Goal: Information Seeking & Learning: Learn about a topic

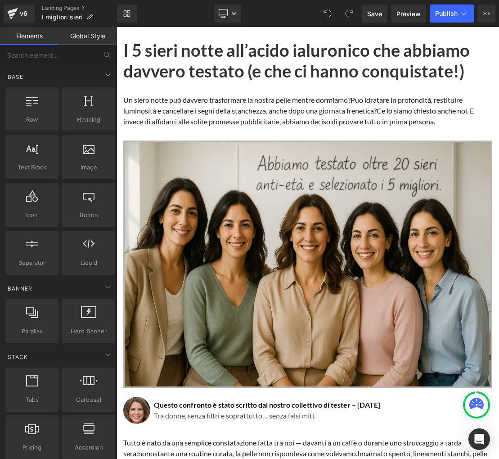
scroll to position [2, 0]
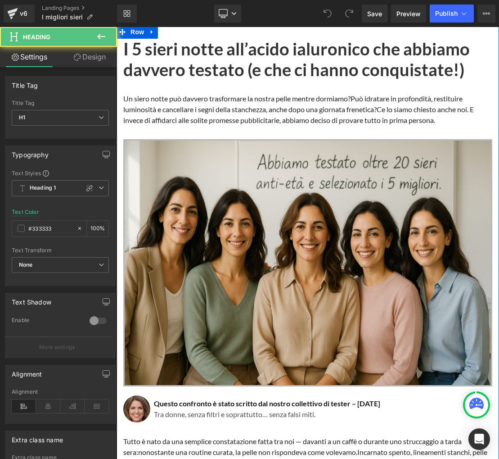
drag, startPoint x: 125, startPoint y: 48, endPoint x: 251, endPoint y: 83, distance: 131.0
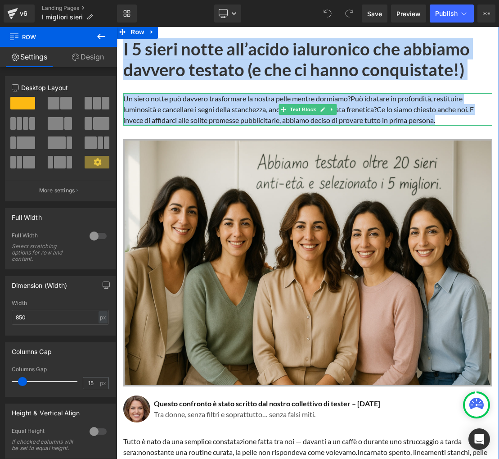
drag, startPoint x: 120, startPoint y: 47, endPoint x: 443, endPoint y: 118, distance: 331.4
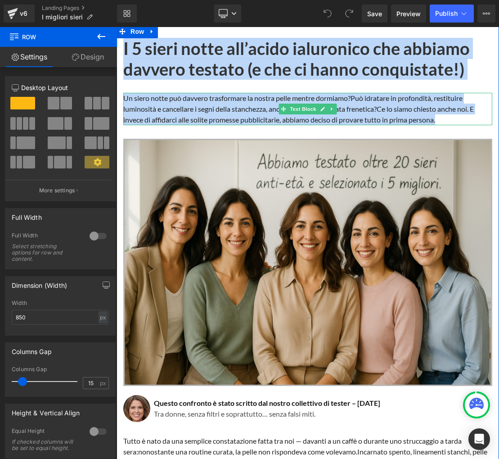
copy div "I 5 sieri notte all’acido ialuronico che abbiamo davvero testato (e che ci hann…"
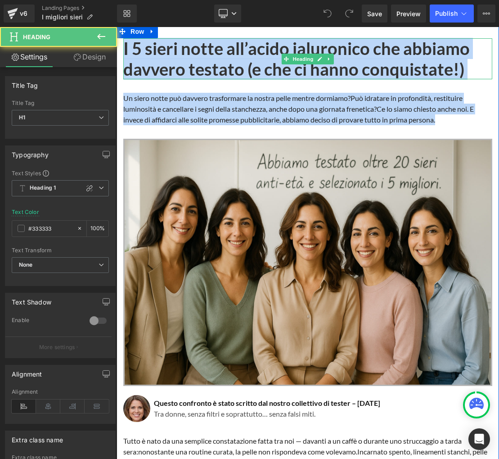
click at [166, 59] on h1 "I 5 sieri notte all’acido ialuronico che abbiamo davvero testato (e che ci hann…" at bounding box center [307, 58] width 369 height 41
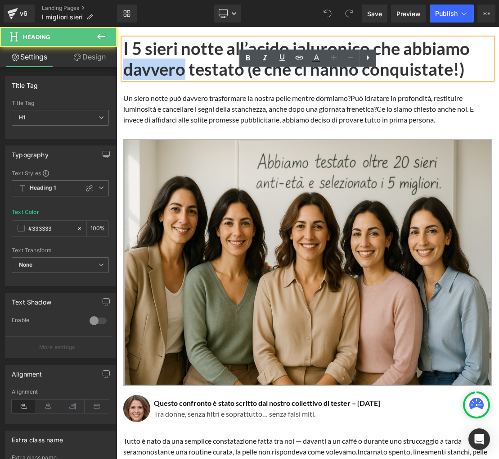
click at [166, 59] on h1 "I 5 sieri notte all’acido ialuronico che abbiamo davvero testato (e che ci hann…" at bounding box center [307, 58] width 369 height 41
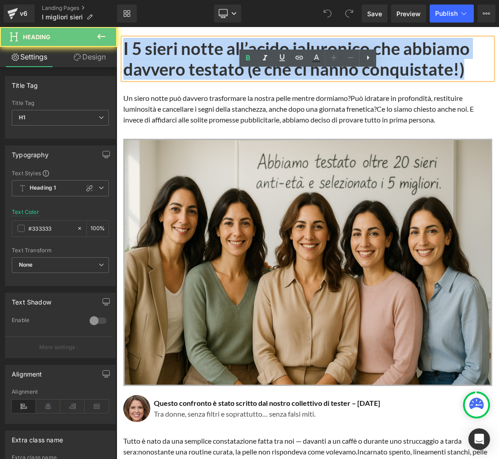
click at [166, 59] on h1 "I 5 sieri notte all’acido ialuronico che abbiamo davvero testato (e che ci hann…" at bounding box center [307, 58] width 369 height 41
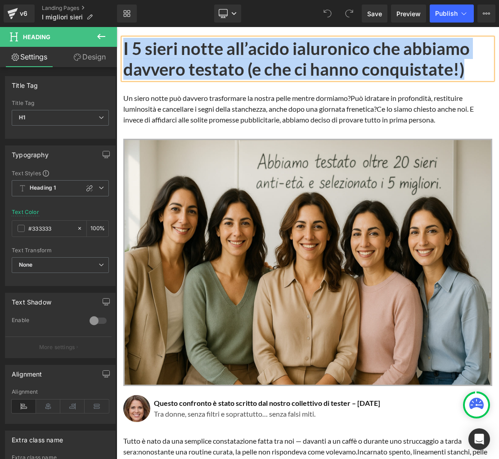
paste div
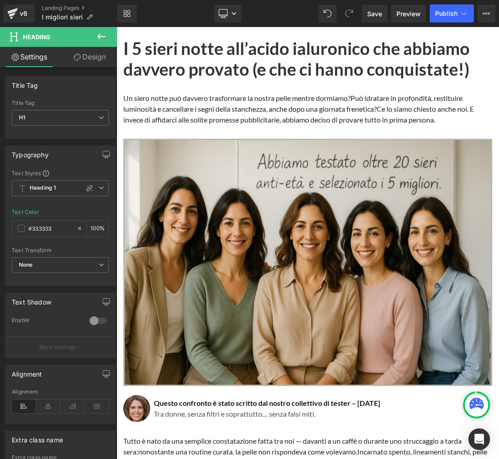
click at [180, 107] on span "Può idratare in profondità, restituire luminosità e cancellare i segni della st…" at bounding box center [292, 103] width 339 height 19
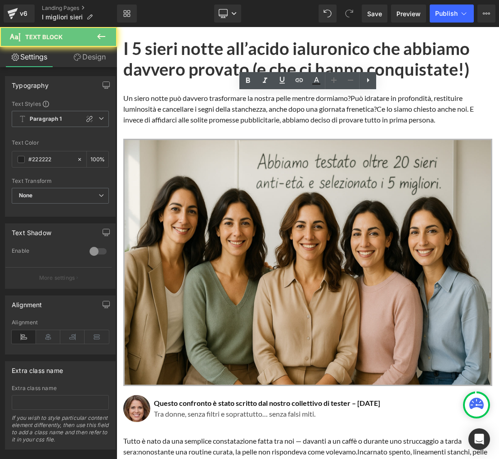
click at [180, 107] on span "Può idratare in profondità, restituire luminosità e cancellare i segni della st…" at bounding box center [292, 103] width 339 height 19
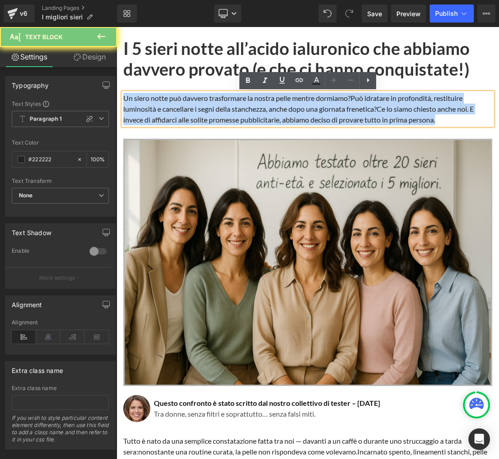
click at [180, 107] on span "Può idratare in profondità, restituire luminosità e cancellare i segni della st…" at bounding box center [292, 103] width 339 height 19
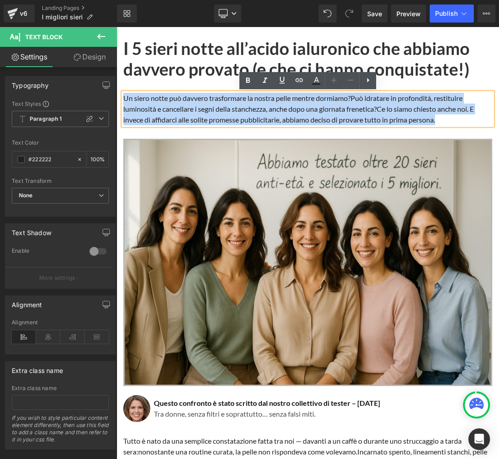
paste div
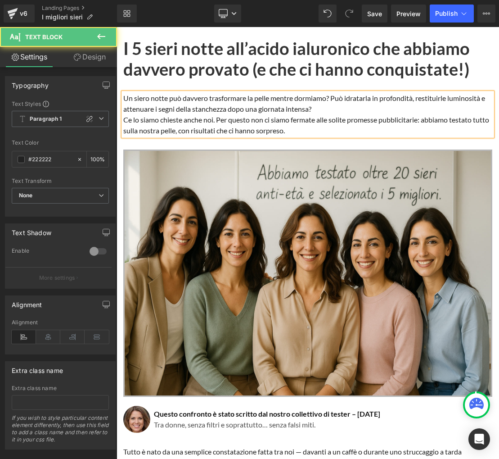
click at [125, 122] on p "Ce lo siamo chieste anche noi. Per questo non ci siamo fermate alle solite prom…" at bounding box center [307, 125] width 369 height 22
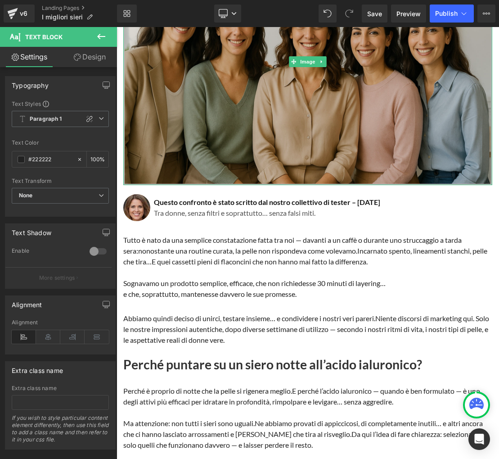
scroll to position [205, 0]
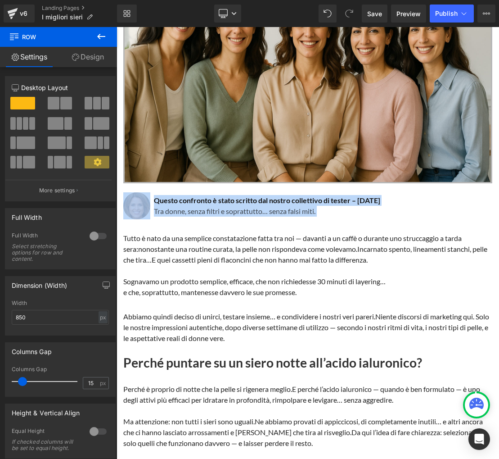
drag, startPoint x: 120, startPoint y: 189, endPoint x: 183, endPoint y: 221, distance: 70.3
click at [183, 221] on div "I 5 sieri notte all’acido ialuronico che abbiamo davvero provato (e che ci hann…" at bounding box center [308, 313] width 383 height 955
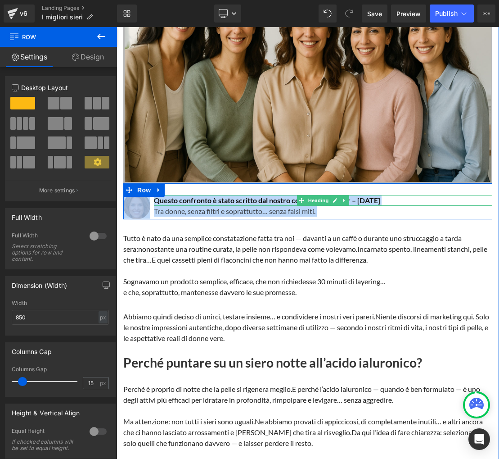
click at [214, 201] on h1 "Questo confronto è stato scritto dal nostro collettivo di tester – [DATE]" at bounding box center [323, 200] width 339 height 11
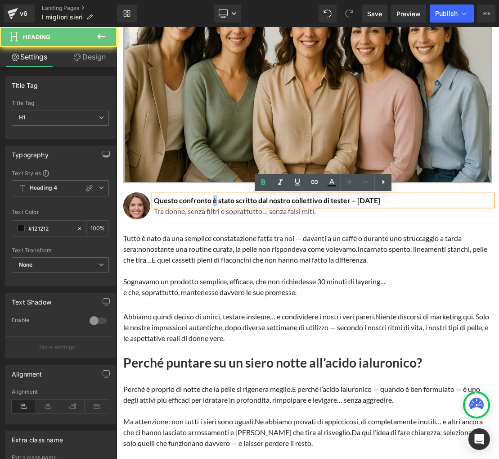
click at [214, 201] on h1 "Questo confronto è stato scritto dal nostro collettivo di tester – [DATE]" at bounding box center [323, 200] width 339 height 11
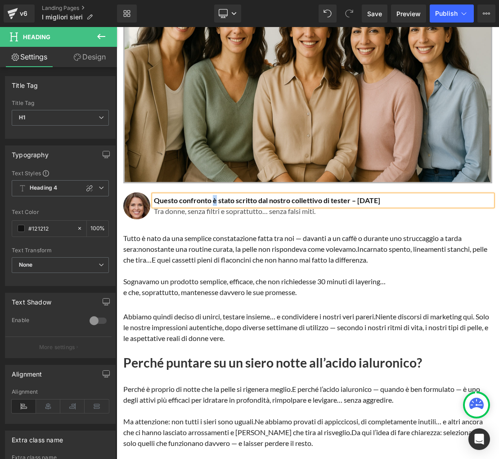
paste div
click at [268, 212] on p "Tra donne, senza filtri e soprattutto… senza falsi miti." at bounding box center [323, 211] width 339 height 11
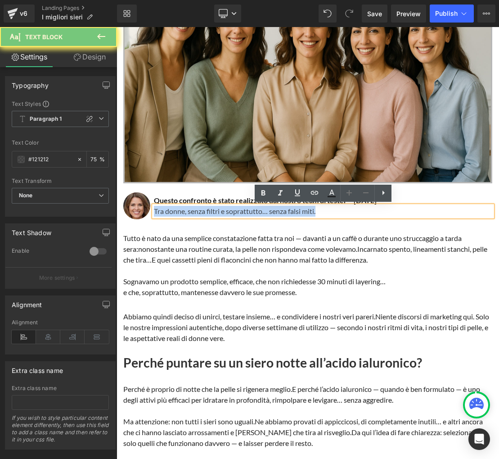
click at [268, 212] on p "Tra donne, senza filtri e soprattutto… senza falsi miti." at bounding box center [323, 211] width 339 height 11
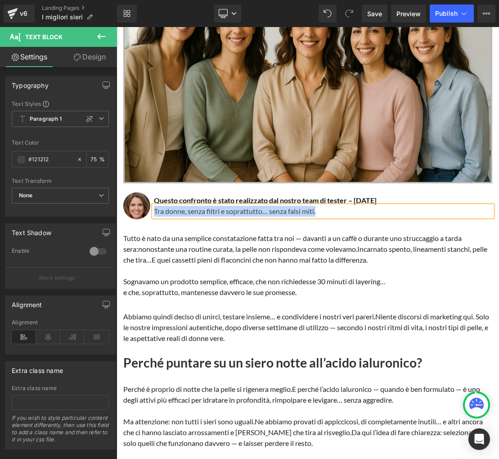
paste div
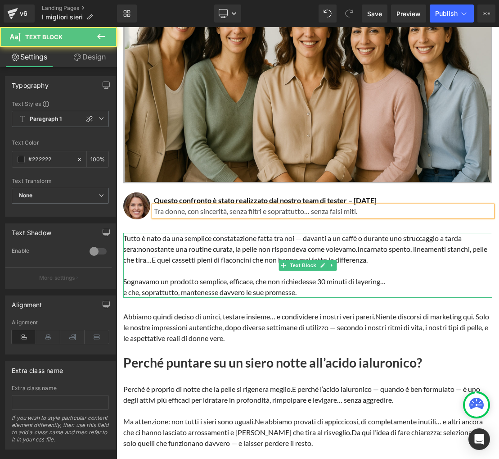
click at [192, 249] on span "nonostante una routine curata, la pelle non rispondeva come volevamo." at bounding box center [247, 248] width 219 height 9
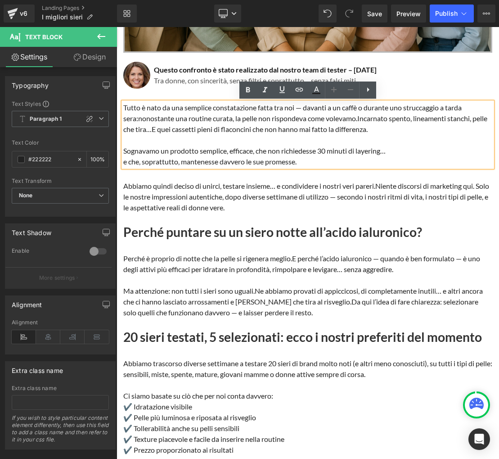
scroll to position [335, 0]
click at [136, 116] on p "[PERSON_NAME] è nato da una semplice constatazione fatta tra noi — davanti a un…" at bounding box center [307, 119] width 369 height 32
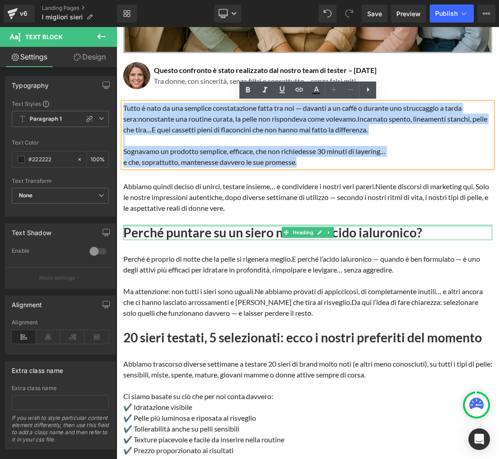
drag, startPoint x: 123, startPoint y: 107, endPoint x: 138, endPoint y: 185, distance: 79.7
click at [190, 224] on div "I 5 sieri notte all’acido ialuronico che abbiamo davvero provato (e che ci hann…" at bounding box center [308, 183] width 383 height 955
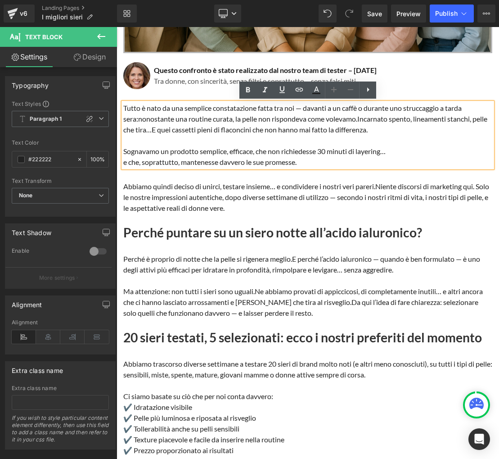
click at [120, 107] on div "I 5 sieri notte all’acido ialuronico che abbiamo davvero provato (e che ci hann…" at bounding box center [308, 183] width 383 height 955
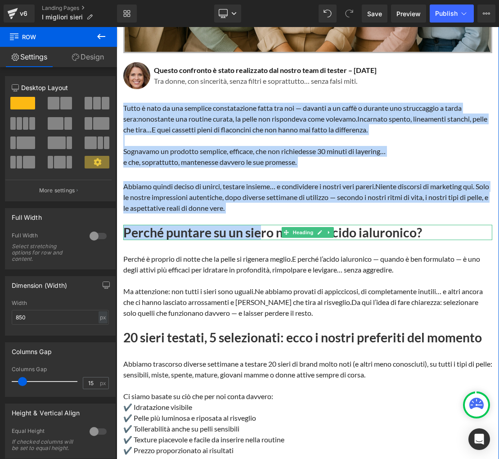
drag, startPoint x: 121, startPoint y: 97, endPoint x: 262, endPoint y: 227, distance: 191.5
click at [262, 227] on div "I 5 sieri notte all’acido ialuronico che abbiamo davvero provato (e che ci hann…" at bounding box center [308, 183] width 383 height 955
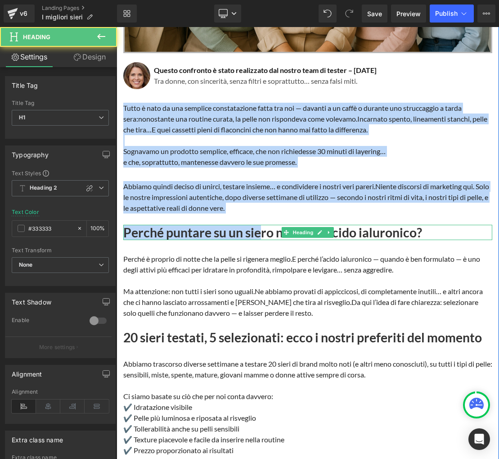
click at [262, 227] on h1 "Perché puntare su un siero notte all’acido ialuronico?" at bounding box center [307, 232] width 369 height 15
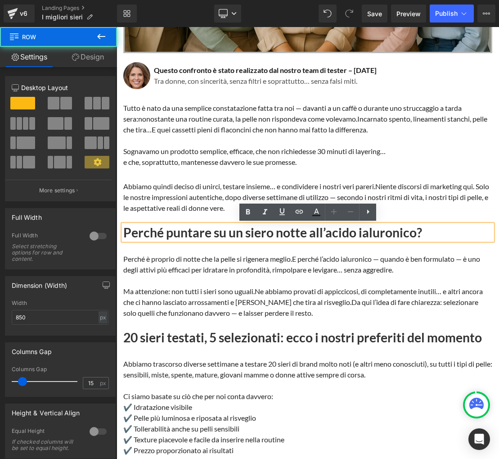
click at [119, 99] on div "I 5 sieri notte all’acido ialuronico che abbiamo davvero provato (e che ci hann…" at bounding box center [308, 183] width 383 height 955
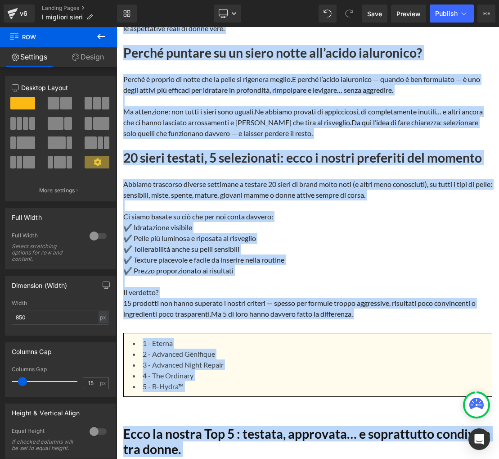
scroll to position [562, 0]
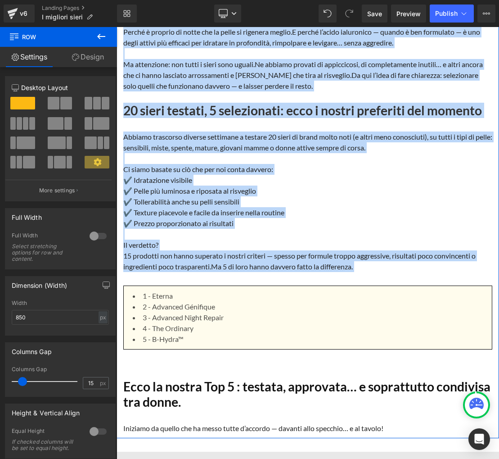
drag, startPoint x: 119, startPoint y: 99, endPoint x: 373, endPoint y: 273, distance: 308.0
copy div "Lorem i dolo si ame consecte adipiscingeli seddo eiu tem — incidid u la etdol m…"
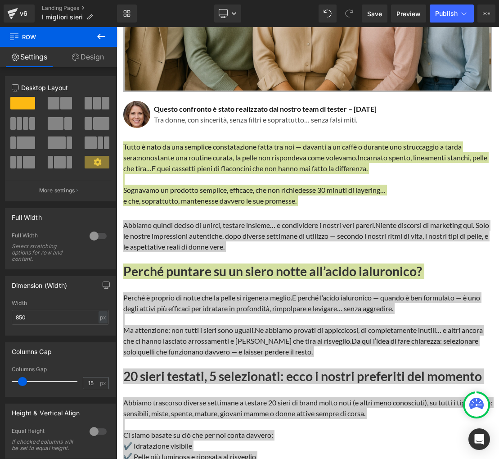
scroll to position [257, 0]
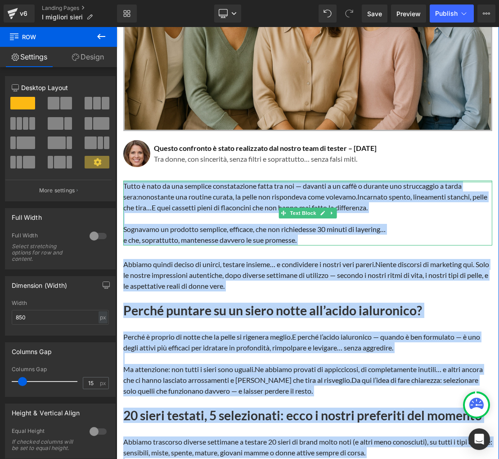
click at [236, 181] on div at bounding box center [307, 182] width 369 height 2
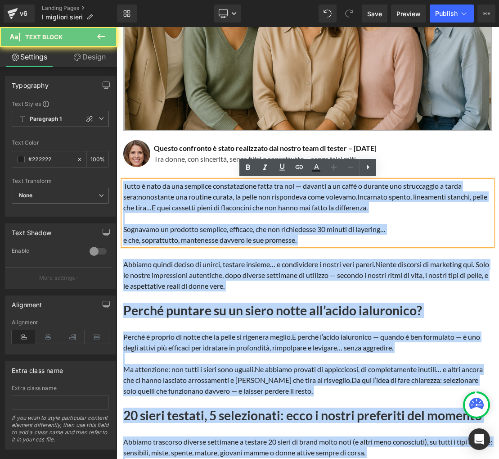
click at [224, 194] on span "nonostante una routine curata, la pelle non rispondeva come volevamo." at bounding box center [247, 196] width 219 height 9
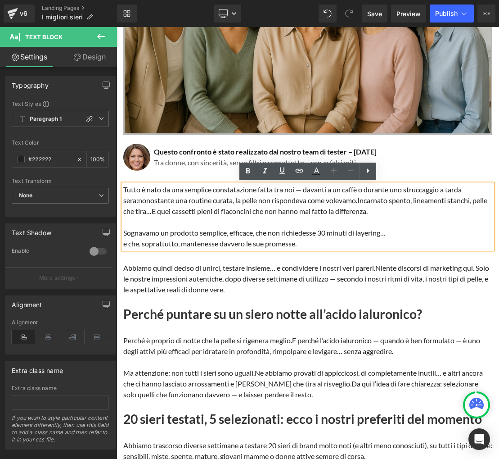
scroll to position [257, 0]
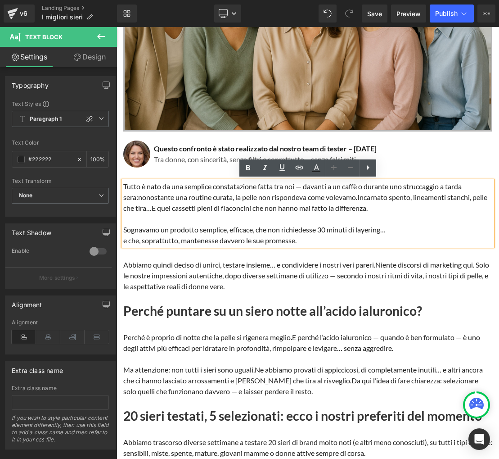
click at [211, 194] on span "nonostante una routine curata, la pelle non rispondeva come volevamo." at bounding box center [247, 197] width 219 height 9
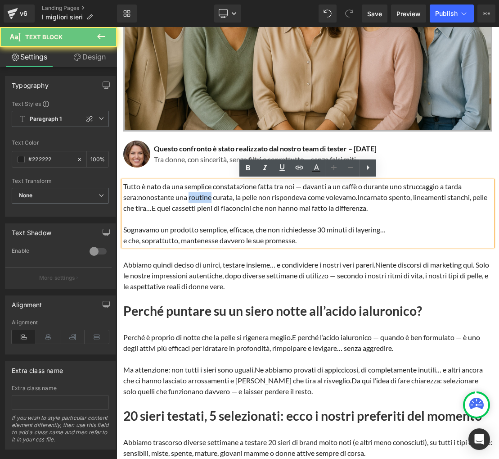
click at [211, 194] on span "nonostante una routine curata, la pelle non rispondeva come volevamo." at bounding box center [247, 197] width 219 height 9
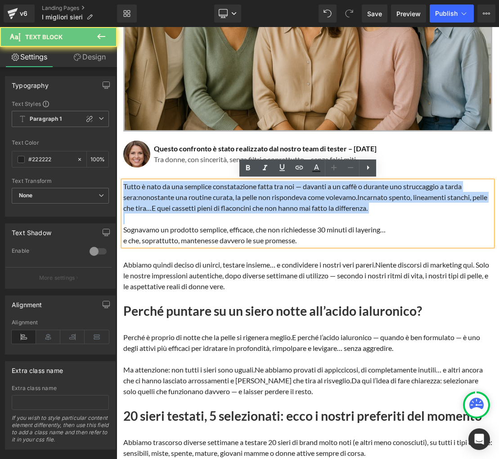
click at [211, 194] on span "nonostante una routine curata, la pelle non rispondeva come volevamo." at bounding box center [247, 197] width 219 height 9
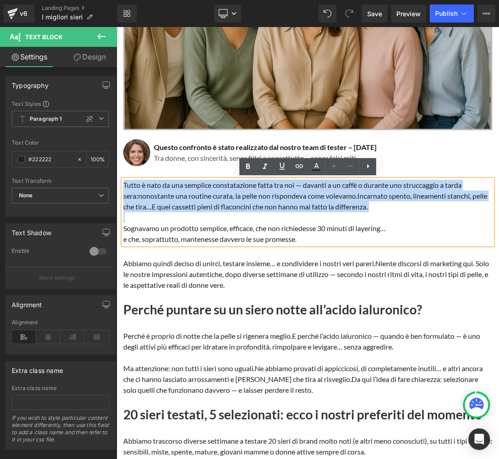
scroll to position [259, 0]
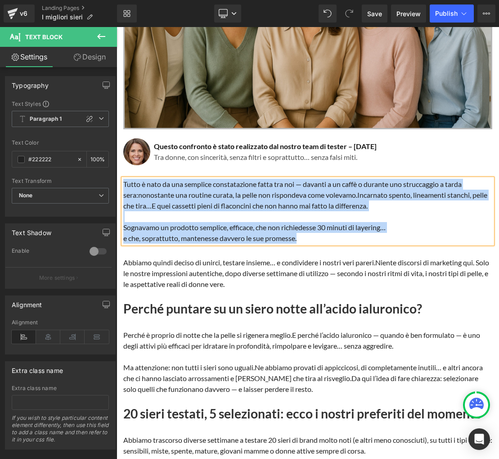
paste div
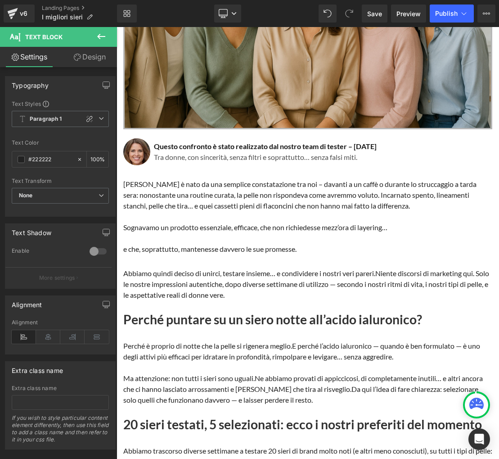
click at [170, 284] on span "Niente discorsi di marketing qui. Solo le nostre impressioni autentiche, dopo d…" at bounding box center [306, 284] width 366 height 30
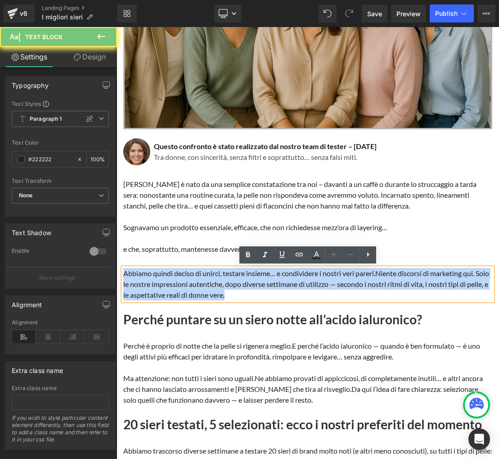
click at [170, 284] on span "Niente discorsi di marketing qui. Solo le nostre impressioni autentiche, dopo d…" at bounding box center [306, 284] width 366 height 30
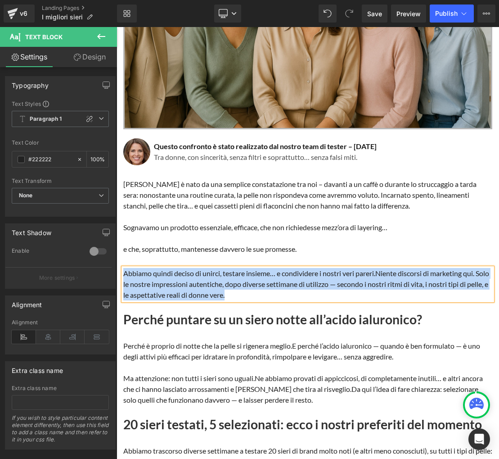
paste div
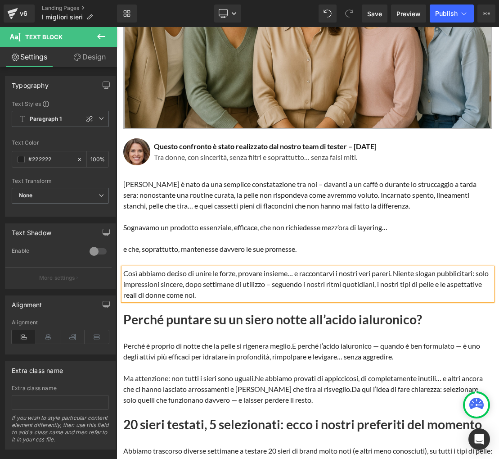
click at [223, 316] on h1 "Perché puntare su un siero notte all’acido ialuronico?" at bounding box center [307, 319] width 369 height 15
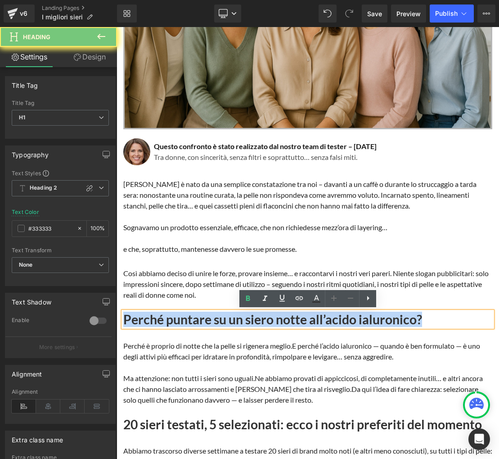
click at [223, 316] on h1 "Perché puntare su un siero notte all’acido ialuronico?" at bounding box center [307, 319] width 369 height 15
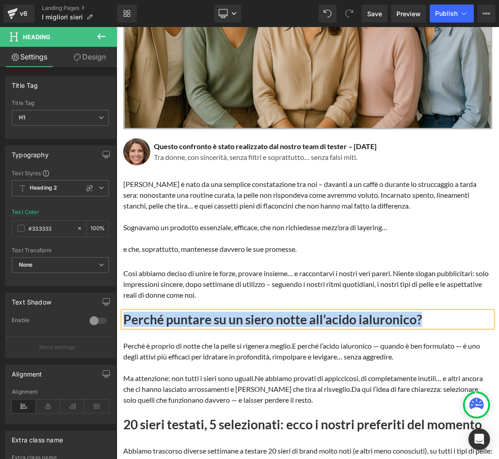
paste div
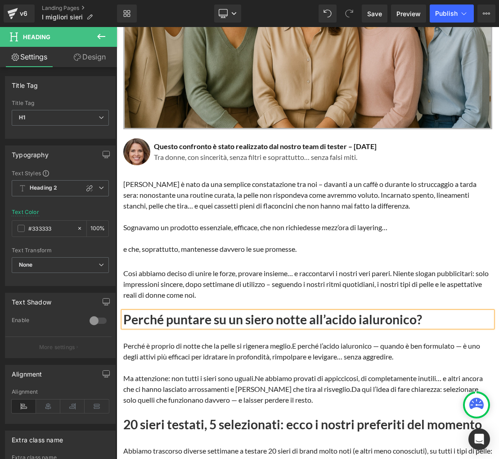
click at [172, 345] on p "Perché è proprio di notte che la pelle si rigenera meglio. E perché l’acido ial…" at bounding box center [307, 351] width 369 height 22
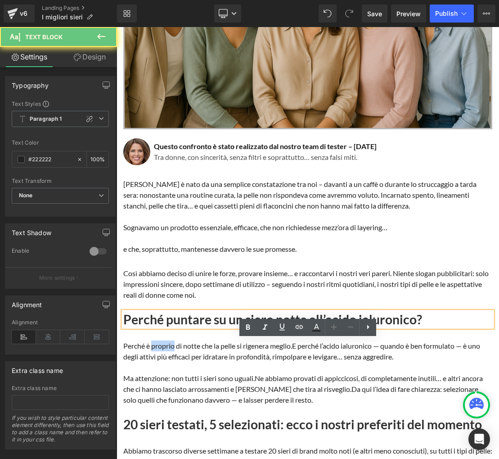
click at [172, 345] on p "Perché è proprio di notte che la pelle si rigenera meglio. E perché l’acido ial…" at bounding box center [307, 351] width 369 height 22
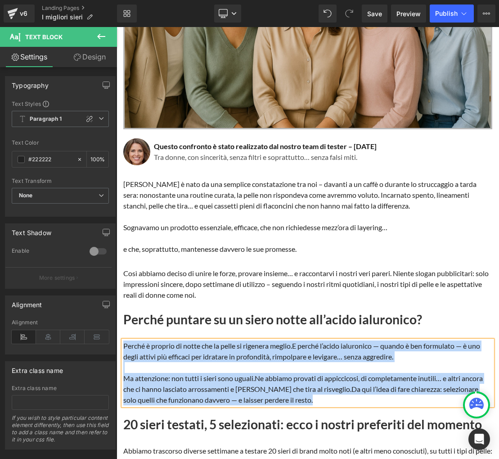
paste div
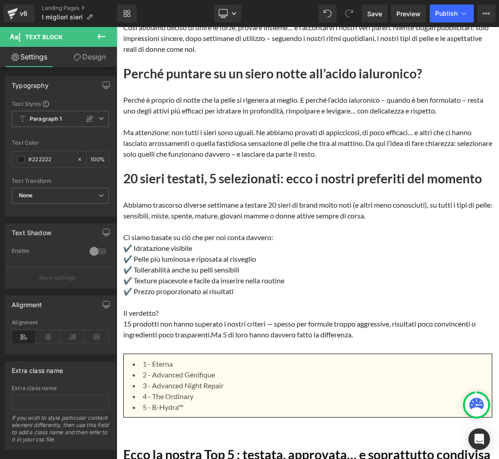
scroll to position [507, 0]
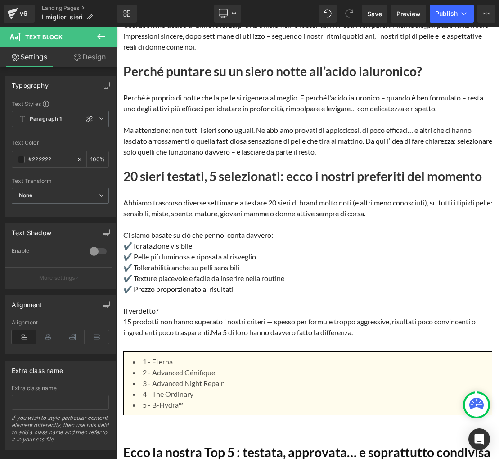
click at [138, 209] on p "Abbiamo trascorso diverse settimane a testare 20 sieri di brand molto noti (e a…" at bounding box center [307, 208] width 369 height 22
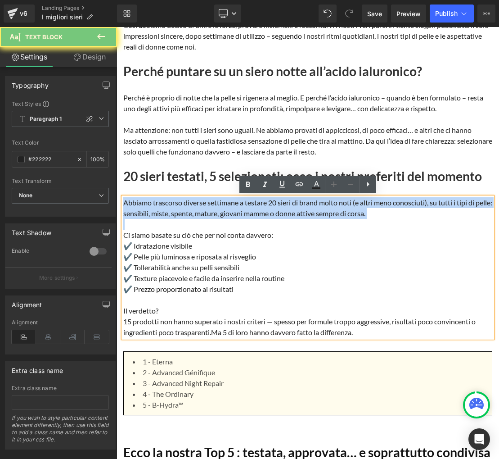
click at [138, 209] on p "Abbiamo trascorso diverse settimane a testare 20 sieri di brand molto noti (e a…" at bounding box center [307, 208] width 369 height 22
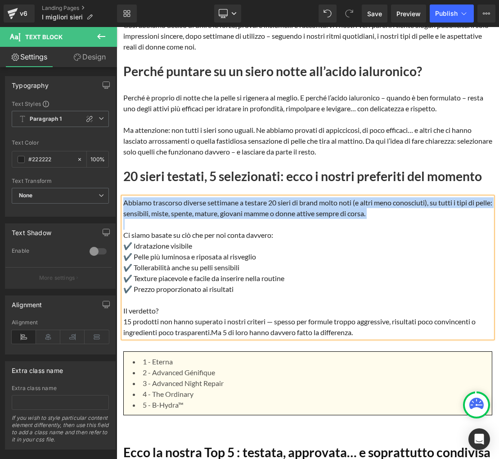
paste div
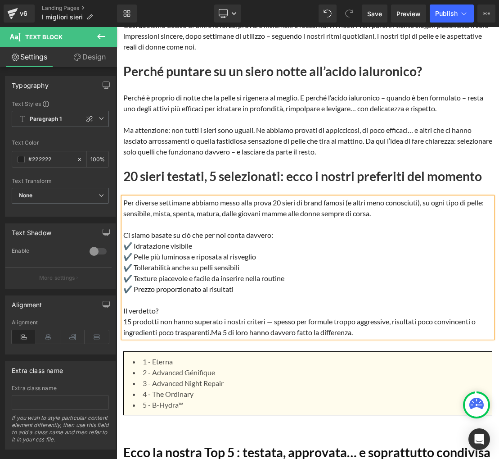
click at [154, 235] on p "Ci siamo basate su ciò che per noi conta davvero:" at bounding box center [307, 235] width 369 height 11
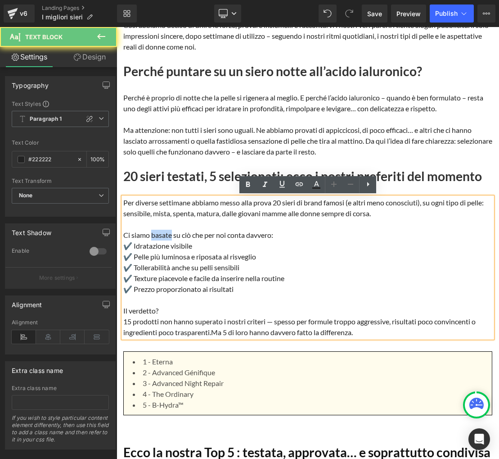
click at [154, 235] on p "Ci siamo basate su ciò che per noi conta davvero:" at bounding box center [307, 235] width 369 height 11
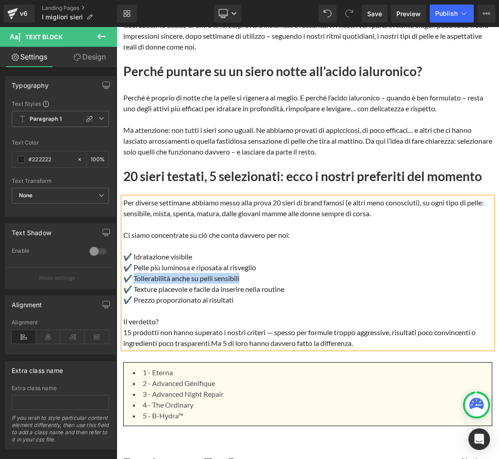
drag, startPoint x: 132, startPoint y: 278, endPoint x: 241, endPoint y: 280, distance: 109.4
click at [241, 280] on p "✔️ Tollerabilità anche su pelli sensibili" at bounding box center [307, 278] width 369 height 11
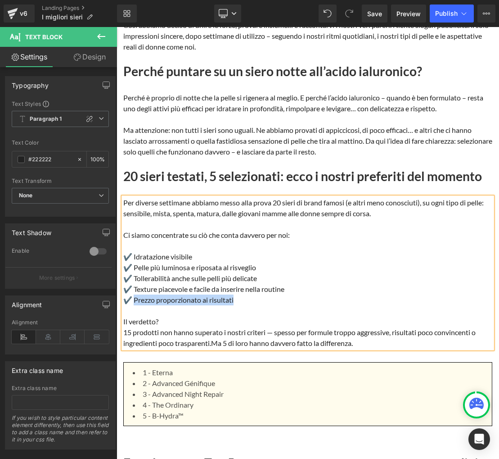
drag, startPoint x: 133, startPoint y: 300, endPoint x: 234, endPoint y: 302, distance: 100.4
click at [234, 302] on p "✔️ Prezzo proporzionato ai risultati" at bounding box center [307, 299] width 369 height 11
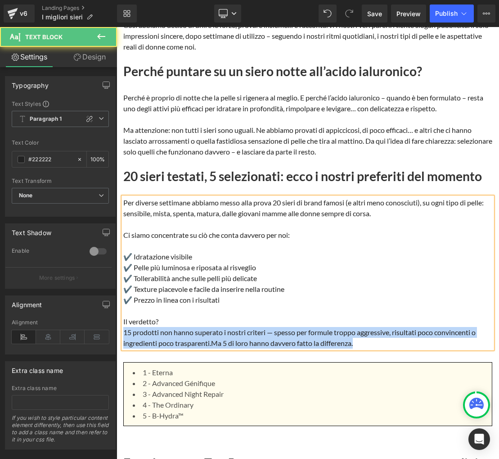
drag, startPoint x: 124, startPoint y: 332, endPoint x: 366, endPoint y: 343, distance: 242.5
click at [366, 343] on p "15 prodotti non hanno superato i nostri criteri — spesso per formule troppo agg…" at bounding box center [307, 338] width 369 height 22
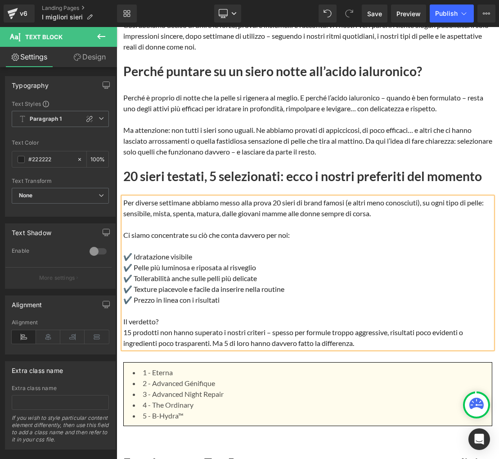
click at [255, 321] on p "Il verdetto?" at bounding box center [307, 321] width 369 height 11
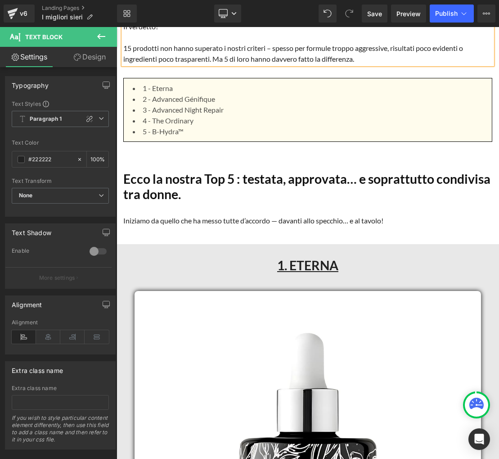
scroll to position [791, 0]
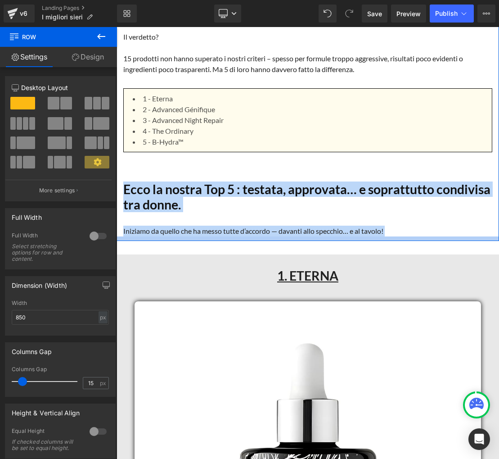
drag, startPoint x: 122, startPoint y: 176, endPoint x: 412, endPoint y: 237, distance: 296.2
copy div "Ecco la nostra Top 5 : testata, approvata… e soprattutto condivisa tra donne. H…"
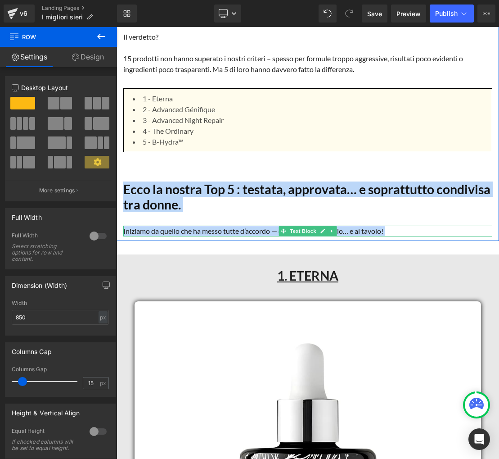
click at [222, 231] on p "Iniziamo da quello che ha messo tutte d’accordo — davanti allo specchio… e al t…" at bounding box center [307, 231] width 369 height 11
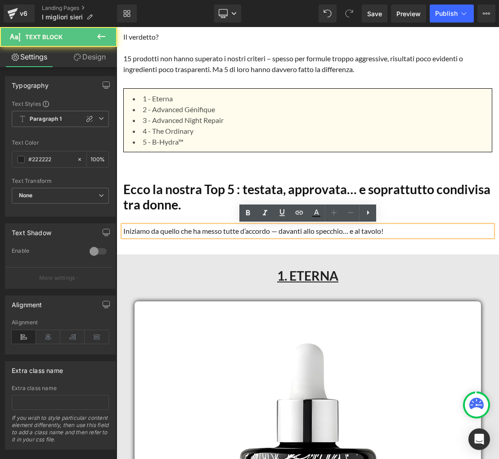
click at [222, 231] on p "Iniziamo da quello che ha messo tutte d’accordo — davanti allo specchio… e al t…" at bounding box center [307, 231] width 369 height 11
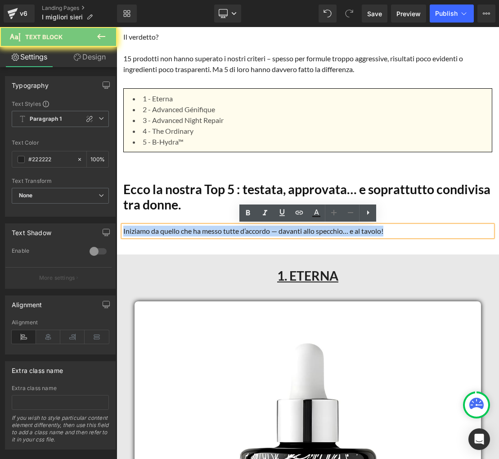
click at [222, 231] on p "Iniziamo da quello che ha messo tutte d’accordo — davanti allo specchio… e al t…" at bounding box center [307, 231] width 369 height 11
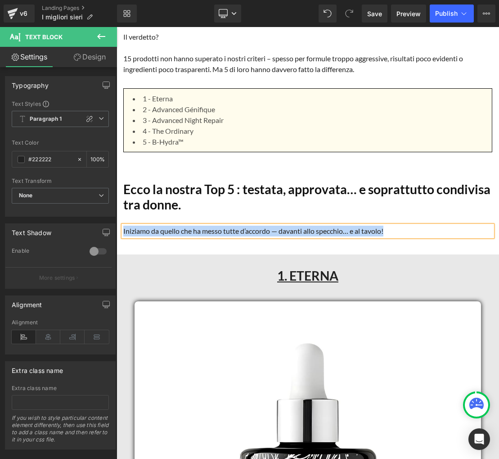
paste div
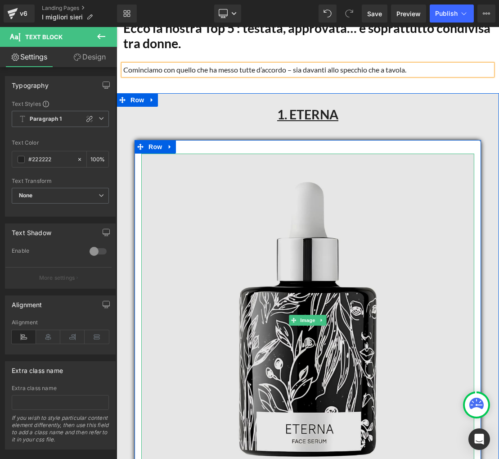
scroll to position [954, 0]
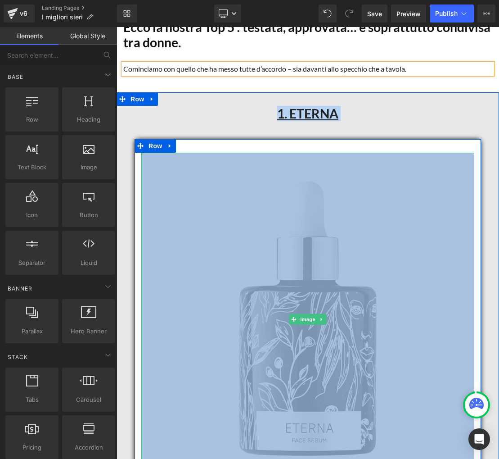
drag, startPoint x: 130, startPoint y: 87, endPoint x: 175, endPoint y: 376, distance: 292.5
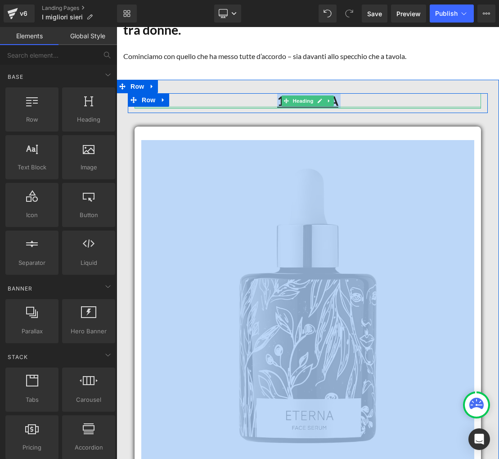
click at [344, 107] on div "1. ETERNA Heading" at bounding box center [308, 100] width 347 height 15
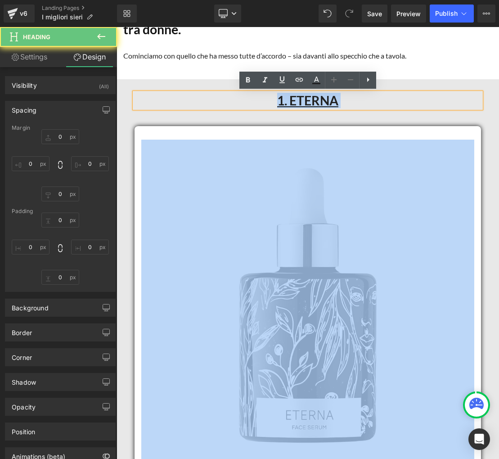
click at [341, 101] on h1 "1. ETERNA" at bounding box center [308, 100] width 347 height 15
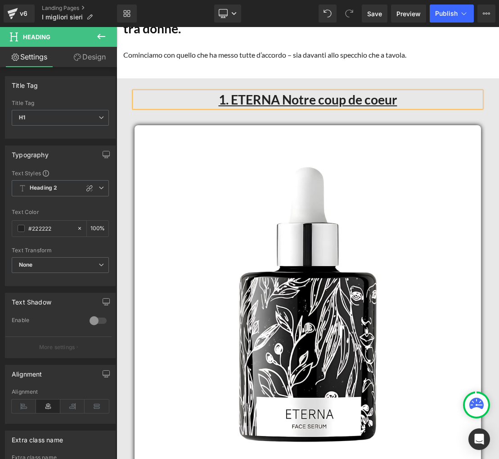
scroll to position [974, 0]
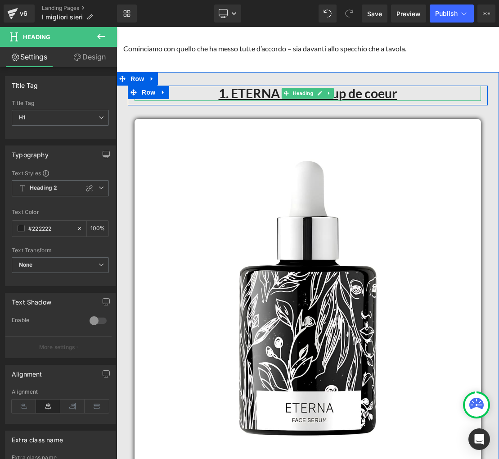
click at [282, 91] on span at bounding box center [286, 93] width 9 height 11
click at [279, 94] on u "1. ETERNA Notre coup de coeur" at bounding box center [308, 93] width 179 height 15
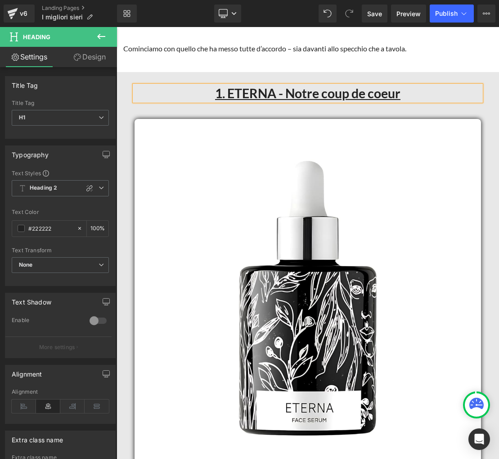
click at [401, 95] on u "1. ETERNA - Notre coup de coeur" at bounding box center [307, 93] width 185 height 15
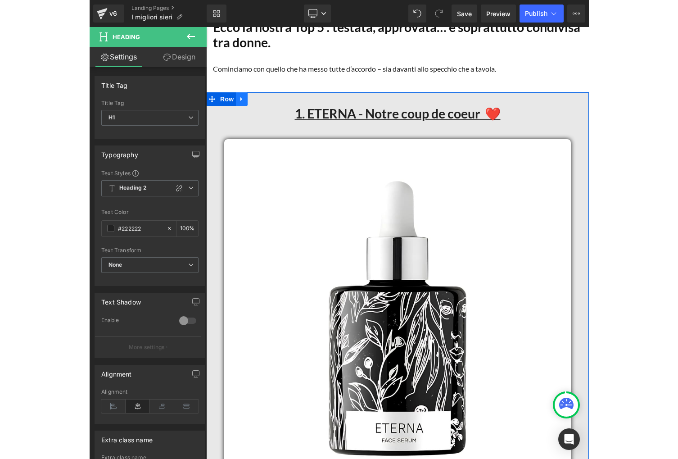
scroll to position [959, 0]
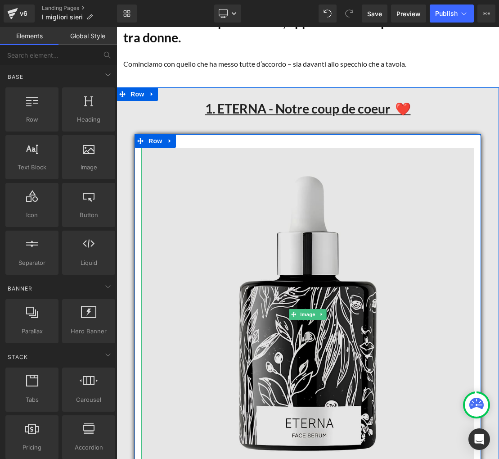
drag, startPoint x: 123, startPoint y: 80, endPoint x: 156, endPoint y: 253, distance: 175.6
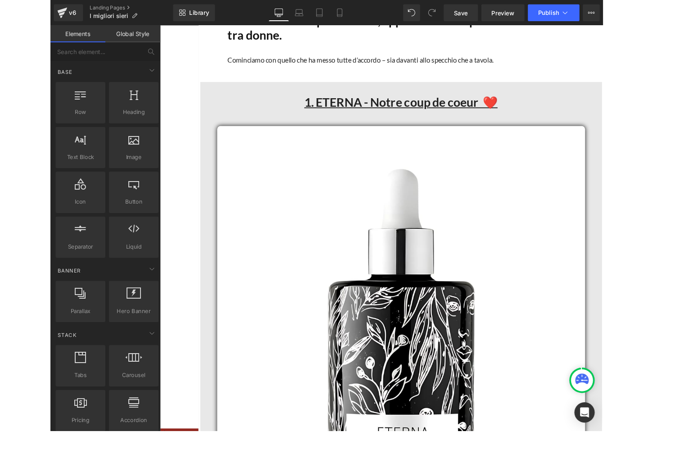
scroll to position [1213, 0]
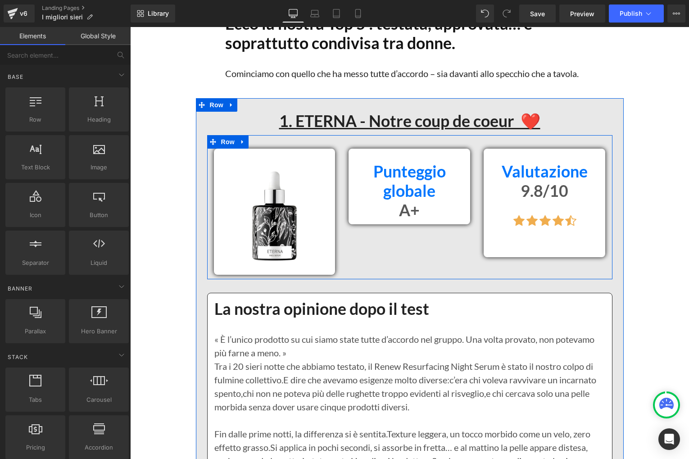
drag, startPoint x: 168, startPoint y: 95, endPoint x: 198, endPoint y: 201, distance: 110.3
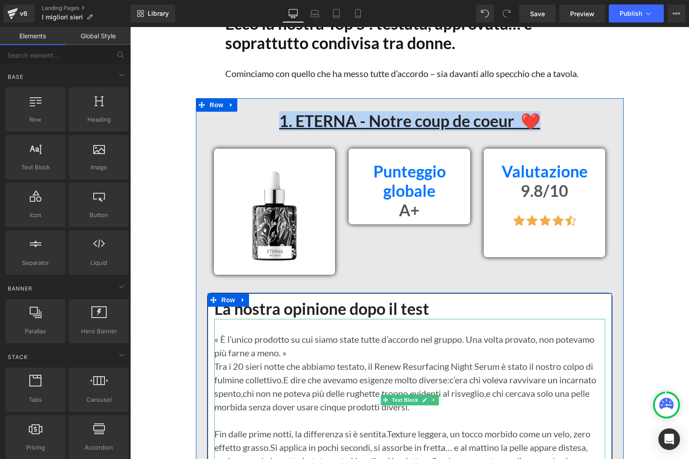
drag, startPoint x: 198, startPoint y: 91, endPoint x: 367, endPoint y: 415, distance: 365.3
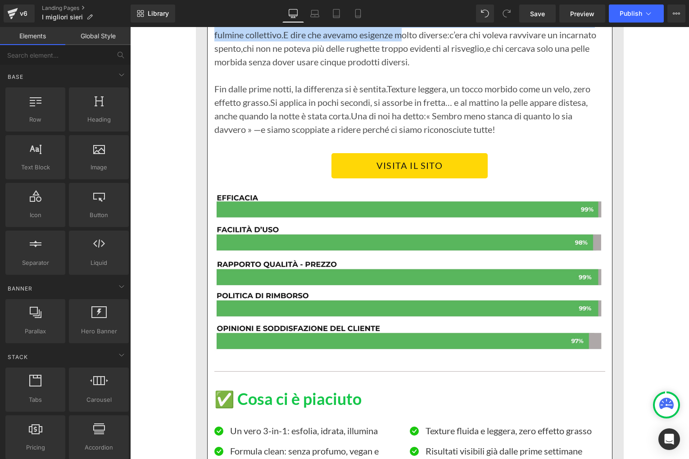
scroll to position [1558, 0]
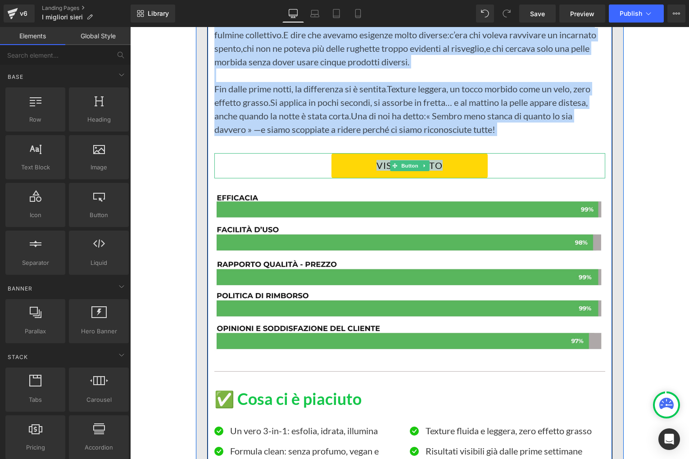
drag, startPoint x: 167, startPoint y: 100, endPoint x: 502, endPoint y: 169, distance: 342.9
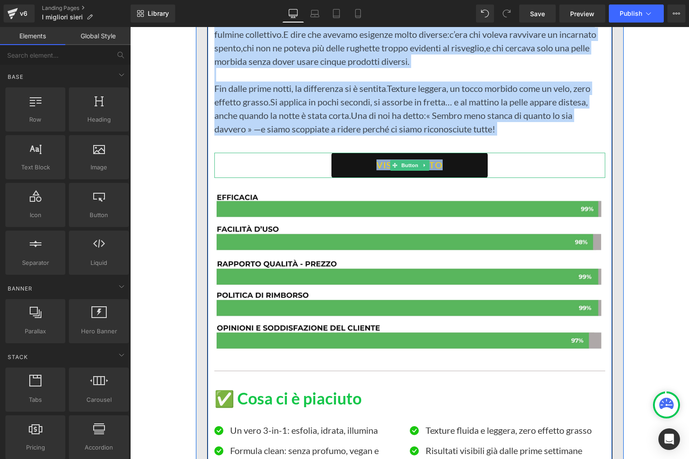
copy div "Lorem Ips Dolorsita consect Adipisc E+ Seddoei Tem Incididuntu Laboree 0.2/78 D…"
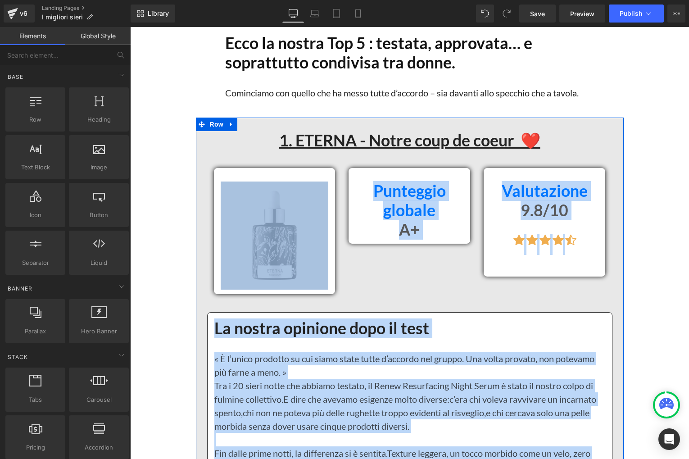
scroll to position [1173, 0]
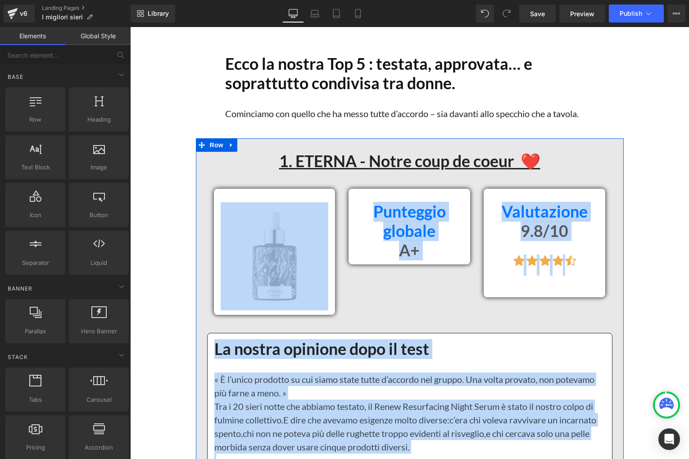
drag, startPoint x: 284, startPoint y: 161, endPoint x: 276, endPoint y: 160, distance: 7.7
click at [283, 161] on u "1. ETERNA - Notre coup de coeur ❤️" at bounding box center [409, 160] width 261 height 19
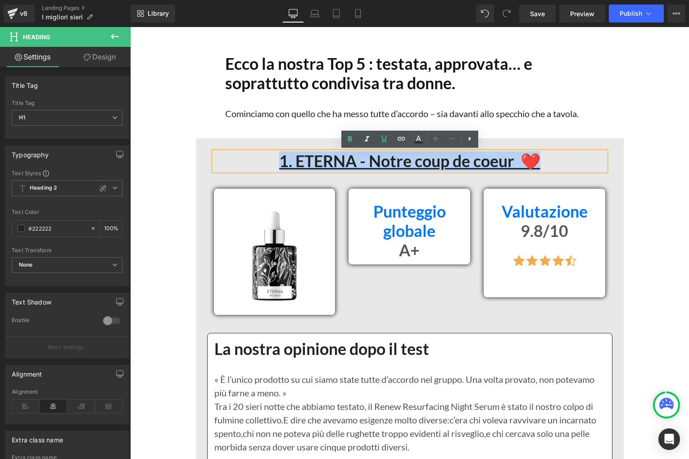
drag, startPoint x: 277, startPoint y: 160, endPoint x: 554, endPoint y: 167, distance: 276.5
click at [554, 167] on h1 "1. ETERNA - Notre coup de coeur ❤️" at bounding box center [410, 161] width 392 height 19
copy u "1. ETERNA - Notre coup de coeur ❤️"
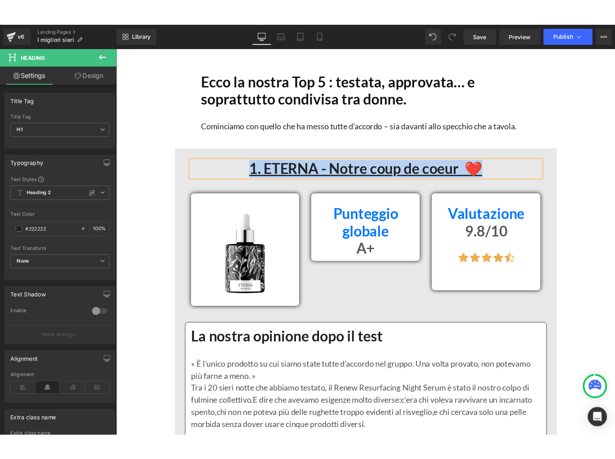
scroll to position [1174, 0]
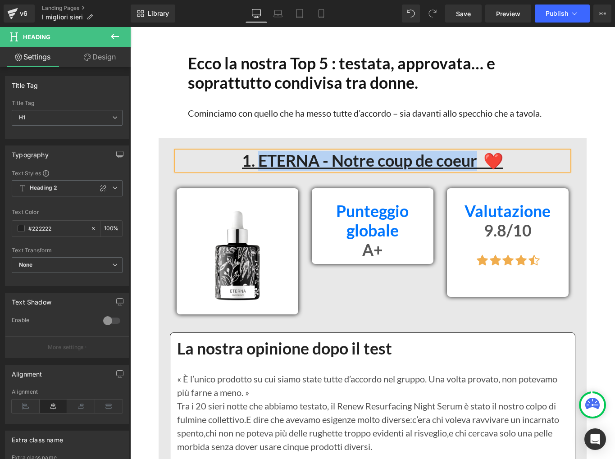
drag, startPoint x: 262, startPoint y: 159, endPoint x: 478, endPoint y: 164, distance: 215.7
click at [478, 164] on u "1. ETERNA - Notre coup de coeur ❤️" at bounding box center [372, 160] width 261 height 19
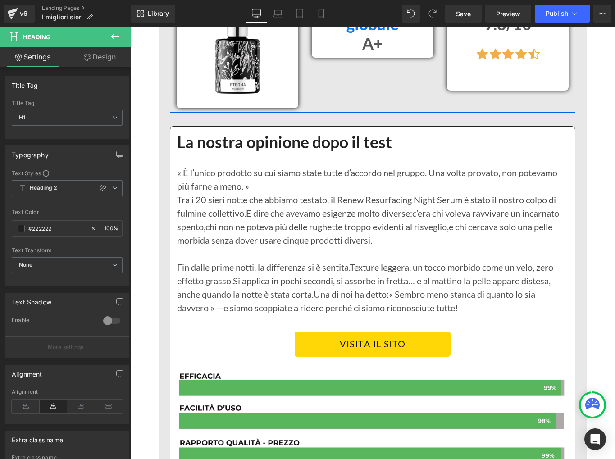
scroll to position [1382, 0]
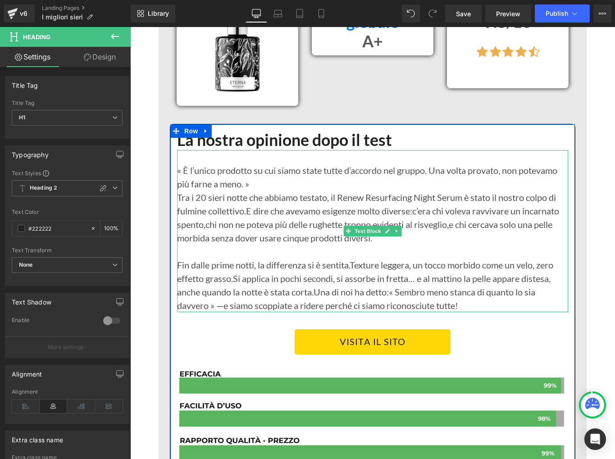
click at [204, 187] on p "« È l’unico prodotto su cui siamo state tutte d’accordo nel gruppo. Una volta p…" at bounding box center [372, 176] width 391 height 27
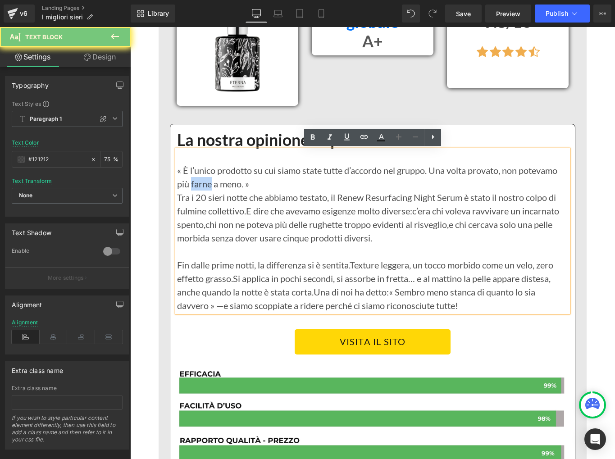
click at [204, 187] on p "« È l’unico prodotto su cui siamo state tutte d’accordo nel gruppo. Una volta p…" at bounding box center [372, 176] width 391 height 27
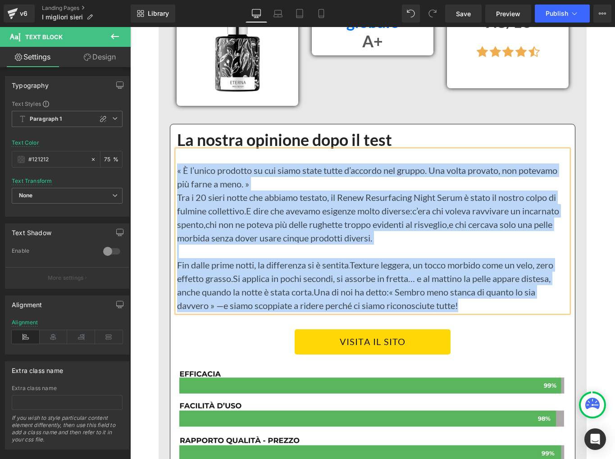
paste div
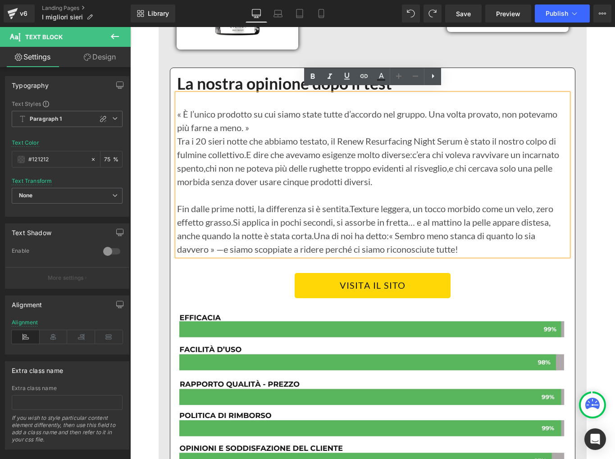
scroll to position [1436, 0]
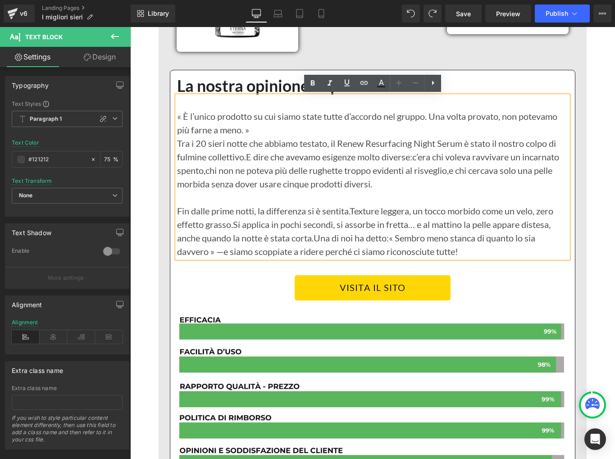
click at [225, 167] on span "c’era chi voleva ravvivare un incarnato spento," at bounding box center [368, 163] width 382 height 24
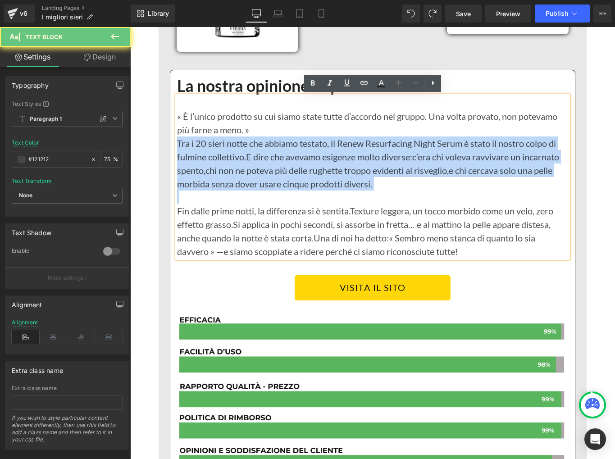
click at [225, 167] on span "c’era chi voleva ravvivare un incarnato spento," at bounding box center [368, 163] width 382 height 24
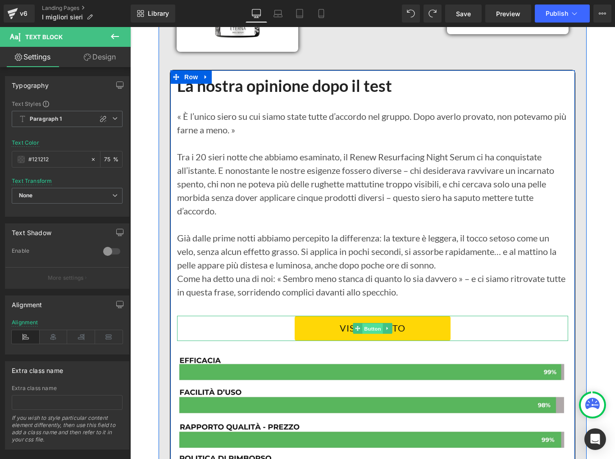
click at [366, 333] on span "Button" at bounding box center [372, 328] width 21 height 11
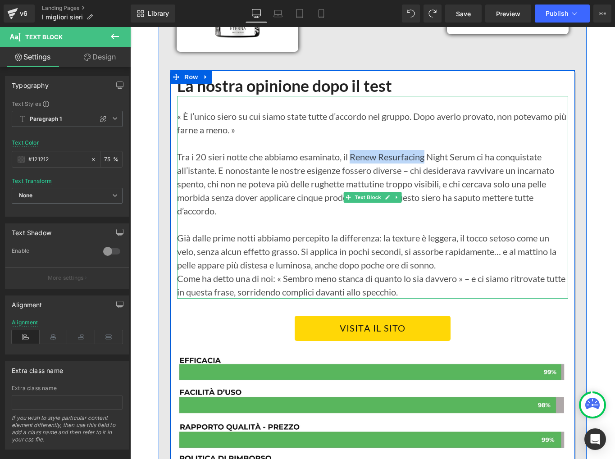
drag, startPoint x: 352, startPoint y: 155, endPoint x: 427, endPoint y: 153, distance: 75.2
click at [427, 153] on p "Tra i 20 sieri notte che abbiamo esaminato, il Renew Resurfacing Night Serum ci…" at bounding box center [372, 184] width 391 height 68
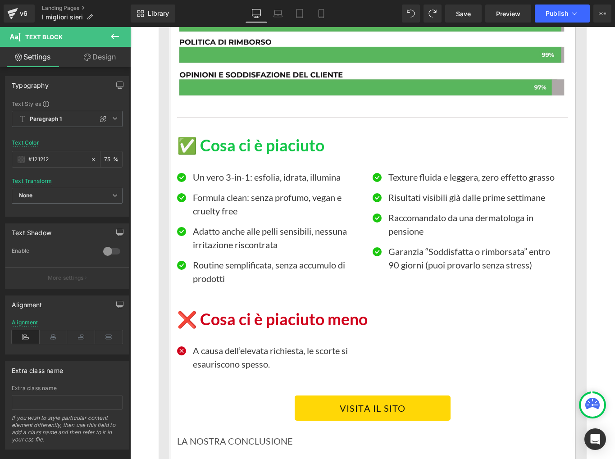
scroll to position [1841, 0]
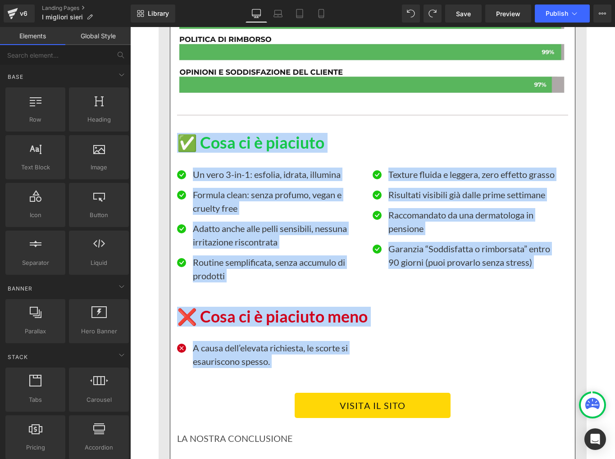
drag, startPoint x: 146, startPoint y: 131, endPoint x: 266, endPoint y: 382, distance: 278.5
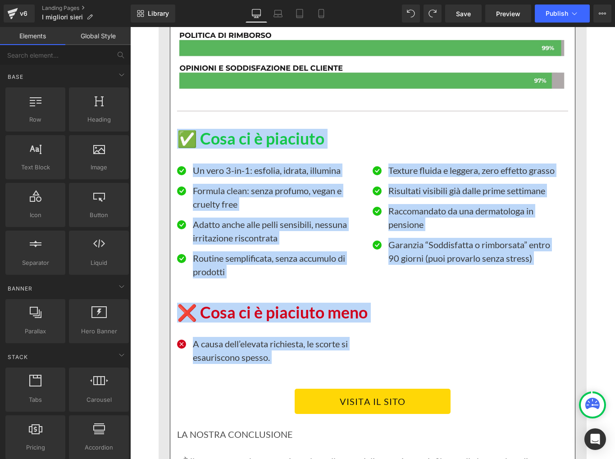
scroll to position [1847, 0]
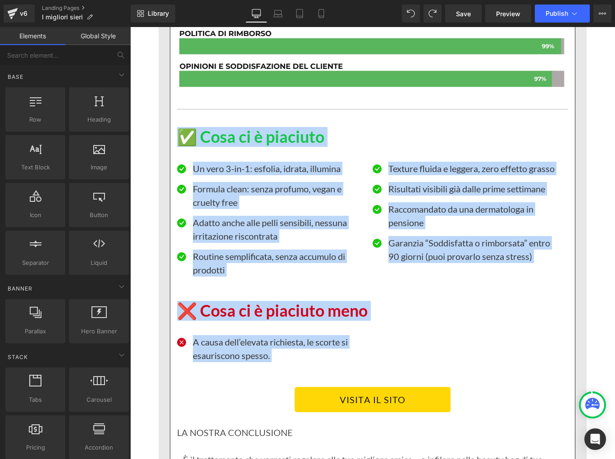
copy div "✅ Lore ip d sitametc Adipisc Elit Se doei 1-te-8: incidid, utlabo, etdolore Mag…"
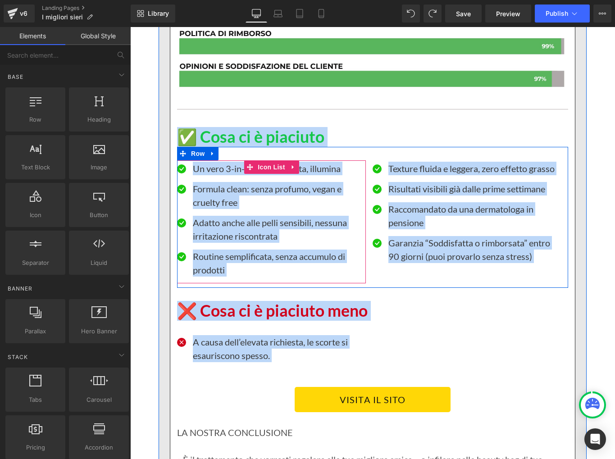
click at [272, 165] on span "Icon List" at bounding box center [271, 167] width 32 height 14
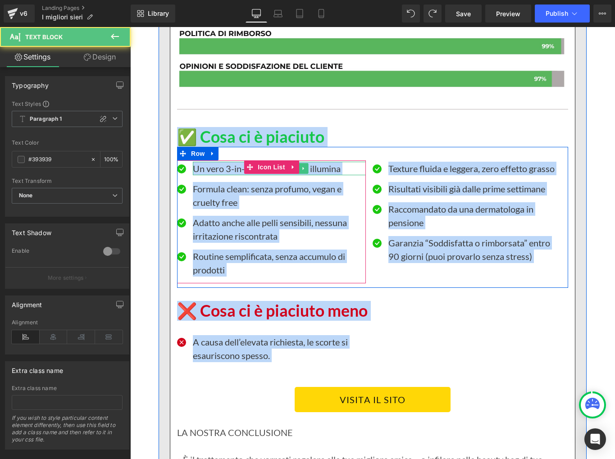
click at [210, 169] on p "Un vero 3-in-1: esfolia, idrata, illumina" at bounding box center [279, 169] width 173 height 14
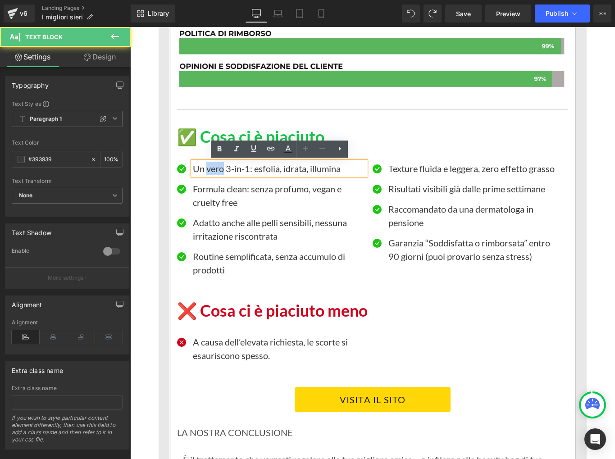
click at [210, 169] on p "Un vero 3-in-1: esfolia, idrata, illumina" at bounding box center [279, 169] width 173 height 14
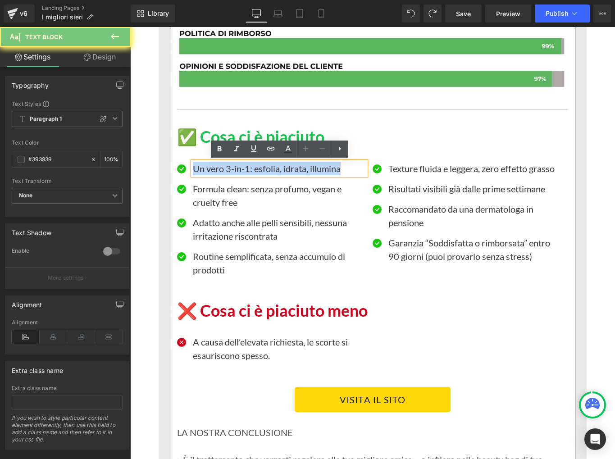
click at [210, 169] on p "Un vero 3-in-1: esfolia, idrata, illumina" at bounding box center [279, 169] width 173 height 14
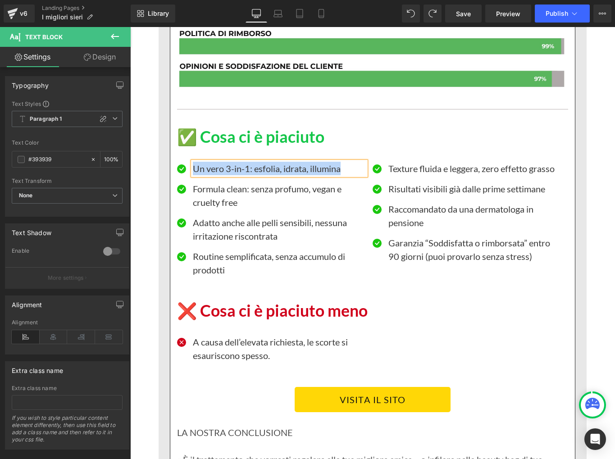
paste div
click at [217, 185] on p "Formula clean: senza profumo, vegan e cruelty free" at bounding box center [279, 195] width 173 height 27
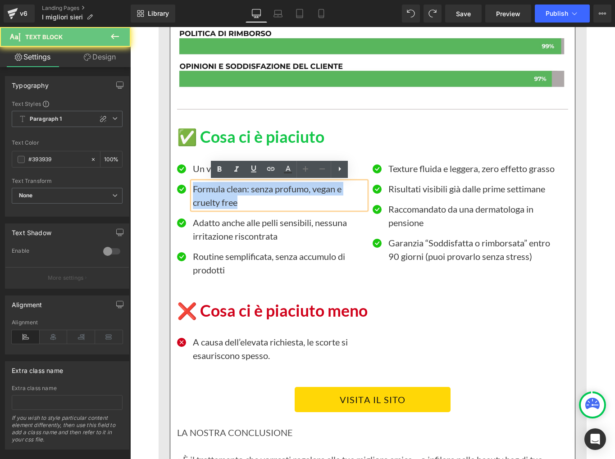
click at [217, 185] on p "Formula clean: senza profumo, vegan e cruelty free" at bounding box center [279, 195] width 173 height 27
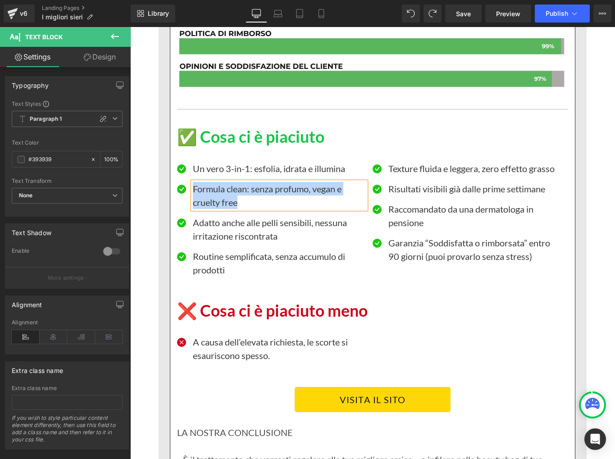
paste div
click at [232, 223] on p "Adatto anche alle pelli sensibili, nessuna irritazione riscontrata" at bounding box center [279, 229] width 173 height 27
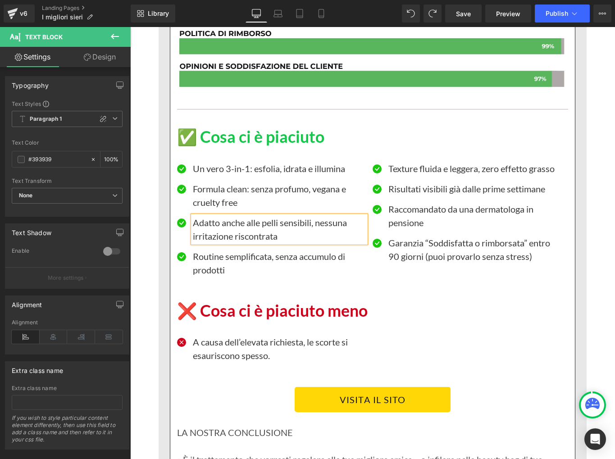
click at [232, 223] on p "Adatto anche alle pelli sensibili, nessuna irritazione riscontrata" at bounding box center [279, 229] width 173 height 27
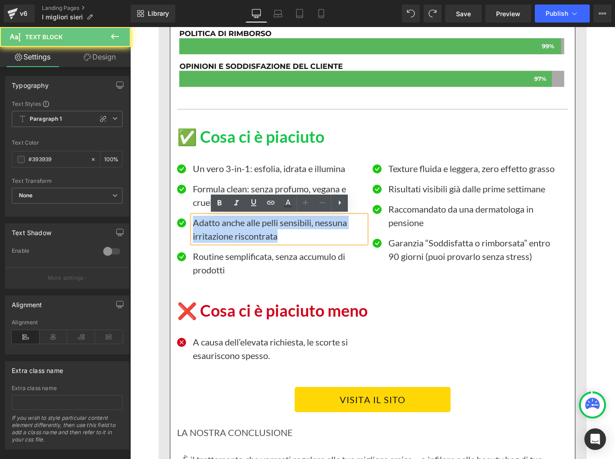
click at [232, 223] on p "Adatto anche alle pelli sensibili, nessuna irritazione riscontrata" at bounding box center [279, 229] width 173 height 27
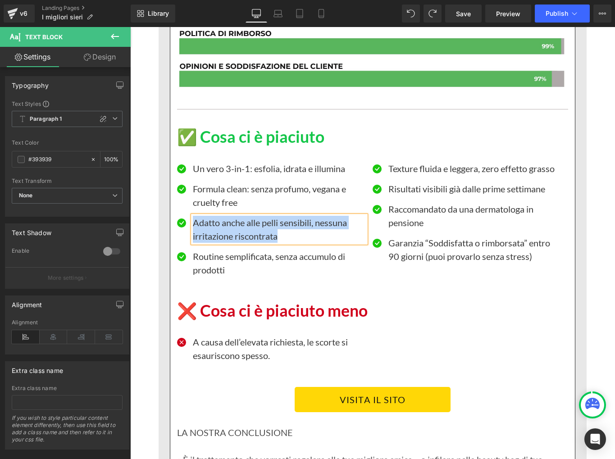
paste div
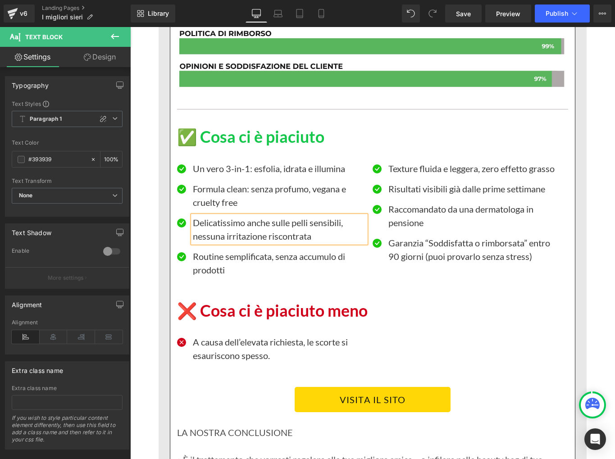
click at [207, 259] on p "Routine semplificata, senza accumulo di prodotti" at bounding box center [279, 262] width 173 height 27
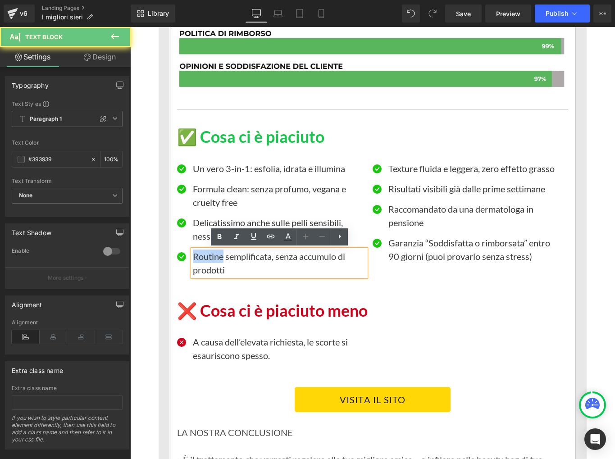
click at [207, 259] on p "Routine semplificata, senza accumulo di prodotti" at bounding box center [279, 262] width 173 height 27
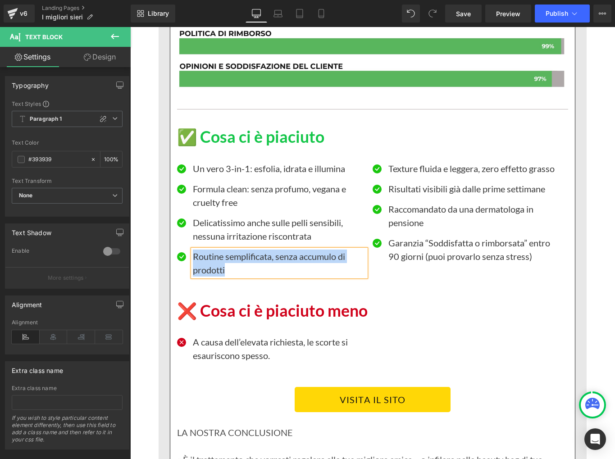
paste div
click at [404, 167] on p "Texture fluida e leggera, zero effetto grasso" at bounding box center [474, 169] width 173 height 14
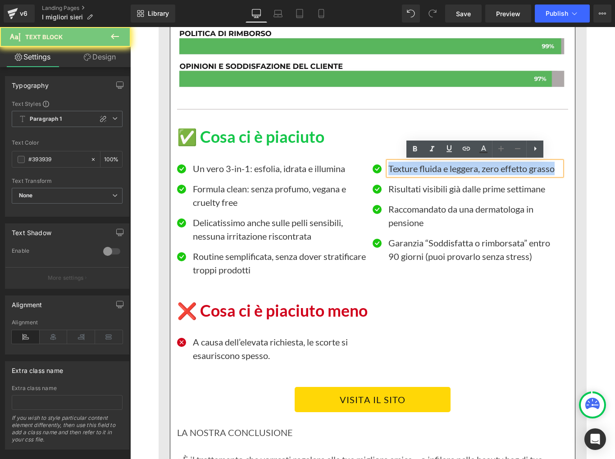
click at [404, 167] on p "Texture fluida e leggera, zero effetto grasso" at bounding box center [474, 169] width 173 height 14
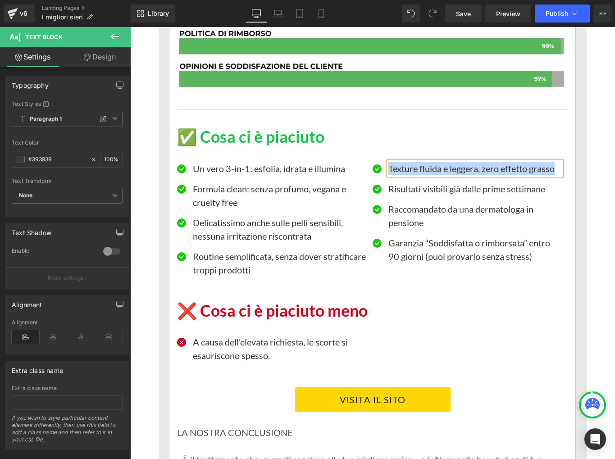
paste div
click at [393, 195] on p "Risultati visibili già dalle prime settimane" at bounding box center [474, 189] width 173 height 14
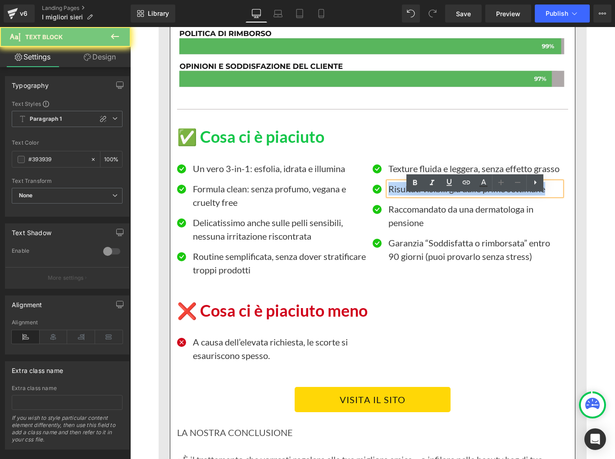
click at [393, 195] on p "Risultati visibili già dalle prime settimane" at bounding box center [474, 189] width 173 height 14
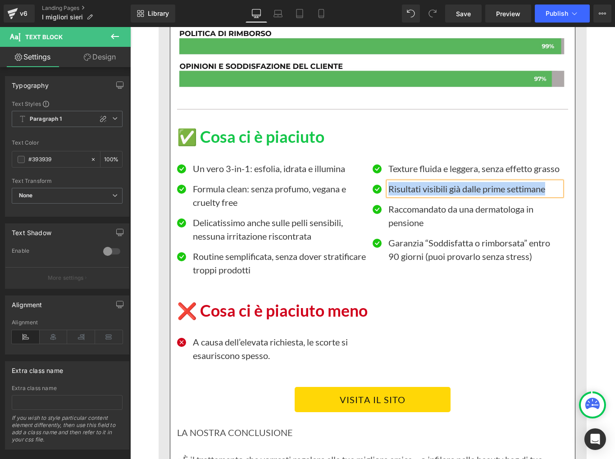
paste div
click at [414, 225] on p "Raccomandato da una dermatologa in pensione" at bounding box center [474, 215] width 173 height 27
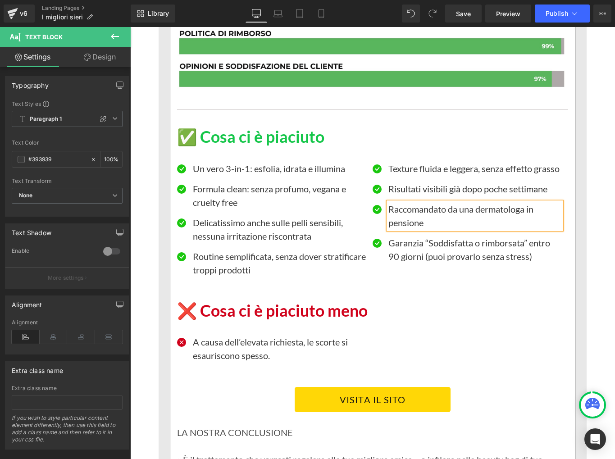
click at [414, 225] on p "Raccomandato da una dermatologa in pensione" at bounding box center [474, 215] width 173 height 27
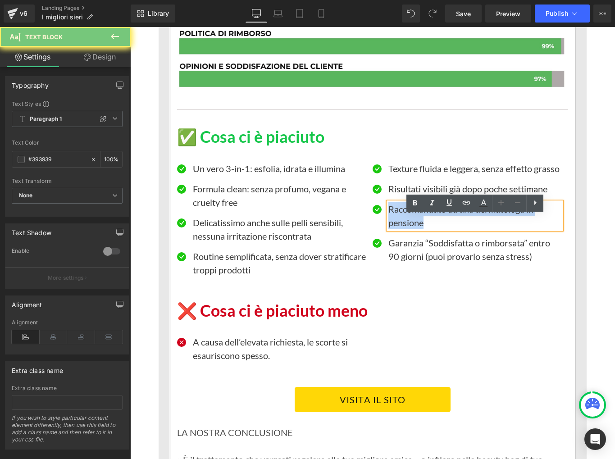
click at [414, 225] on p "Raccomandato da una dermatologa in pensione" at bounding box center [474, 215] width 173 height 27
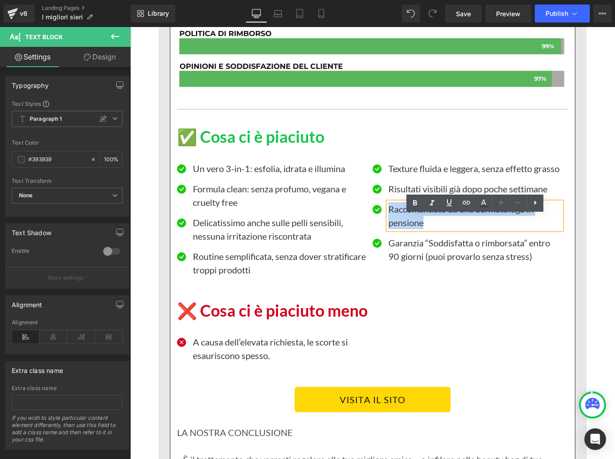
paste div
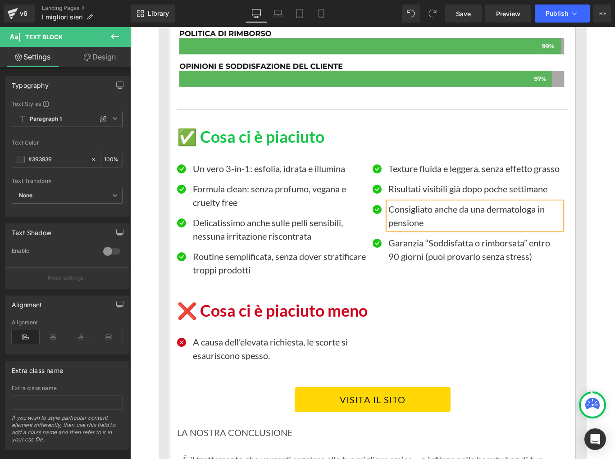
click at [453, 258] on div "Garanzia “Soddisfatta o rimborsata” entro 90 giorni (puoi provarlo senza stress…" at bounding box center [474, 249] width 173 height 27
click at [453, 258] on p "Garanzia “Soddisfatta o rimborsata” entro 90 giorni (puoi provarlo senza stress)" at bounding box center [474, 249] width 173 height 27
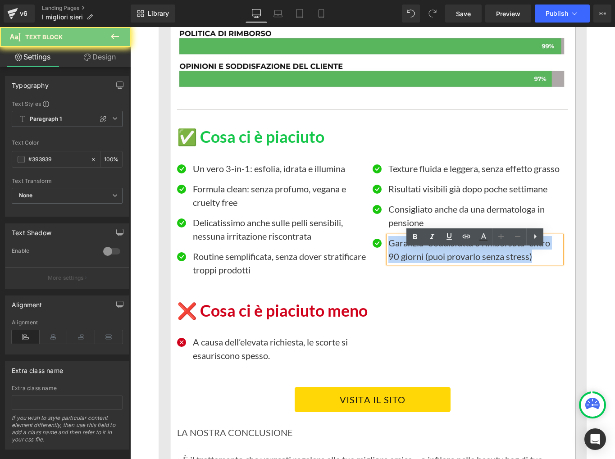
click at [453, 258] on p "Garanzia “Soddisfatta o rimborsata” entro 90 giorni (puoi provarlo senza stress)" at bounding box center [474, 249] width 173 height 27
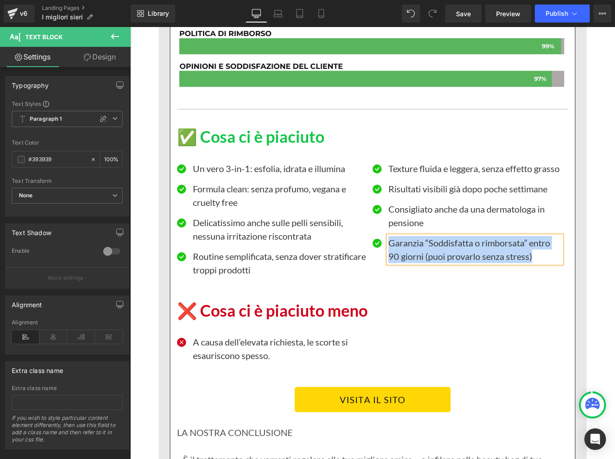
paste div
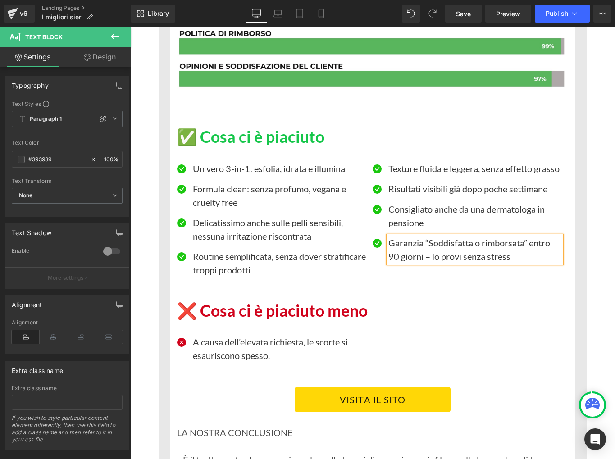
scroll to position [1848, 0]
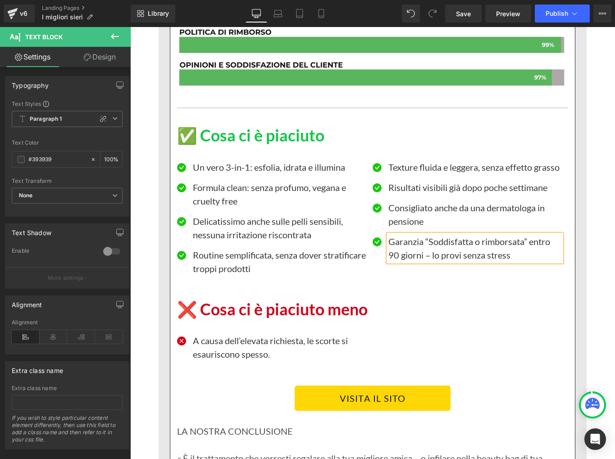
click at [236, 344] on p "A causa dell’elevata richiesta, le scorte si esauriscono spesso." at bounding box center [279, 347] width 173 height 27
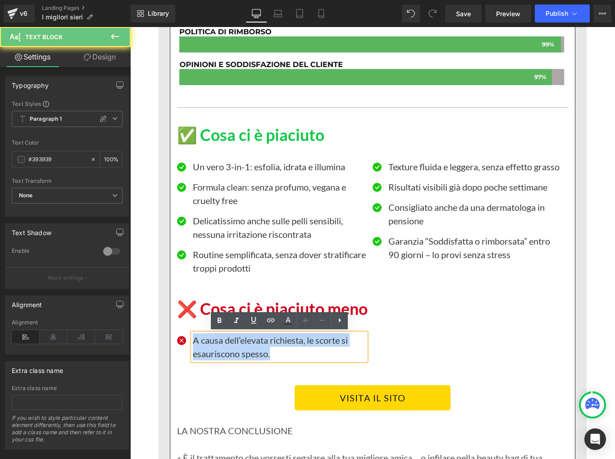
click at [236, 344] on p "A causa dell’elevata richiesta, le scorte si esauriscono spesso." at bounding box center [279, 346] width 173 height 27
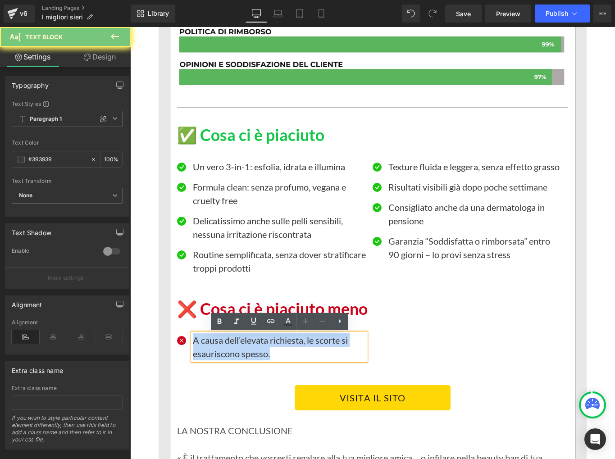
scroll to position [1849, 0]
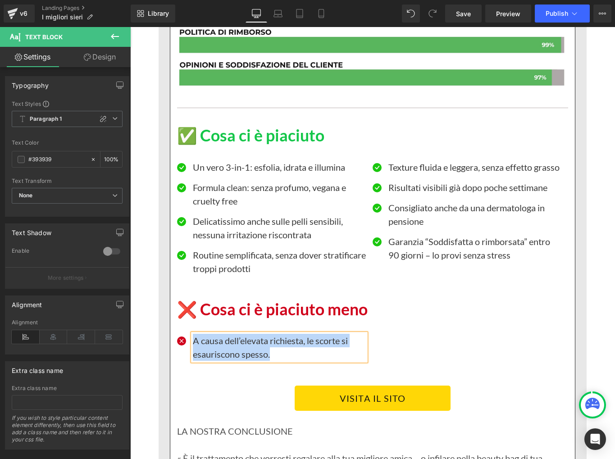
paste div
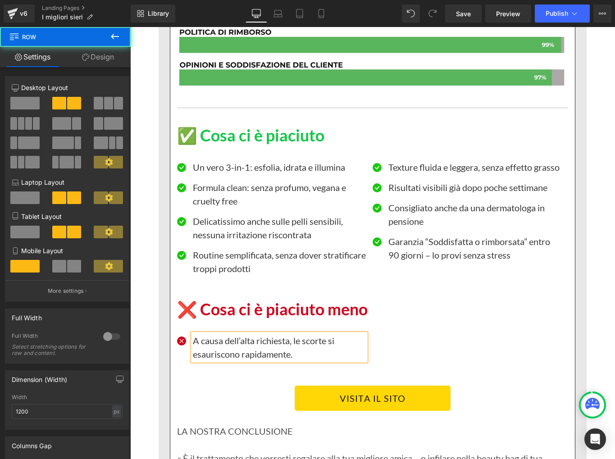
click at [205, 326] on div "Icon A causa dell’alta richiesta, le scorte si esauriscono rapidamente. Text Bl…" at bounding box center [372, 345] width 391 height 53
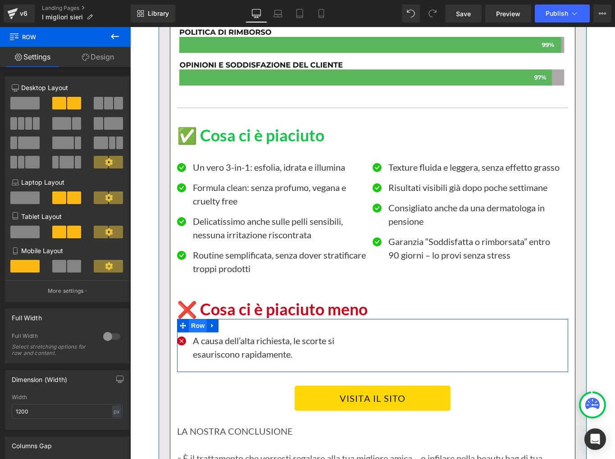
click at [196, 329] on span "Row" at bounding box center [198, 326] width 18 height 14
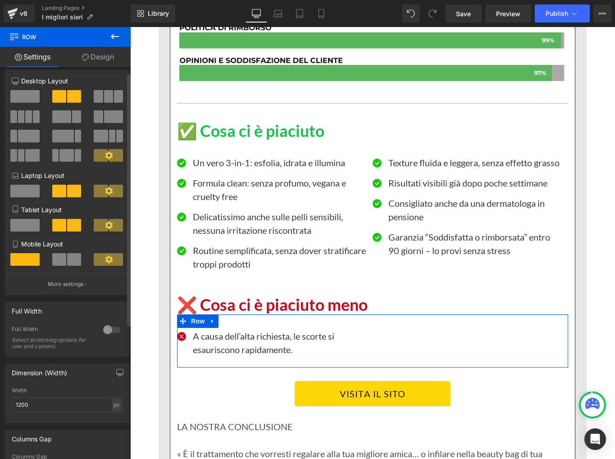
scroll to position [8, 0]
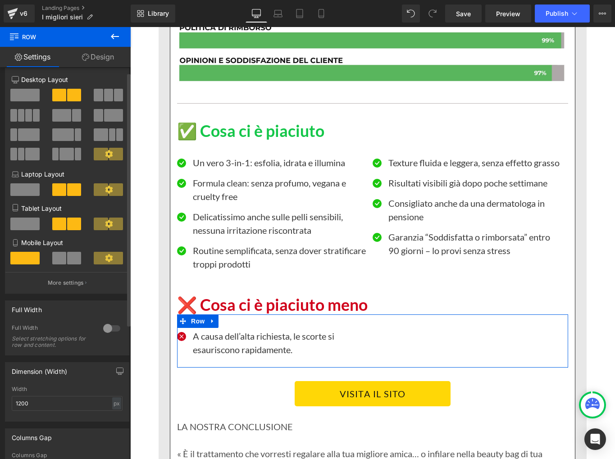
click at [25, 100] on span at bounding box center [24, 95] width 29 height 13
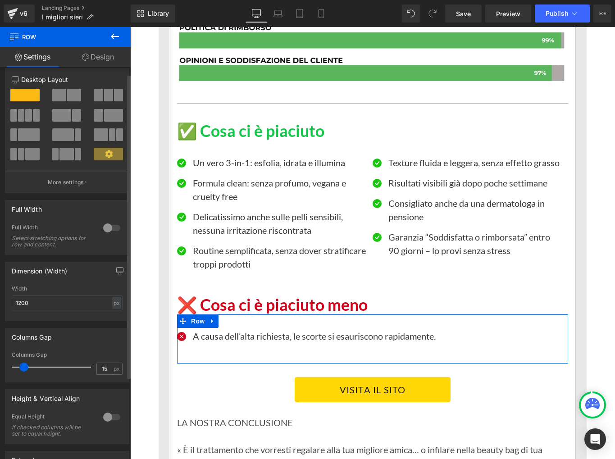
scroll to position [9, 0]
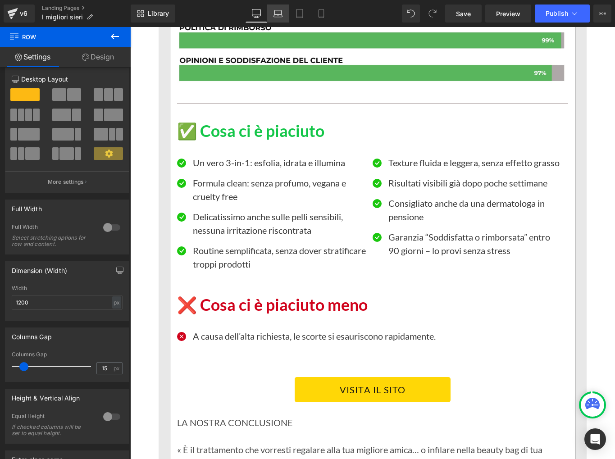
click at [278, 17] on icon at bounding box center [277, 13] width 9 height 9
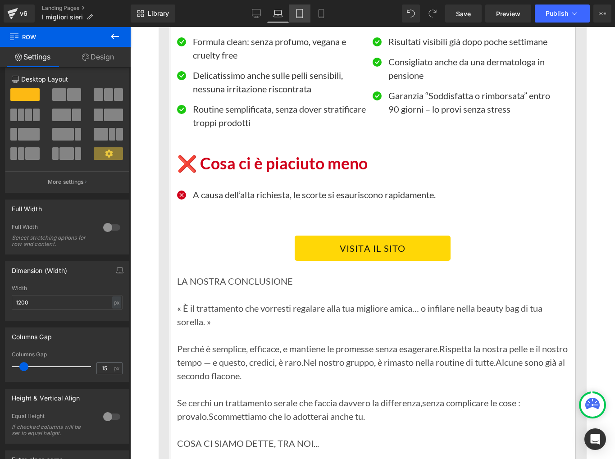
click at [298, 17] on icon at bounding box center [299, 13] width 9 height 9
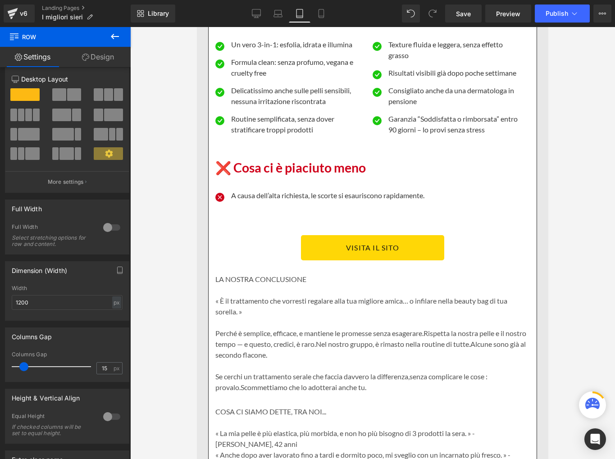
scroll to position [2008, 0]
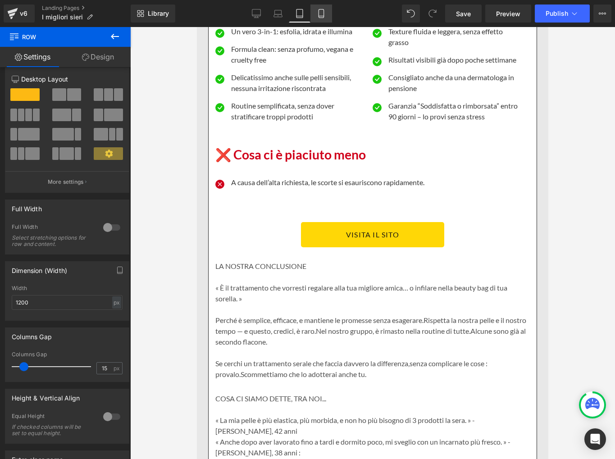
click at [319, 15] on icon at bounding box center [320, 13] width 5 height 9
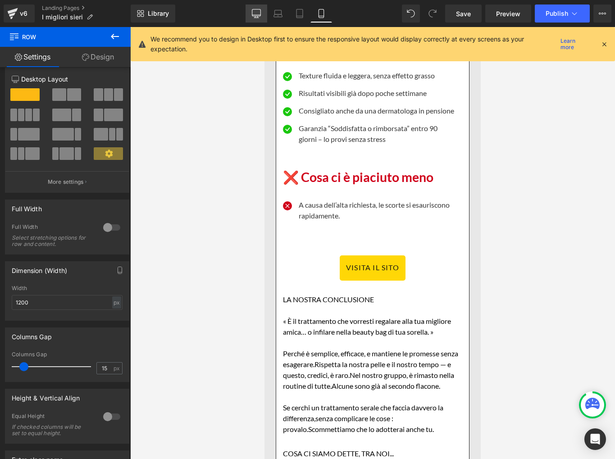
click at [262, 18] on link "Desktop" at bounding box center [256, 14] width 22 height 18
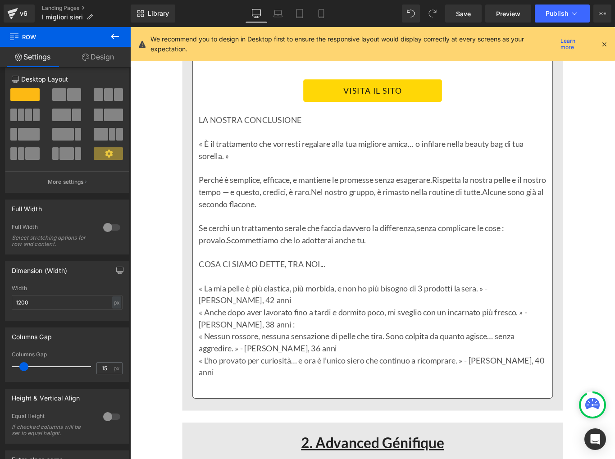
scroll to position [1994, 0]
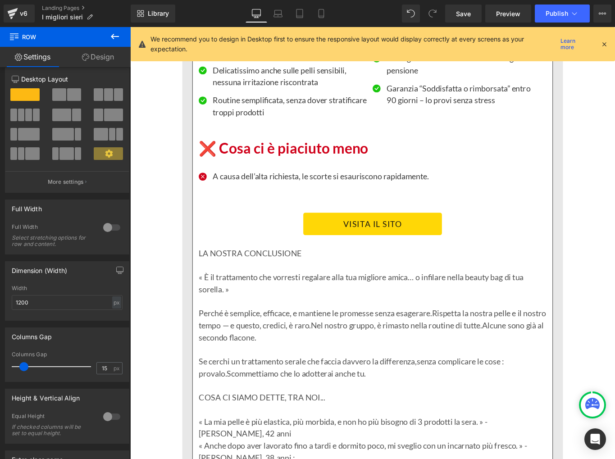
click at [601, 44] on icon at bounding box center [604, 44] width 8 height 8
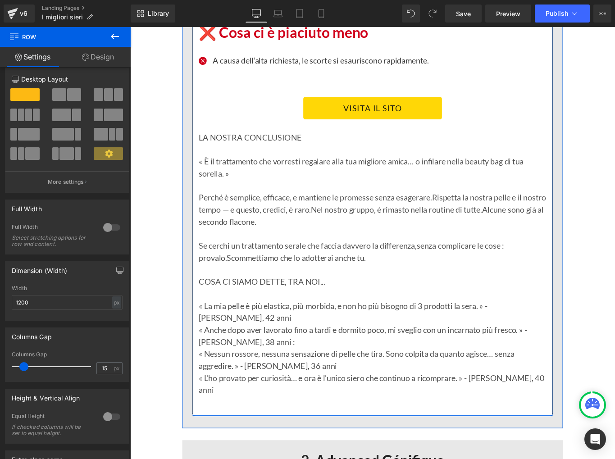
scroll to position [2130, 0]
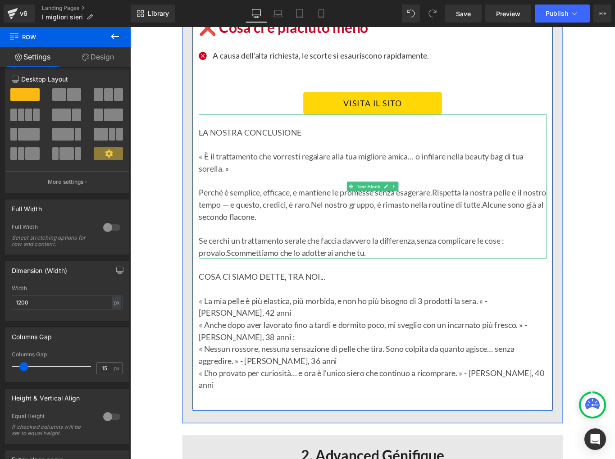
click at [235, 148] on p "LA NOSTRA CONCLUSIONE" at bounding box center [402, 146] width 391 height 14
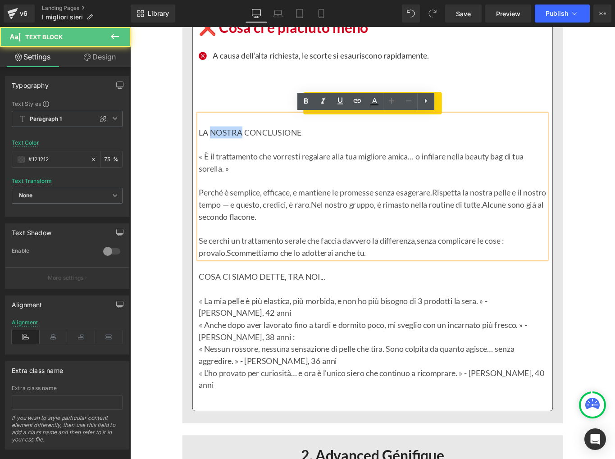
click at [235, 148] on p "LA NOSTRA CONCLUSIONE" at bounding box center [402, 146] width 391 height 14
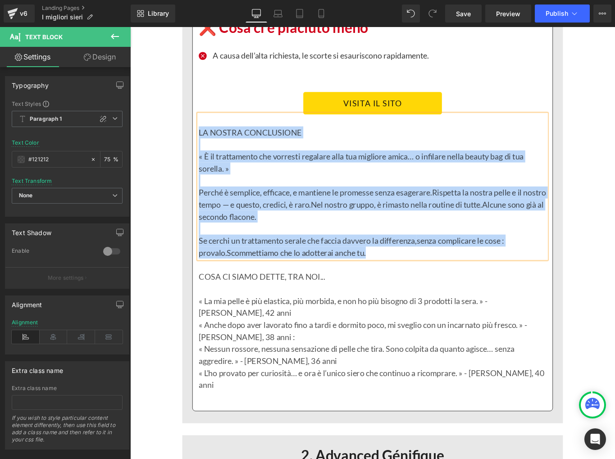
copy div "LA NOSTRA CONCLUSIONE « È il trattamento che vorresti regalare alla tua miglior…"
click at [209, 171] on p "« È il trattamento che vorresti regalare alla tua migliore amica… o infilare ne…" at bounding box center [402, 179] width 391 height 27
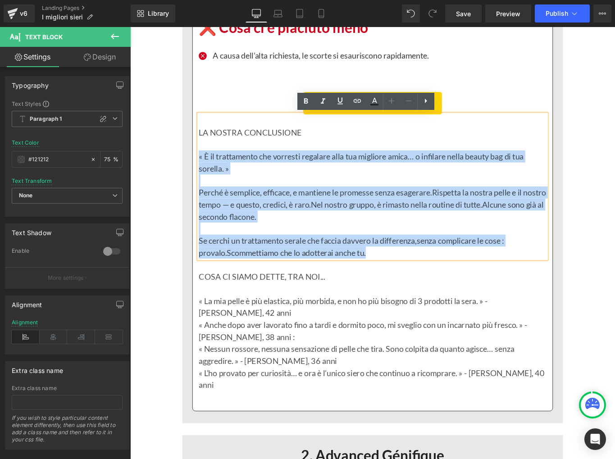
click at [405, 284] on p "Se cerchi un trattamento serale che faccia davvero la differenza, senza complic…" at bounding box center [402, 273] width 391 height 27
paste div
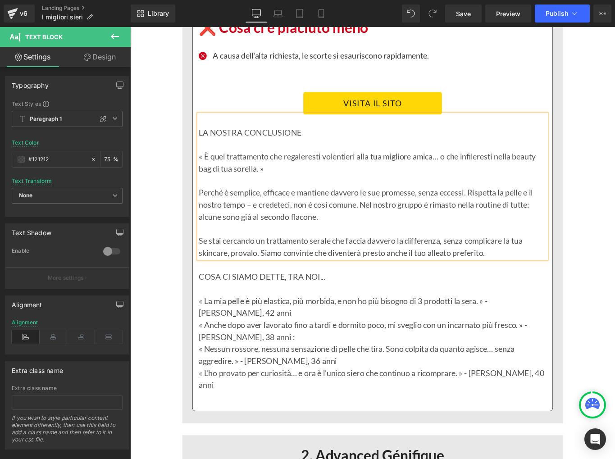
scroll to position [2131, 0]
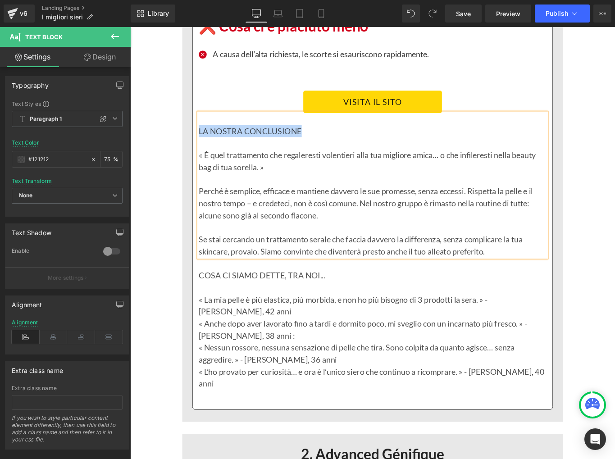
drag, startPoint x: 320, startPoint y: 145, endPoint x: 208, endPoint y: 143, distance: 111.2
click at [208, 143] on p "LA NOSTRA CONCLUSIONE" at bounding box center [402, 144] width 391 height 14
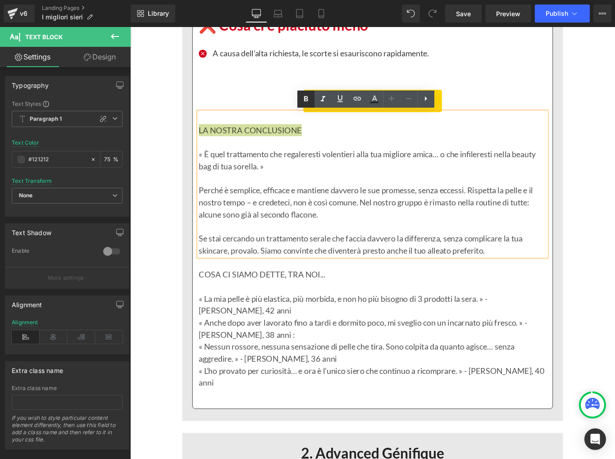
click at [0, 0] on icon at bounding box center [0, 0] width 0 height 0
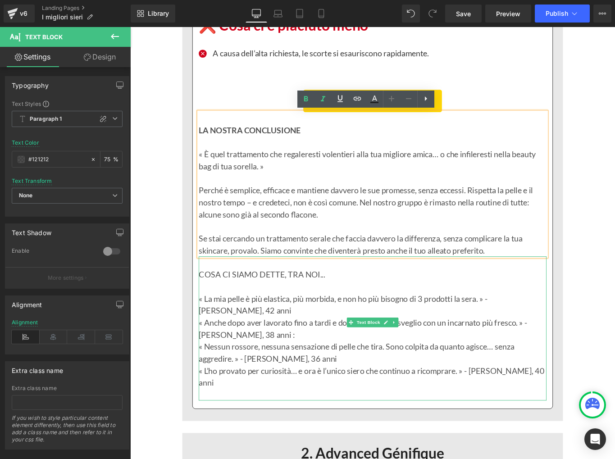
click at [316, 303] on p "COSA CI SIAMO DETTE, TRA NOI..." at bounding box center [402, 305] width 391 height 14
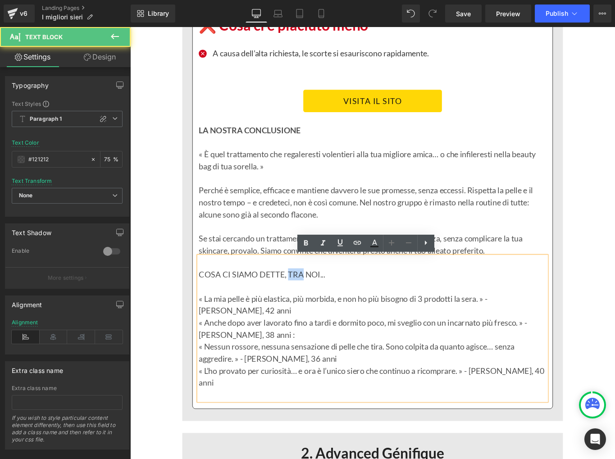
click at [316, 303] on p "COSA CI SIAMO DETTE, TRA NOI..." at bounding box center [402, 305] width 391 height 14
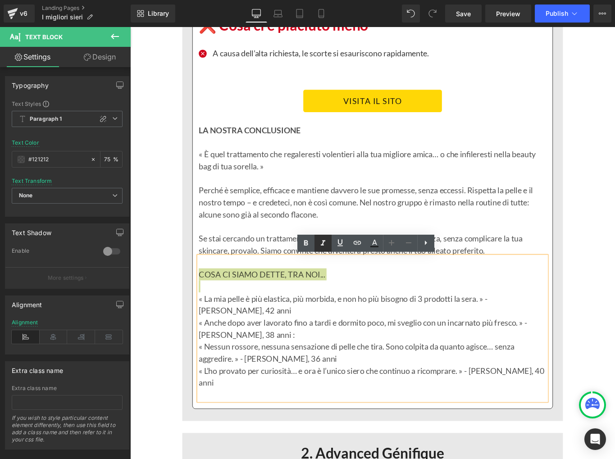
click at [0, 0] on icon at bounding box center [0, 0] width 0 height 0
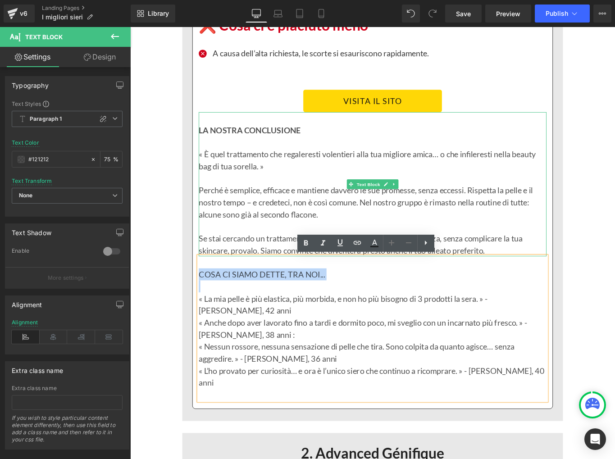
click at [276, 141] on strong "LA NOSTRA CONCLUSIONE" at bounding box center [264, 142] width 114 height 11
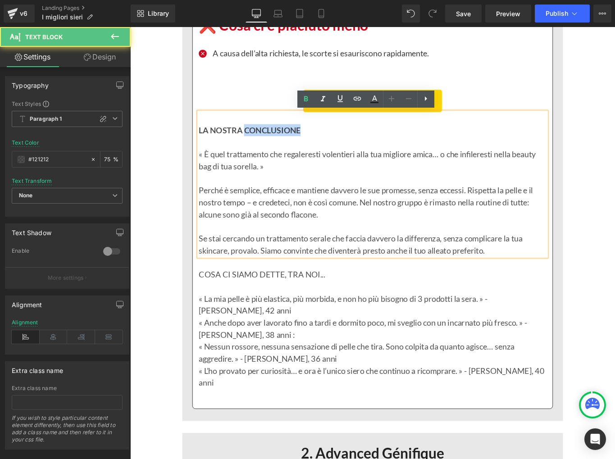
click at [276, 141] on strong "LA NOSTRA CONCLUSIONE" at bounding box center [264, 142] width 114 height 11
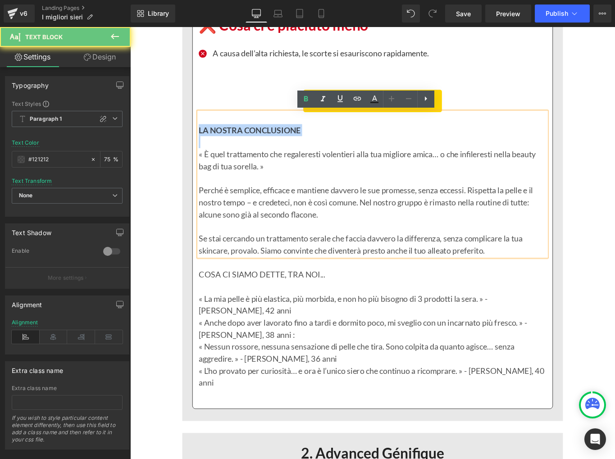
click at [276, 141] on strong "LA NOSTRA CONCLUSIONE" at bounding box center [264, 142] width 114 height 11
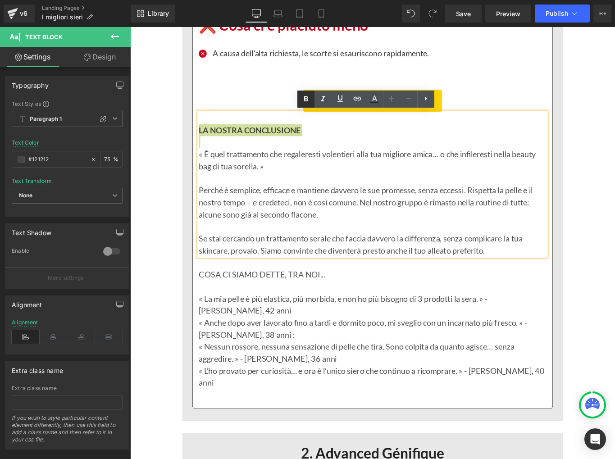
click at [0, 0] on icon at bounding box center [0, 0] width 0 height 0
click at [289, 158] on p at bounding box center [402, 156] width 391 height 14
drag, startPoint x: 325, startPoint y: 141, endPoint x: 210, endPoint y: 136, distance: 115.4
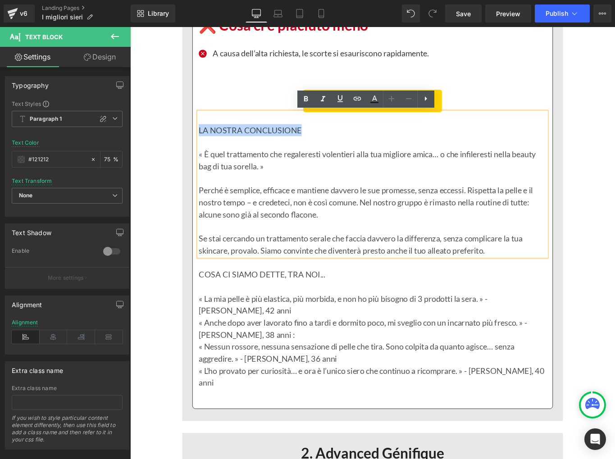
click at [210, 136] on p "LA NOSTRA CONCLUSIONE" at bounding box center [402, 143] width 391 height 14
copy p "LA NOSTRA CONCLUSIONE"
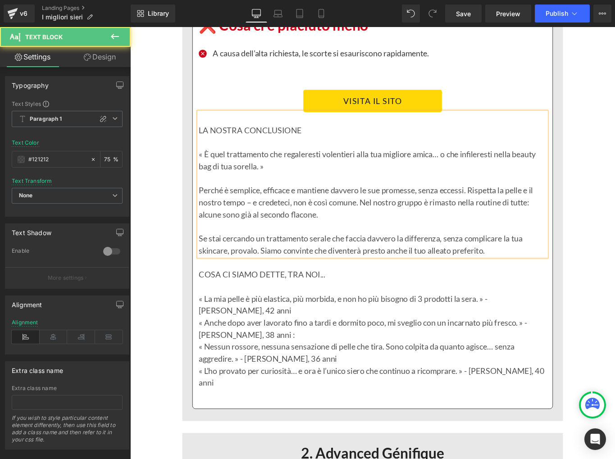
click at [221, 163] on p "« È quel trattamento che regaleresti volentieri alla tua migliore amica… o che …" at bounding box center [402, 176] width 391 height 27
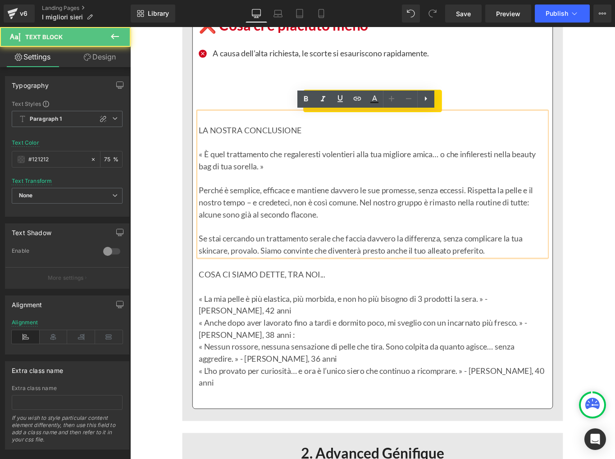
click at [221, 158] on p at bounding box center [402, 156] width 391 height 14
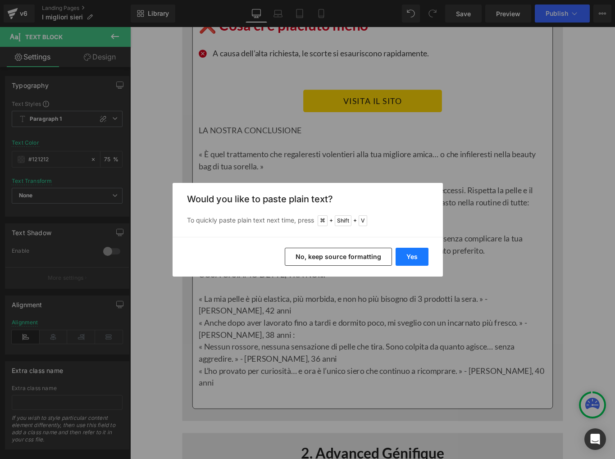
click at [410, 260] on button "Yes" at bounding box center [411, 257] width 33 height 18
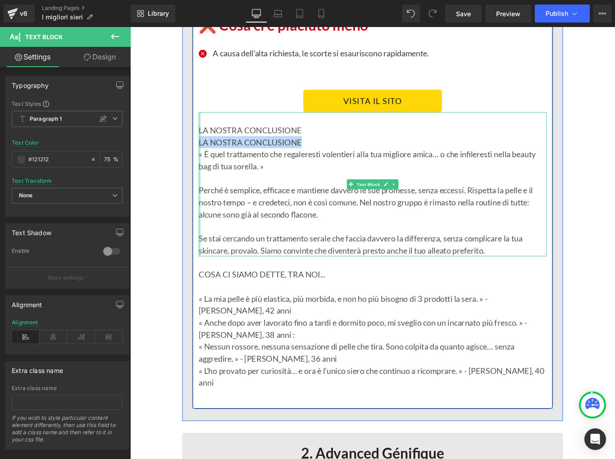
drag, startPoint x: 321, startPoint y: 157, endPoint x: 208, endPoint y: 154, distance: 113.0
click at [208, 154] on div "LA NOSTRA CONCLUSIONE LA NOSTRA CONCLUSIONE « È quel trattamento che regalerest…" at bounding box center [402, 203] width 391 height 162
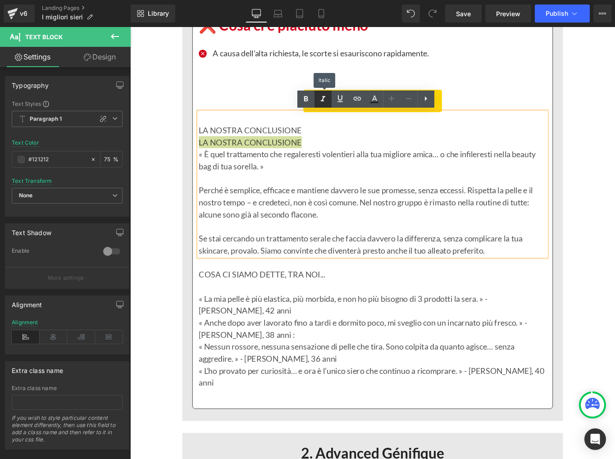
click at [0, 0] on icon at bounding box center [0, 0] width 0 height 0
click at [0, 0] on link at bounding box center [0, 0] width 0 height 0
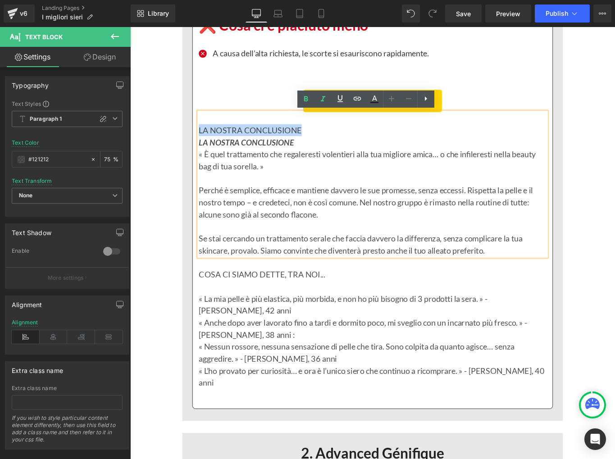
drag, startPoint x: 322, startPoint y: 143, endPoint x: 209, endPoint y: 141, distance: 112.6
click at [209, 141] on p "LA NOSTRA CONCLUSIONE" at bounding box center [402, 143] width 391 height 14
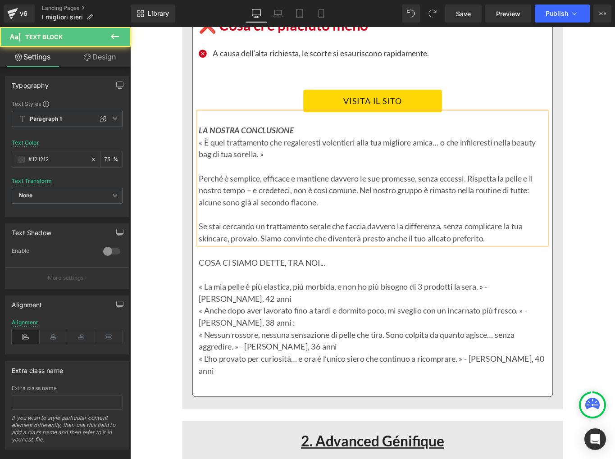
click at [340, 145] on p "LA NOSTRA CONCLUSIONE" at bounding box center [402, 143] width 391 height 14
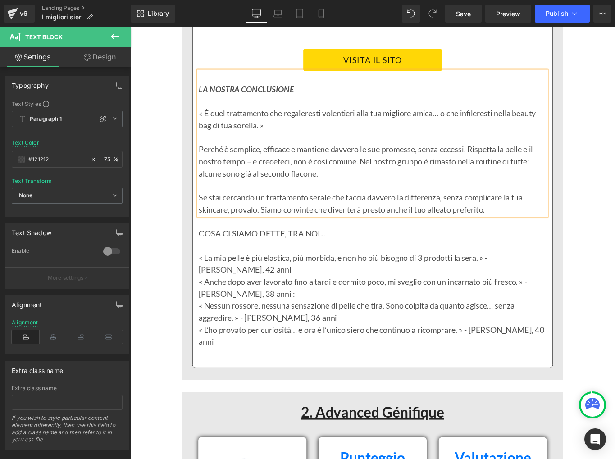
scroll to position [2180, 0]
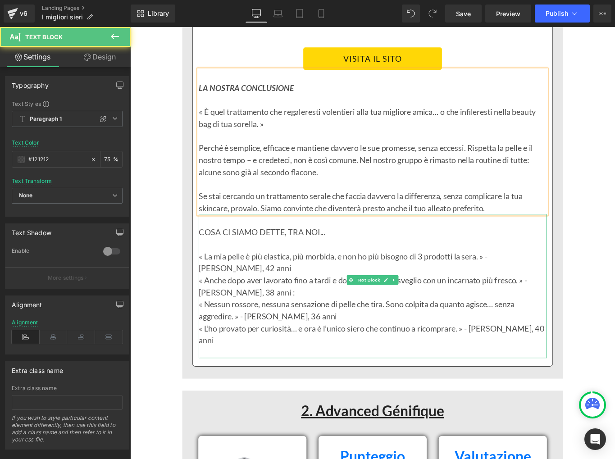
click at [212, 255] on p "COSA CI SIAMO DETTE, TRA NOI..." at bounding box center [402, 258] width 391 height 14
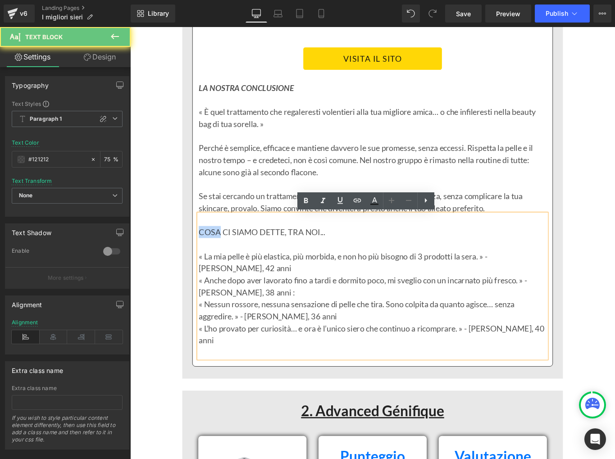
click at [212, 255] on p "COSA CI SIAMO DETTE, TRA NOI..." at bounding box center [402, 258] width 391 height 14
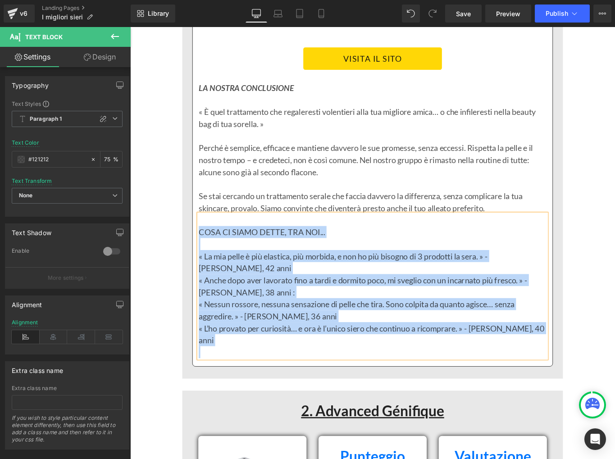
copy div "COSA CI SIAMO DETTE, TRA NOI... « La mia pelle è più elastica, più morbida, e n…"
click at [249, 299] on p "« La mia pelle è più elastica, più morbida, e non ho più bisogno di 3 prodotti …" at bounding box center [402, 291] width 391 height 27
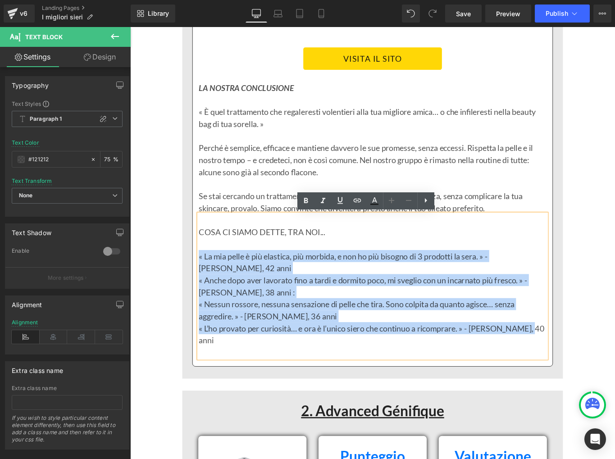
drag, startPoint x: 208, startPoint y: 284, endPoint x: 576, endPoint y: 362, distance: 375.9
click at [576, 362] on div "COSA CI SIAMO DETTE, TRA NOI... « La mia pelle è più elastica, più morbida, e n…" at bounding box center [402, 318] width 391 height 162
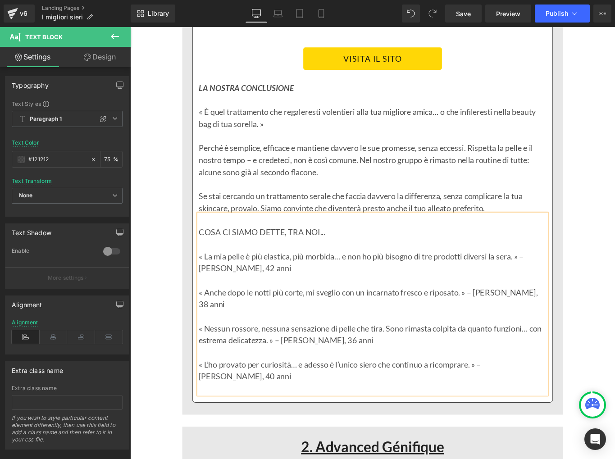
scroll to position [2180, 0]
drag, startPoint x: 285, startPoint y: 297, endPoint x: 208, endPoint y: 296, distance: 76.5
click at [208, 296] on p "« La mia pelle è più elastica, più morbida… e non ho più bisogno di tre prodott…" at bounding box center [402, 290] width 391 height 27
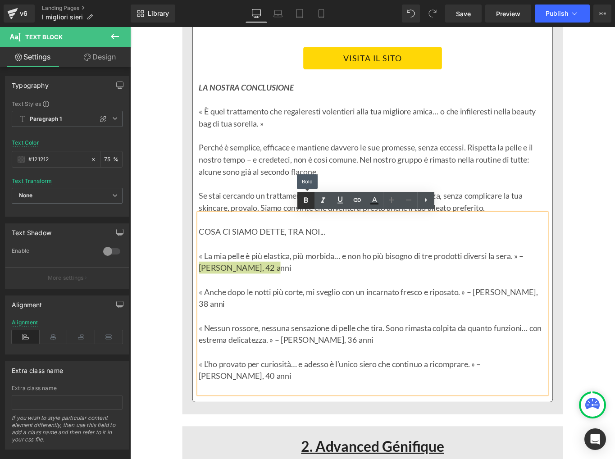
click at [0, 0] on icon at bounding box center [0, 0] width 0 height 0
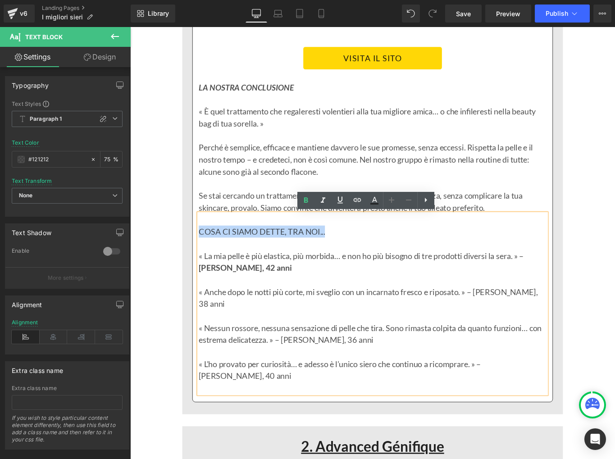
drag, startPoint x: 348, startPoint y: 257, endPoint x: 209, endPoint y: 255, distance: 139.1
click at [208, 255] on p "COSA CI SIAMO DETTE, TRA NOI..." at bounding box center [402, 257] width 391 height 14
click at [0, 0] on icon at bounding box center [0, 0] width 0 height 0
click at [0, 0] on link at bounding box center [0, 0] width 0 height 0
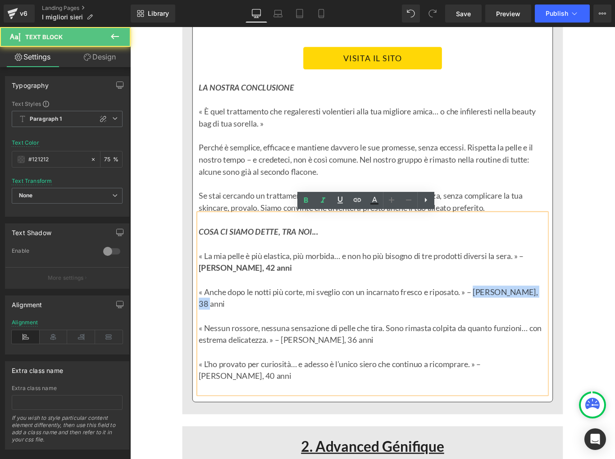
drag, startPoint x: 519, startPoint y: 324, endPoint x: 590, endPoint y: 324, distance: 71.1
click at [590, 324] on p "« Anche dopo le notti più corte, mi sveglio con un incarnato fresco e riposato.…" at bounding box center [402, 331] width 391 height 27
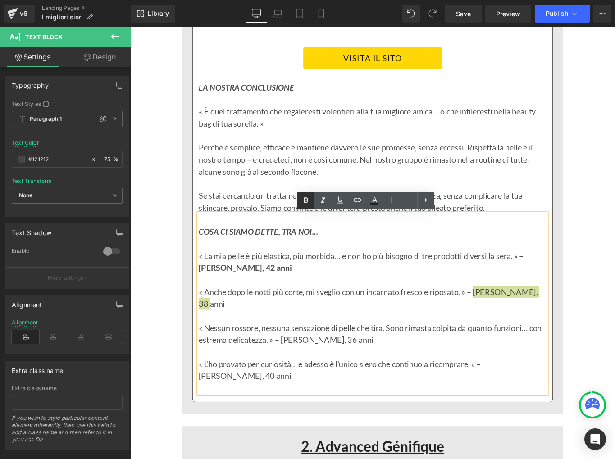
click at [0, 0] on icon at bounding box center [0, 0] width 0 height 0
drag, startPoint x: 300, startPoint y: 365, endPoint x: 371, endPoint y: 363, distance: 70.7
click at [371, 363] on p "« Nessun rossore, nessuna sensazione di pelle che tira. Sono rimasta colpita da…" at bounding box center [402, 371] width 391 height 27
click at [0, 0] on icon at bounding box center [0, 0] width 0 height 0
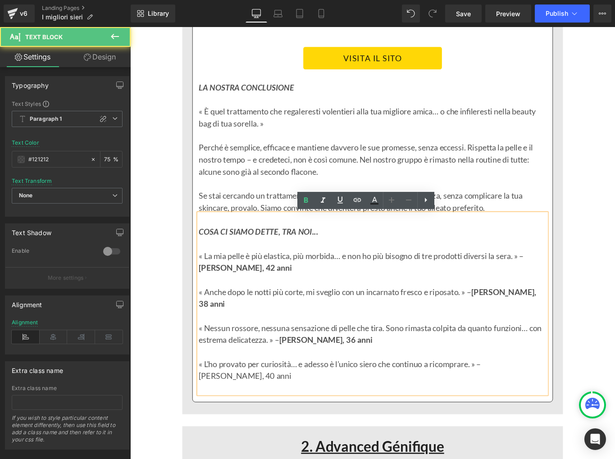
click at [532, 399] on p "« L’ho provato per curiosità… e adesso è l’unico siero che continuo a ricomprar…" at bounding box center [402, 412] width 391 height 27
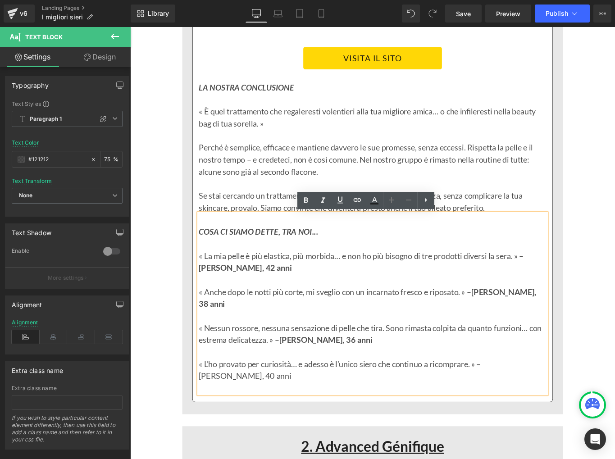
click at [534, 399] on p "« L’ho provato per curiosità… e adesso è l’unico siero che continuo a ricomprar…" at bounding box center [402, 412] width 391 height 27
drag, startPoint x: 531, startPoint y: 391, endPoint x: 592, endPoint y: 390, distance: 61.7
click at [592, 399] on p "« L’ho provato per curiosità… e adesso è l’unico siero che continuo a ricomprar…" at bounding box center [402, 412] width 391 height 27
click at [0, 0] on icon at bounding box center [0, 0] width 0 height 0
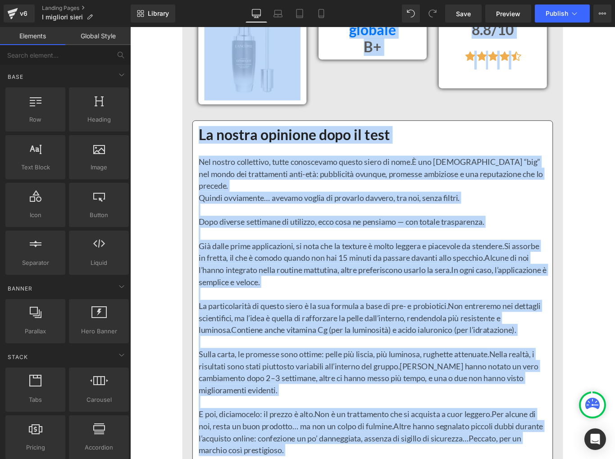
scroll to position [2741, 0]
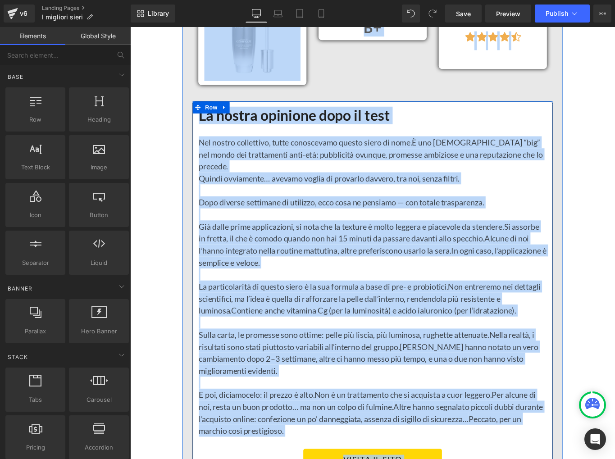
drag, startPoint x: 158, startPoint y: 79, endPoint x: 283, endPoint y: 489, distance: 429.3
copy div "2. Loremips Dolorsita Consect Adi Elits Doe Temporinc utlabor Etdolor M+ Aliqua…"
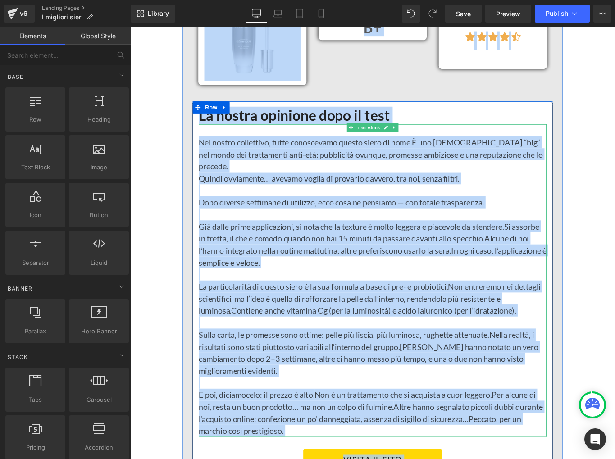
click at [225, 150] on p "Nel nostro collettivo, tutte conoscevamo questo siero di nome. È uno dei “big” …" at bounding box center [402, 170] width 391 height 41
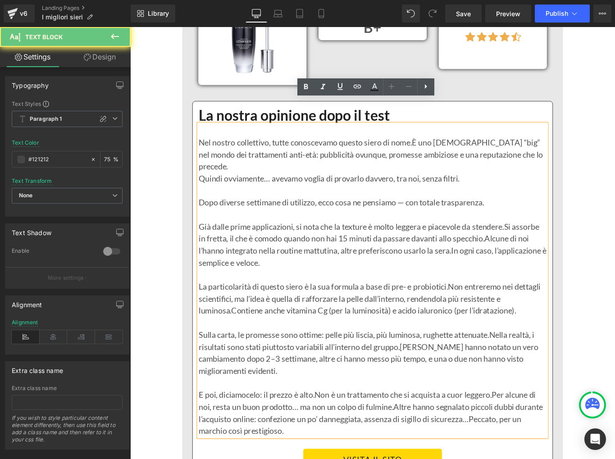
click at [208, 150] on p "Nel nostro collettivo, tutte conoscevamo questo siero di nome. È uno dei “big” …" at bounding box center [402, 170] width 391 height 41
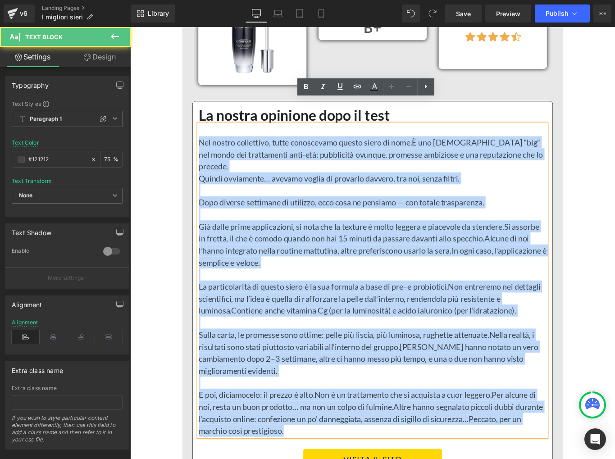
click at [321, 412] on p "E poi, diciamocelo: il prezzo è alto. Non è un trattamento che si acquista a cu…" at bounding box center [402, 461] width 391 height 54
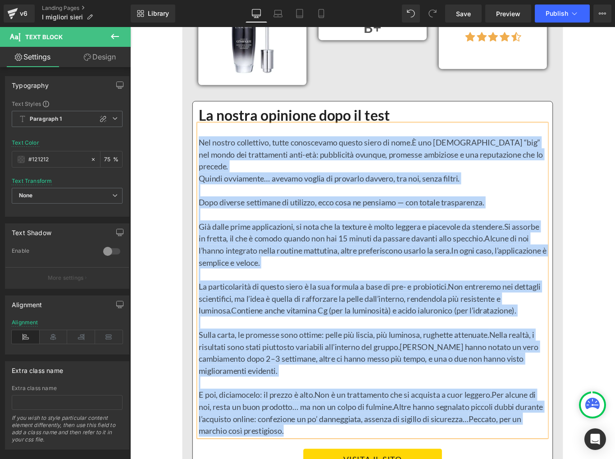
paste div
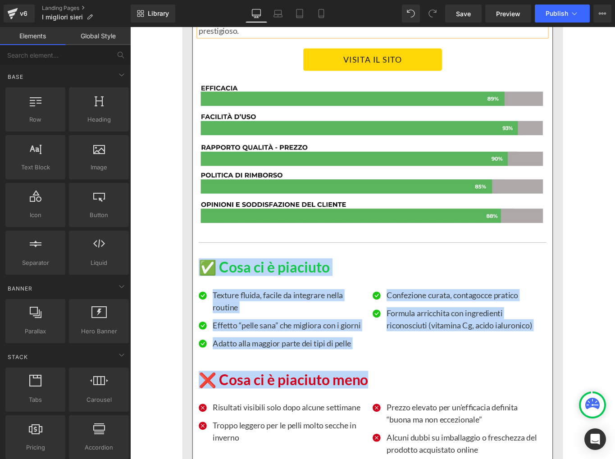
scroll to position [3260, 0]
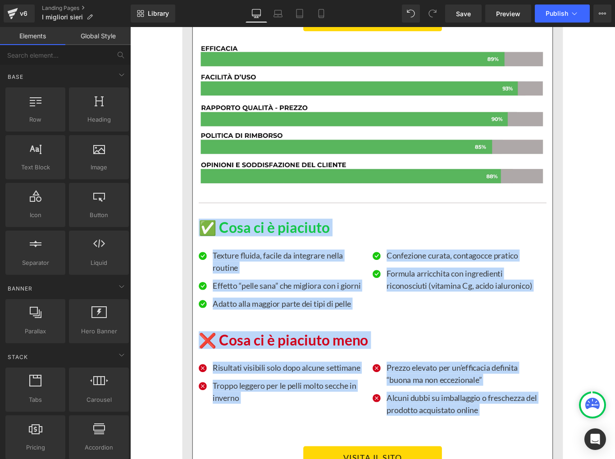
drag, startPoint x: 160, startPoint y: 254, endPoint x: 175, endPoint y: 457, distance: 203.6
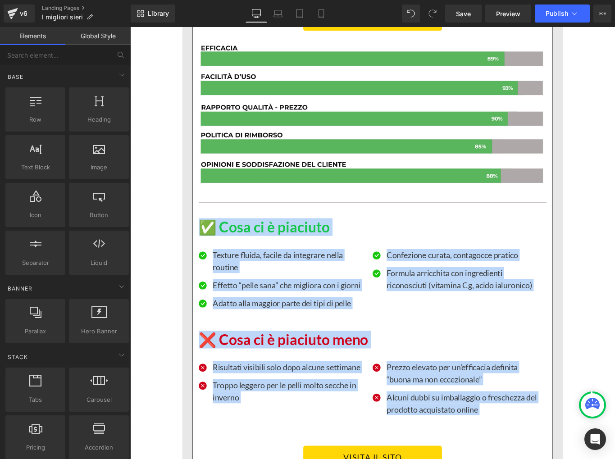
scroll to position [3258, 0]
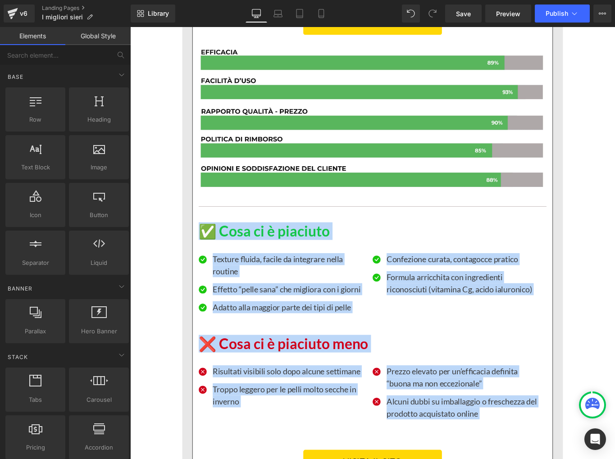
click at [212, 281] on div "Texture fluida, facile da integrare nella routine Text Block" at bounding box center [301, 294] width 189 height 27
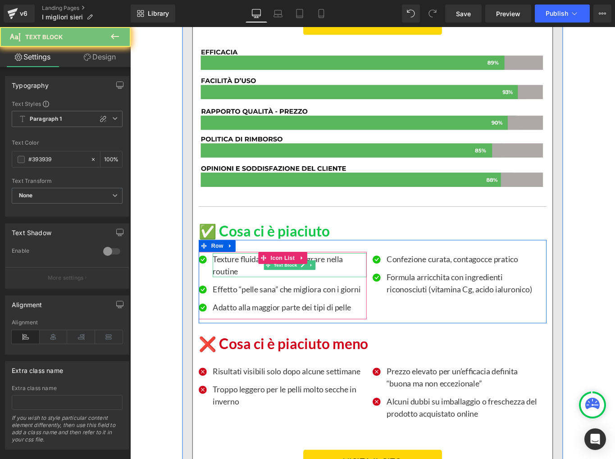
click at [238, 281] on p "Texture fluida, facile da integrare nella routine" at bounding box center [309, 294] width 173 height 27
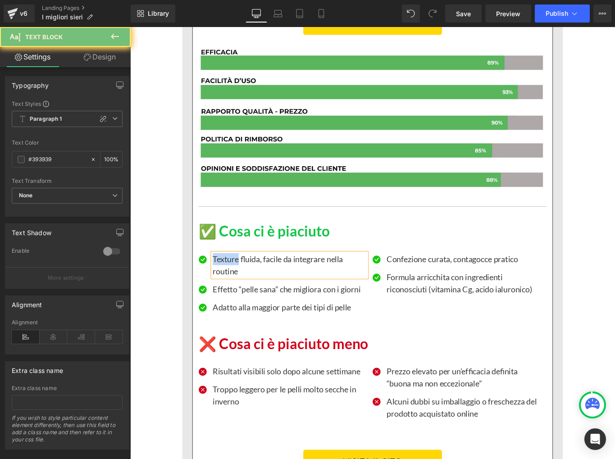
click at [238, 281] on p "Texture fluida, facile da integrare nella routine" at bounding box center [309, 294] width 173 height 27
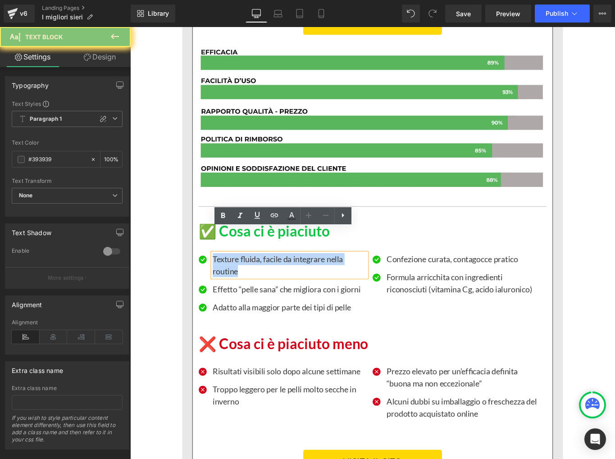
click at [238, 281] on p "Texture fluida, facile da integrare nella routine" at bounding box center [309, 294] width 173 height 27
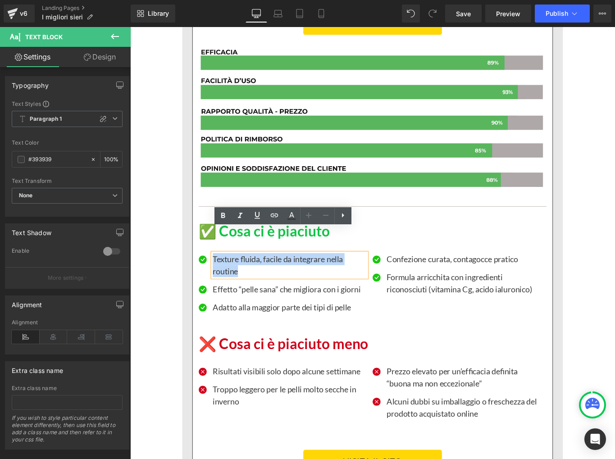
paste div
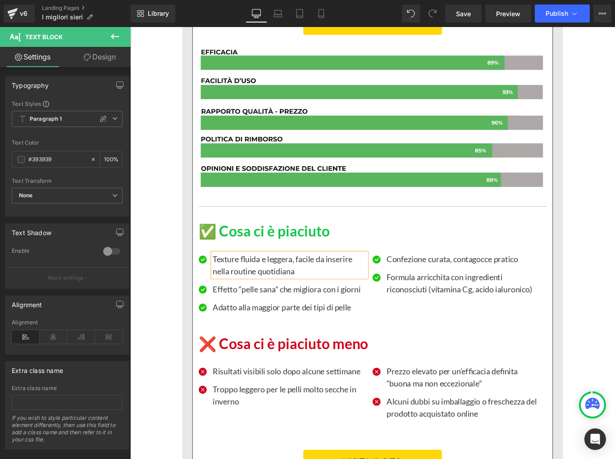
click at [245, 315] on p "Effetto “pelle sana” che migliora con i giorni" at bounding box center [309, 322] width 173 height 14
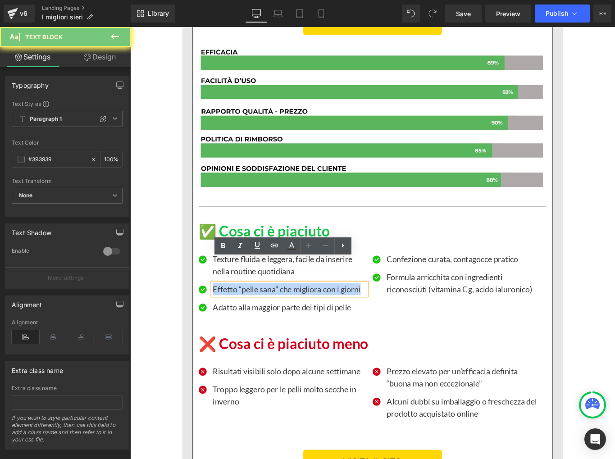
click at [245, 315] on p "Effetto “pelle sana” che migliora con i giorni" at bounding box center [309, 322] width 173 height 14
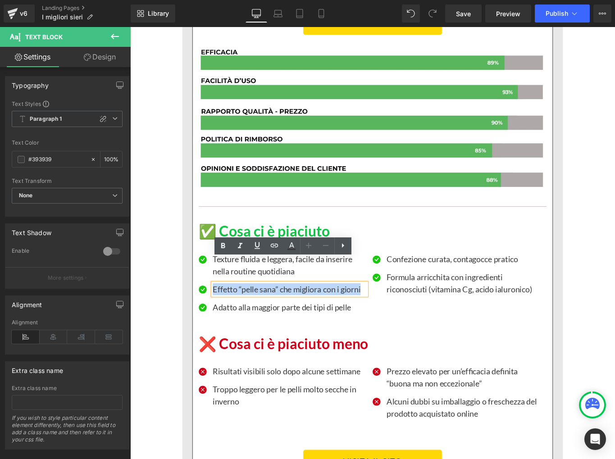
paste div
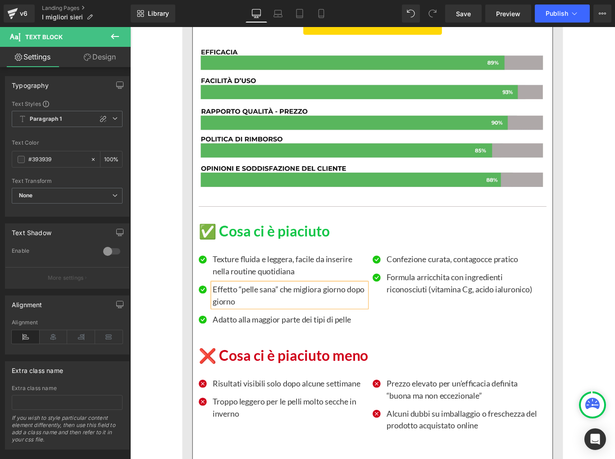
click at [260, 349] on p "Adatto alla maggior parte dei tipi di pelle" at bounding box center [309, 356] width 173 height 14
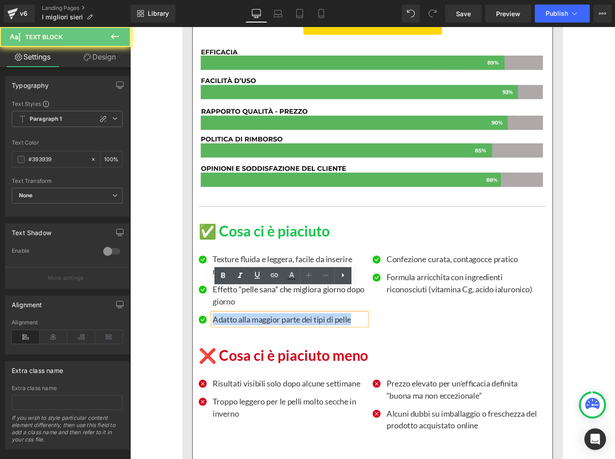
click at [260, 349] on p "Adatto alla maggior parte dei tipi di pelle" at bounding box center [309, 356] width 173 height 14
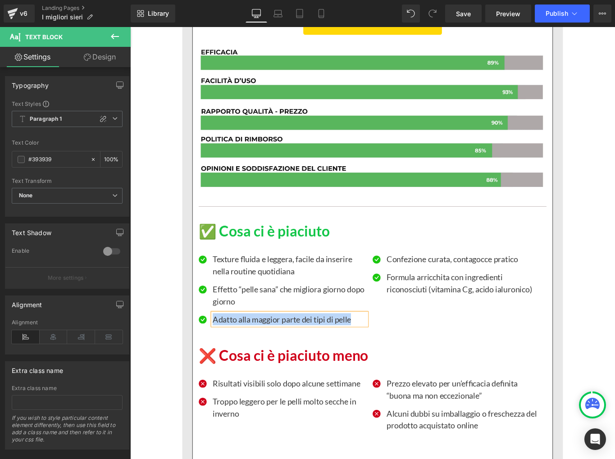
paste div
click at [467, 281] on p "Confezione curata, contagocce pratico" at bounding box center [504, 288] width 173 height 14
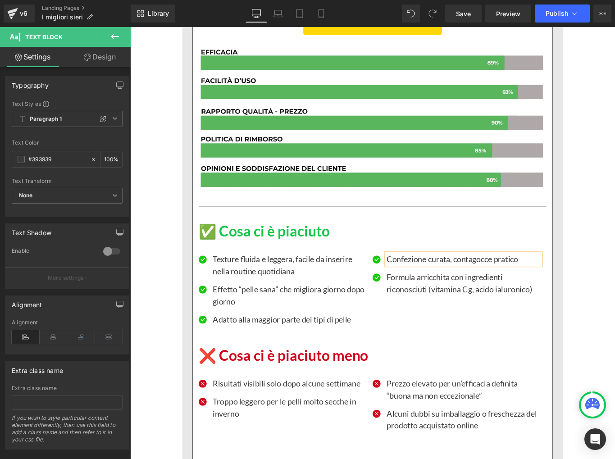
click at [467, 281] on p "Confezione curata, contagocce pratico" at bounding box center [504, 288] width 173 height 14
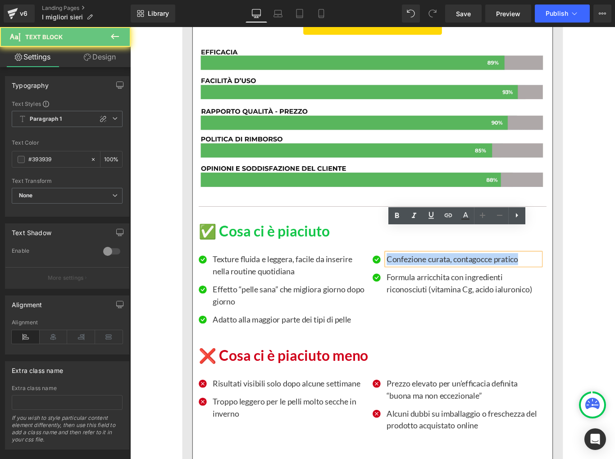
click at [467, 281] on p "Confezione curata, contagocce pratico" at bounding box center [504, 288] width 173 height 14
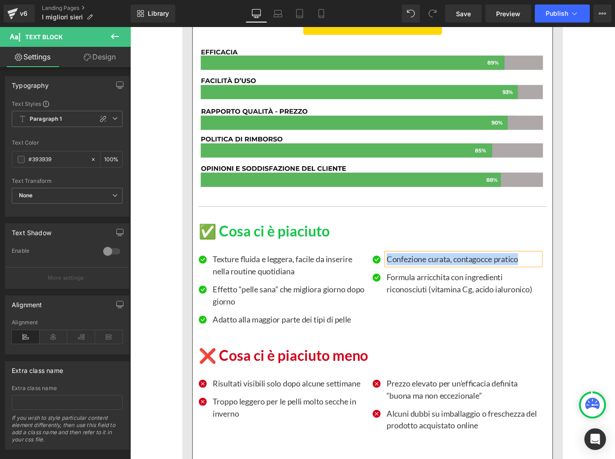
paste div
click at [437, 301] on p "Formula arricchita con ingredienti riconosciuti (vitamina Cg, acido ialuronico)" at bounding box center [504, 314] width 173 height 27
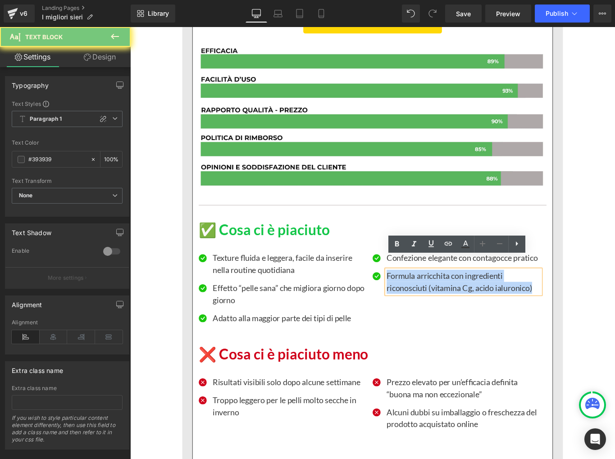
click at [437, 301] on p "Formula arricchita con ingredienti riconosciuti (vitamina Cg, acido ialuronico)" at bounding box center [504, 313] width 173 height 27
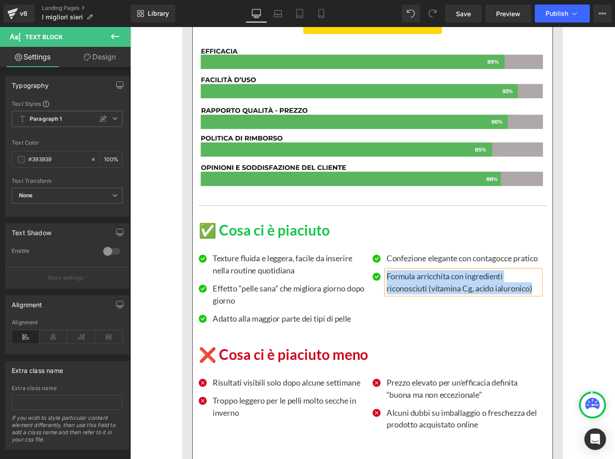
paste div
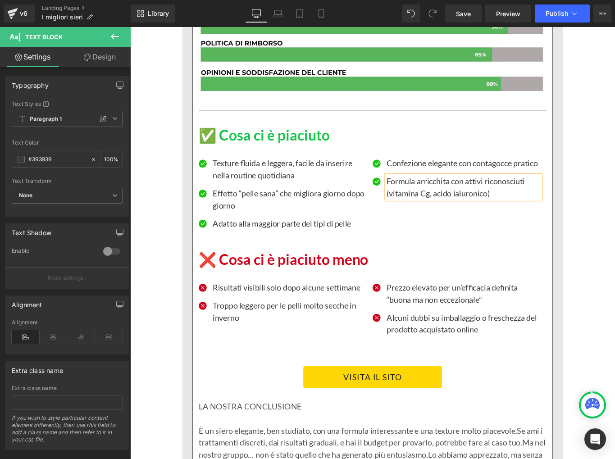
scroll to position [3375, 0]
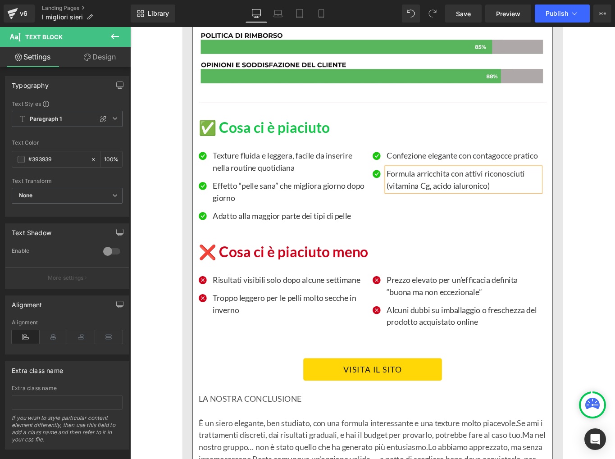
click at [256, 304] on p "Risultati visibili solo dopo alcune settimane" at bounding box center [309, 311] width 173 height 14
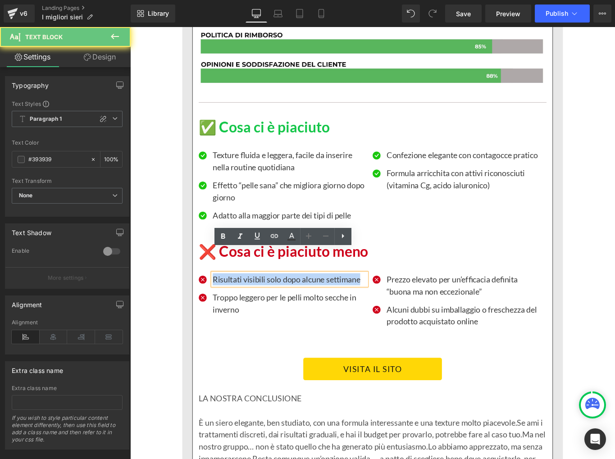
click at [256, 304] on p "Risultati visibili solo dopo alcune settimane" at bounding box center [309, 311] width 173 height 14
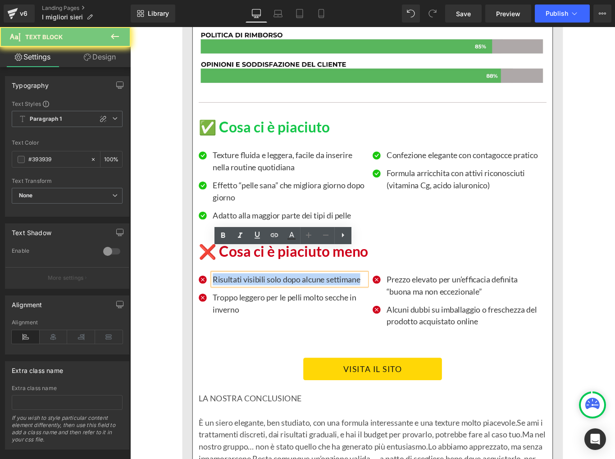
scroll to position [3376, 0]
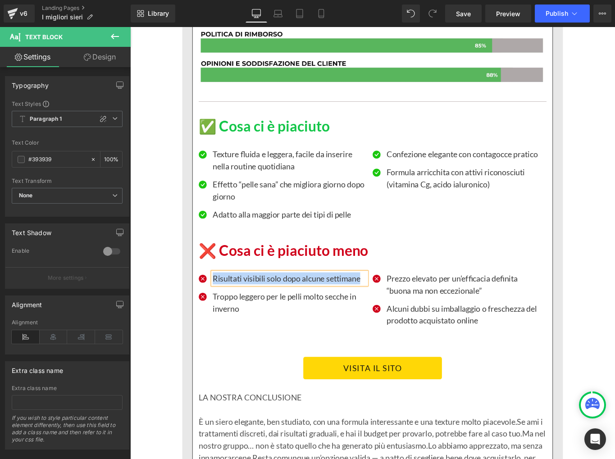
paste div
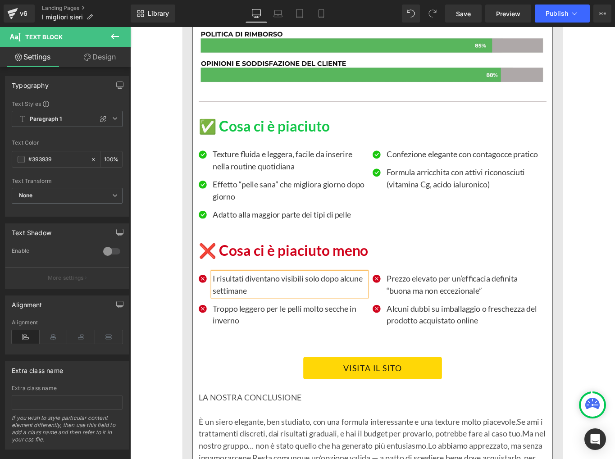
click at [224, 337] on div "Troppo leggero per le pelli molto secche in inverno Text Block" at bounding box center [309, 350] width 173 height 27
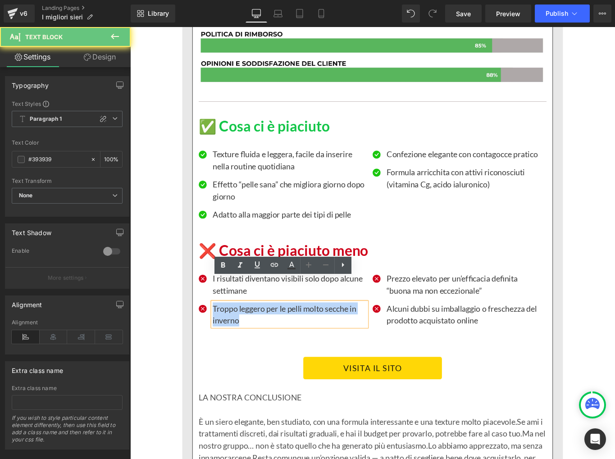
click at [224, 337] on p "Troppo leggero per le pelli molto secche in inverno" at bounding box center [309, 350] width 173 height 27
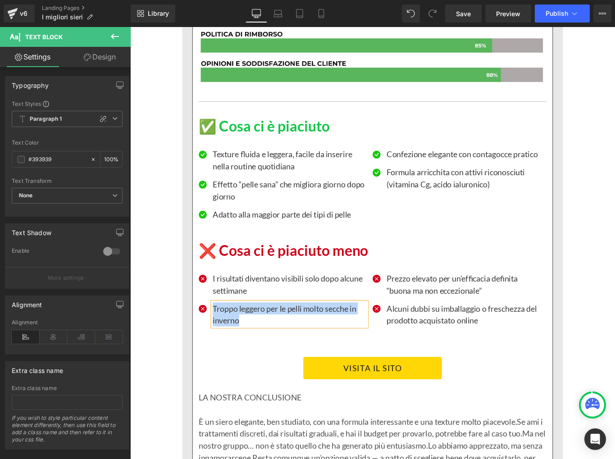
paste div
click at [430, 303] on p "Prezzo elevato per un’efficacia definita “buona ma non eccezionale”" at bounding box center [504, 316] width 173 height 27
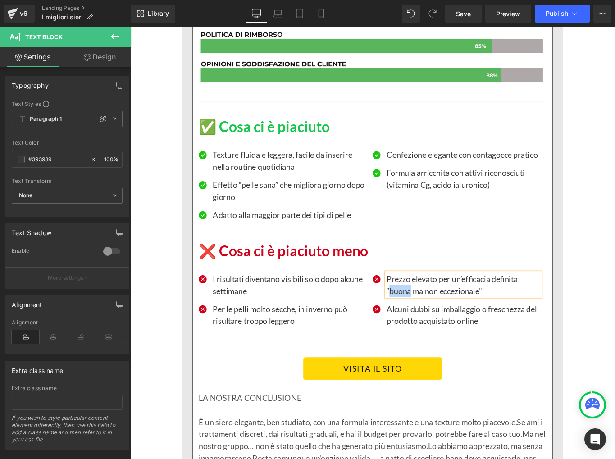
click at [430, 303] on p "Prezzo elevato per un’efficacia definita “buona ma non eccezionale”" at bounding box center [504, 316] width 173 height 27
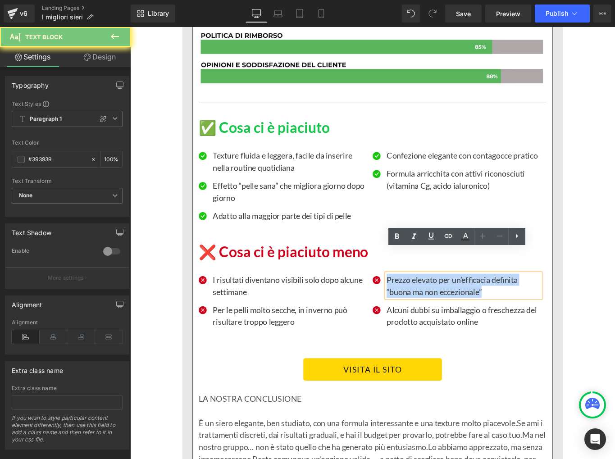
click at [430, 304] on p "Prezzo elevato per un’efficacia definita “buona ma non eccezionale”" at bounding box center [504, 317] width 173 height 27
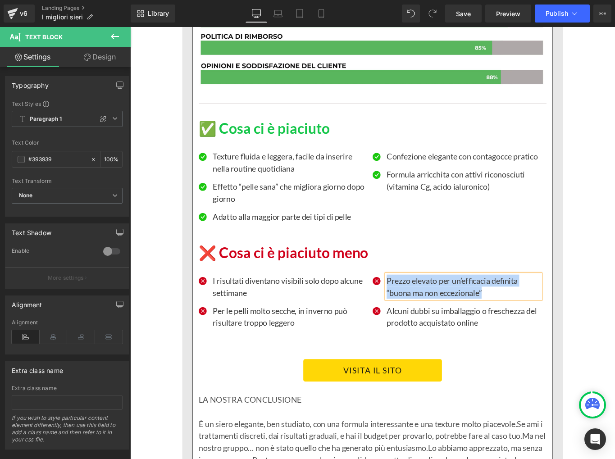
paste div
click at [454, 339] on p "Alcuni dubbi su imballaggio o freschezza del prodotto acquistato online" at bounding box center [504, 352] width 173 height 27
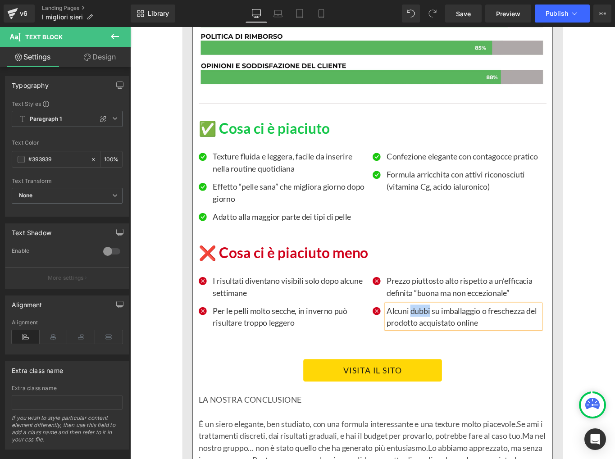
click at [454, 339] on p "Alcuni dubbi su imballaggio o freschezza del prodotto acquistato online" at bounding box center [504, 352] width 173 height 27
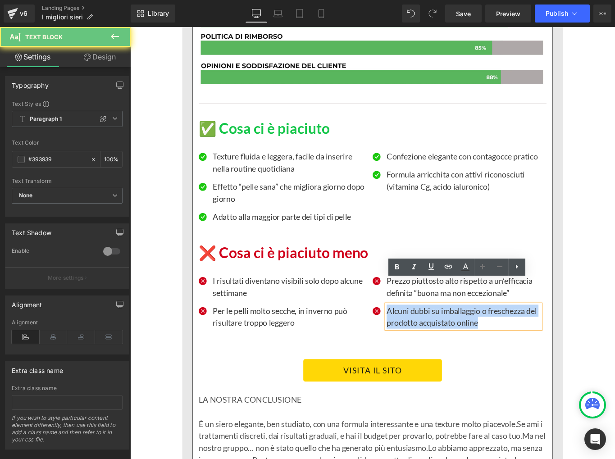
click at [454, 339] on p "Alcuni dubbi su imballaggio o freschezza del prodotto acquistato online" at bounding box center [504, 352] width 173 height 27
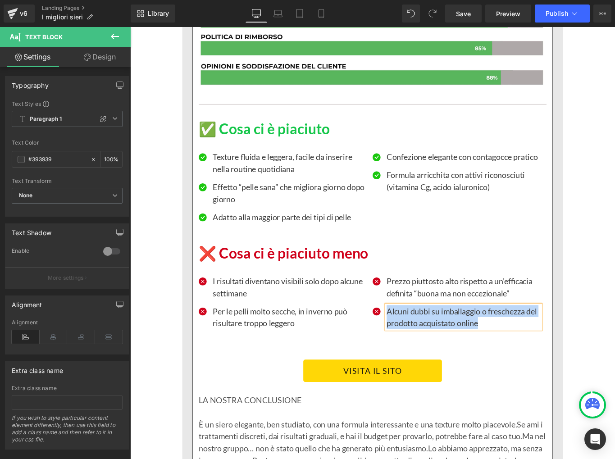
paste div
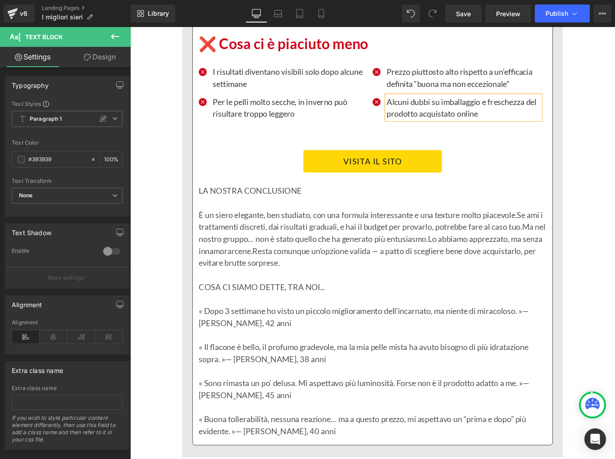
scroll to position [3618, 0]
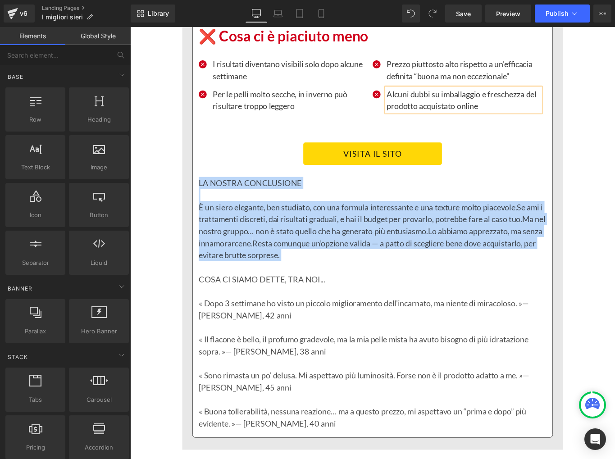
drag, startPoint x: 163, startPoint y: 171, endPoint x: 184, endPoint y: 267, distance: 98.6
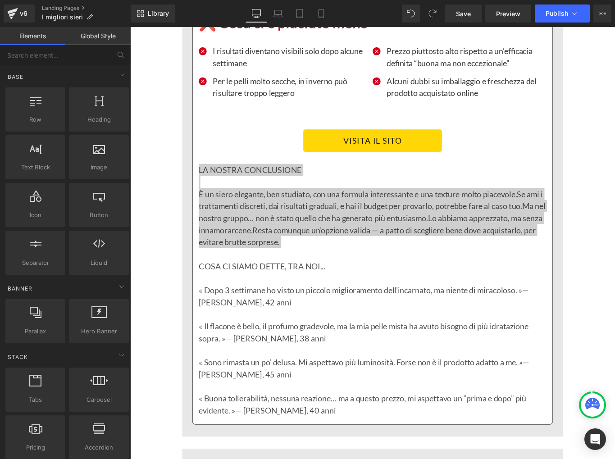
scroll to position [3637, 0]
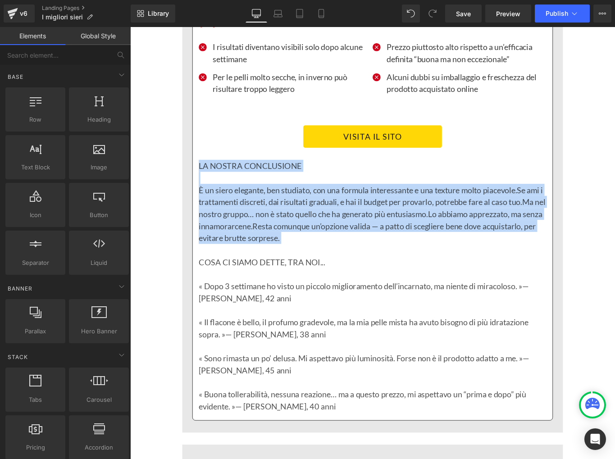
click at [321, 176] on p "LA NOSTRA CONCLUSIONE" at bounding box center [402, 183] width 391 height 14
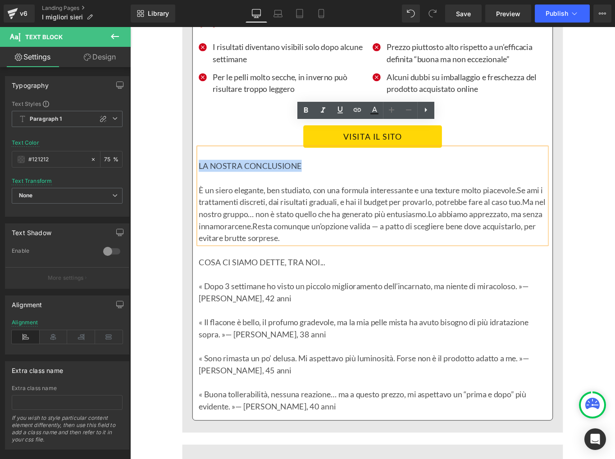
drag, startPoint x: 318, startPoint y: 156, endPoint x: 208, endPoint y: 154, distance: 109.9
click at [208, 176] on p "LA NOSTRA CONCLUSIONE" at bounding box center [402, 183] width 391 height 14
click at [0, 0] on icon at bounding box center [0, 0] width 0 height 0
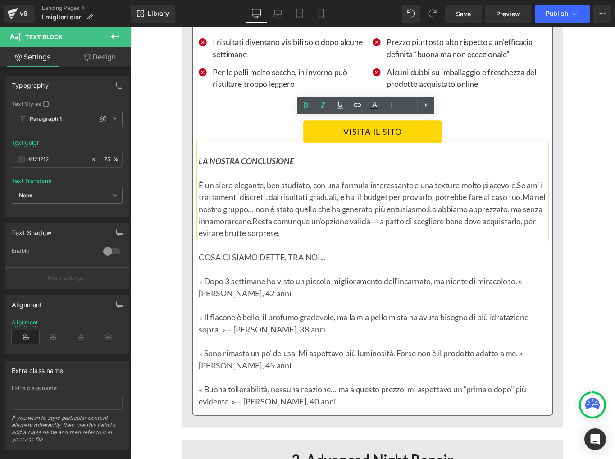
scroll to position [3644, 0]
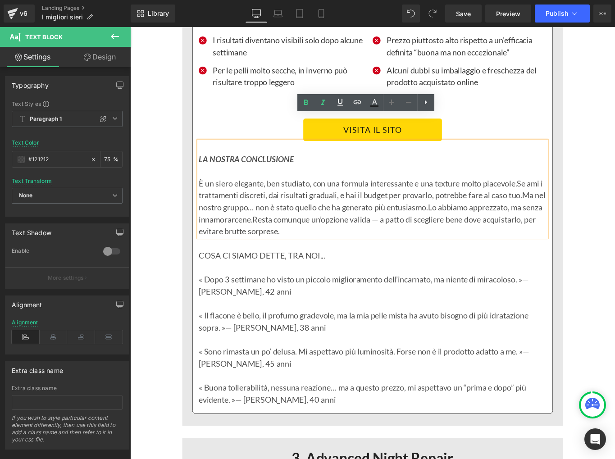
click at [283, 211] on span "Ma nel nostro gruppo… non è stato quello che ha generato più entusiasmo." at bounding box center [401, 223] width 389 height 24
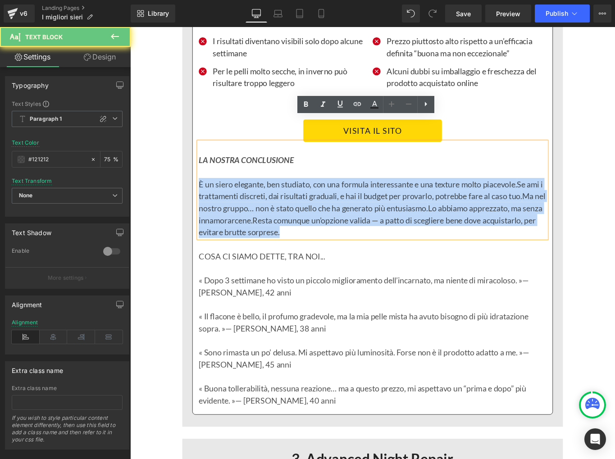
click at [283, 212] on span "Ma nel nostro gruppo… non è stato quello che ha generato più entusiasmo." at bounding box center [401, 224] width 389 height 24
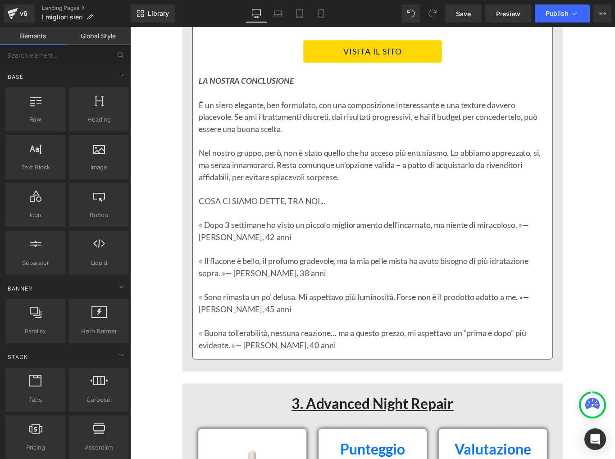
scroll to position [3735, 0]
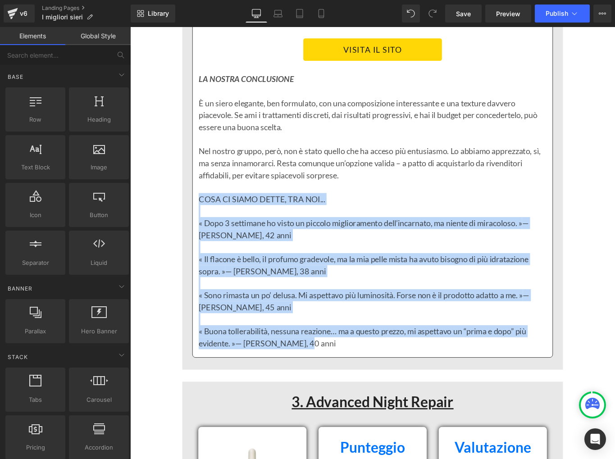
drag, startPoint x: 168, startPoint y: 192, endPoint x: 179, endPoint y: 365, distance: 173.2
click at [285, 241] on p "« Dopo 3 settimane ho visto un piccolo miglioramento dell’incarnato, ma niente …" at bounding box center [402, 254] width 391 height 27
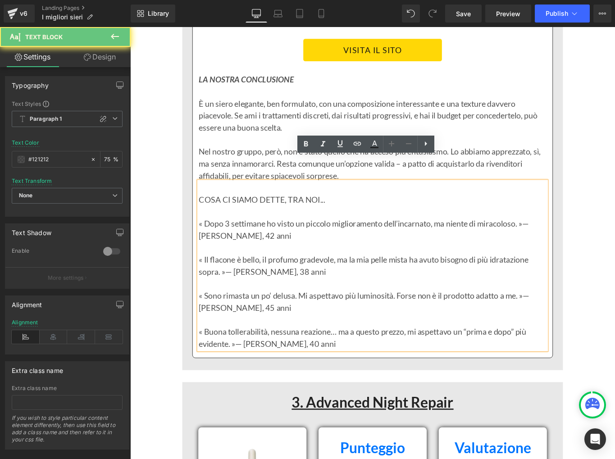
click at [249, 241] on p "« Dopo 3 settimane ho visto un piccolo miglioramento dell’incarnato, ma niente …" at bounding box center [402, 254] width 391 height 27
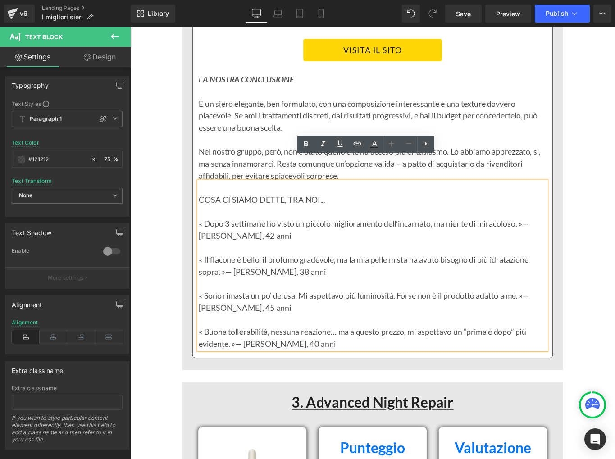
click at [247, 241] on p "« Dopo 3 settimane ho visto un piccolo miglioramento dell’incarnato, ma niente …" at bounding box center [402, 254] width 391 height 27
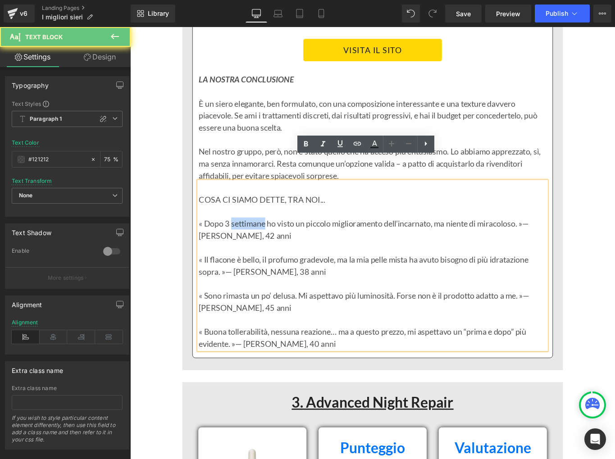
click at [247, 241] on p "« Dopo 3 settimane ho visto un piccolo miglioramento dell’incarnato, ma niente …" at bounding box center [402, 254] width 391 height 27
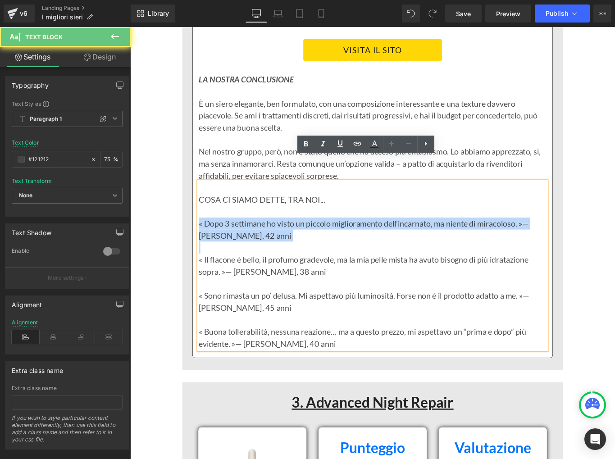
click at [247, 241] on p "« Dopo 3 settimane ho visto un piccolo miglioramento dell’incarnato, ma niente …" at bounding box center [402, 254] width 391 height 27
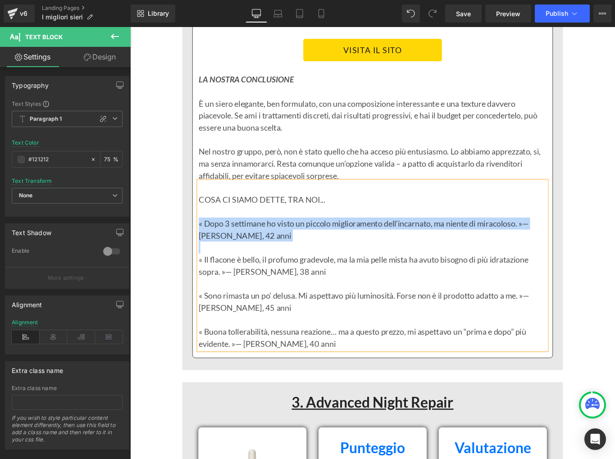
paste div
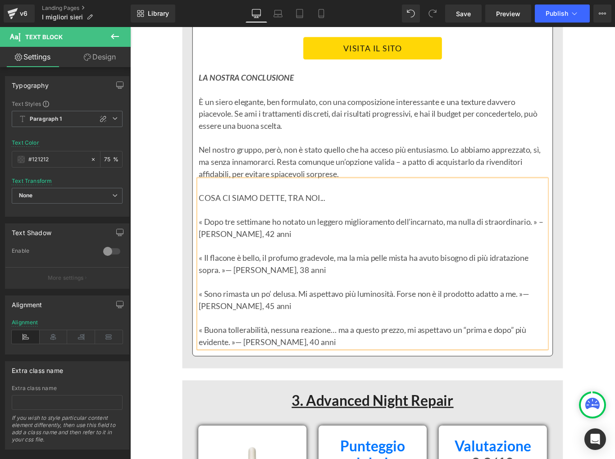
click at [221, 280] on p "« Il flacone è bello, il profumo gradevole, ma la mia pelle mista ha avuto biso…" at bounding box center [402, 293] width 391 height 27
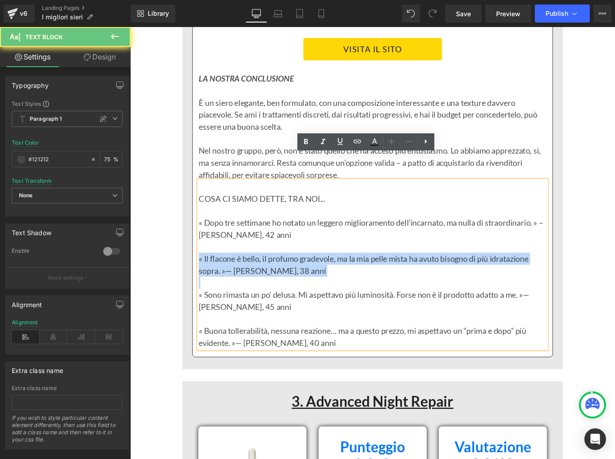
click at [221, 280] on p "« Il flacone è bello, il profumo gradevole, ma la mia pelle mista ha avuto biso…" at bounding box center [402, 293] width 391 height 27
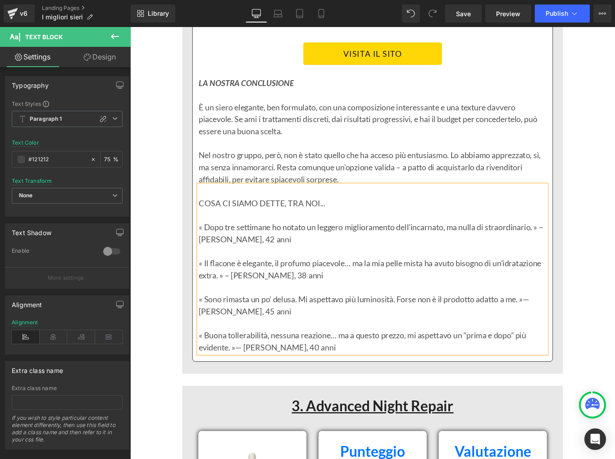
scroll to position [3731, 0]
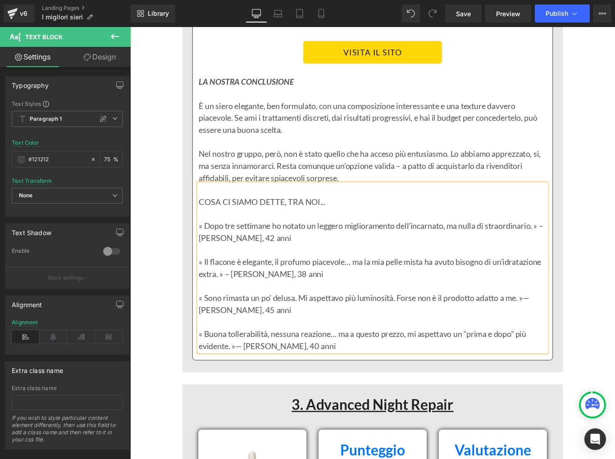
click at [236, 326] on span "— [PERSON_NAME], 45 anni" at bounding box center [392, 338] width 371 height 24
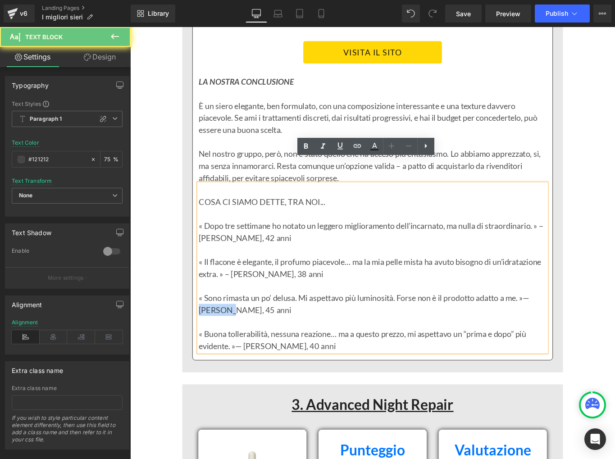
click at [236, 326] on span "— [PERSON_NAME], 45 anni" at bounding box center [392, 338] width 371 height 24
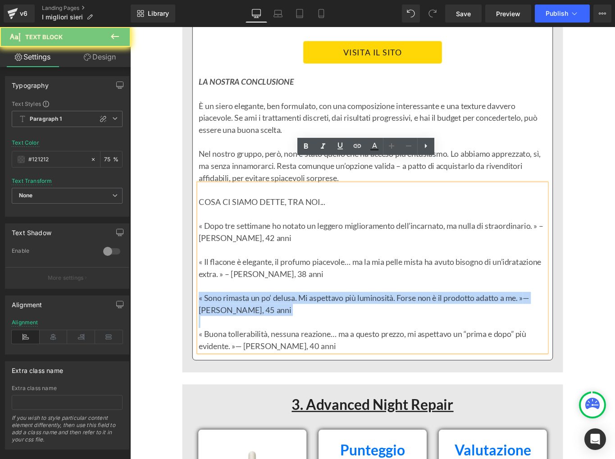
click at [236, 326] on span "— [PERSON_NAME], 45 anni" at bounding box center [392, 338] width 371 height 24
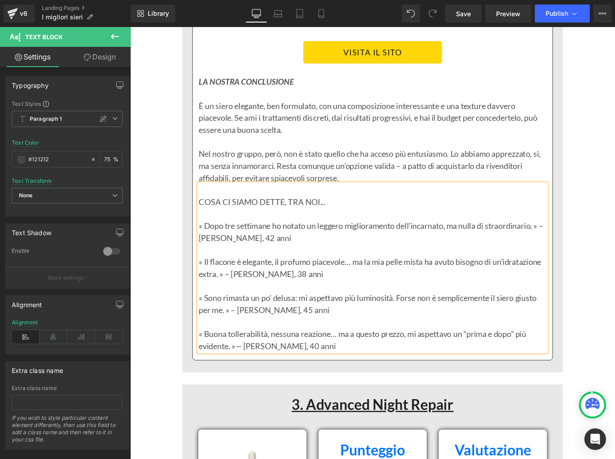
click at [225, 365] on p "« Buona tollerabilità, nessuna reazione… ma a questo prezzo, mi aspettavo un “p…" at bounding box center [402, 378] width 391 height 27
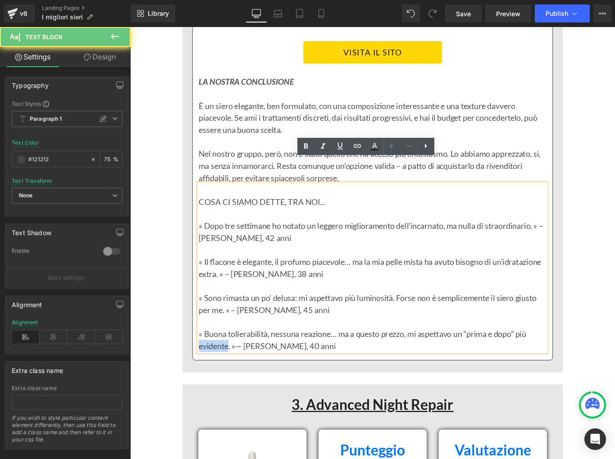
click at [225, 365] on p "« Buona tollerabilità, nessuna reazione… ma a questo prezzo, mi aspettavo un “p…" at bounding box center [402, 378] width 391 height 27
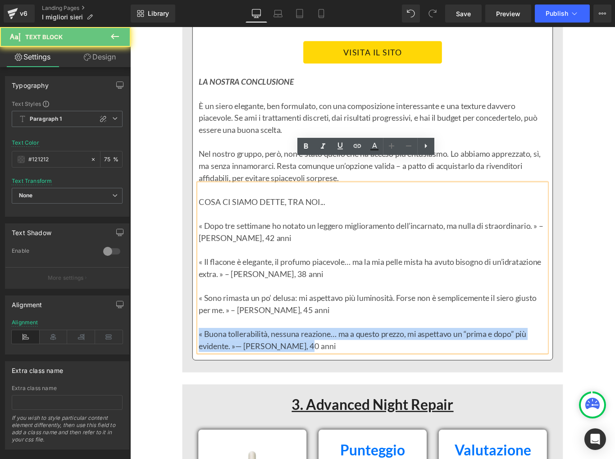
click at [225, 365] on p "« Buona tollerabilità, nessuna reazione… ma a questo prezzo, mi aspettavo un “p…" at bounding box center [402, 378] width 391 height 27
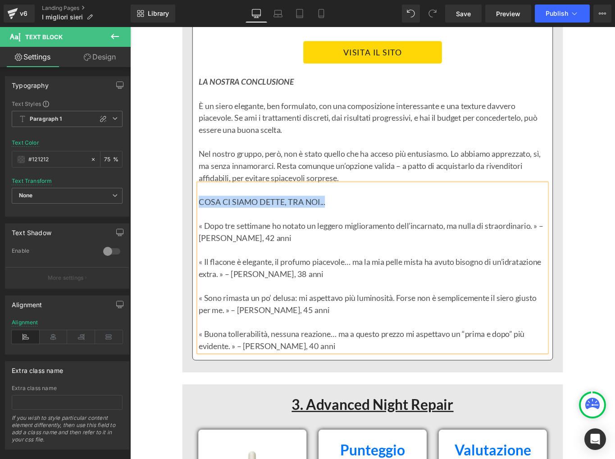
drag, startPoint x: 362, startPoint y: 196, endPoint x: 210, endPoint y: 194, distance: 151.7
click at [210, 217] on p "COSA CI SIAMO DETTE, TRA NOI..." at bounding box center [402, 224] width 391 height 14
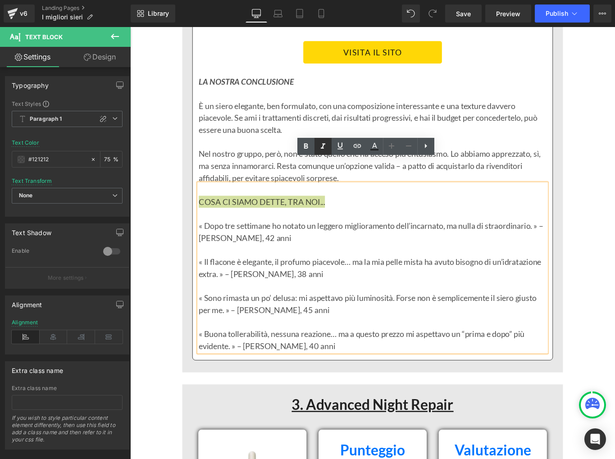
click at [0, 0] on icon at bounding box center [0, 0] width 0 height 0
click at [0, 0] on link at bounding box center [0, 0] width 0 height 0
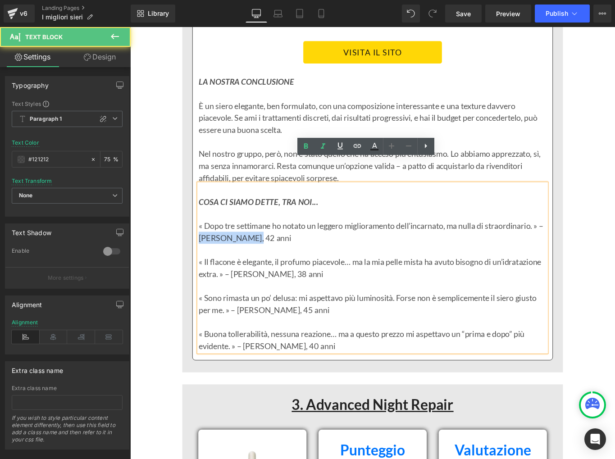
drag, startPoint x: 213, startPoint y: 235, endPoint x: 262, endPoint y: 232, distance: 49.1
click at [267, 244] on p "« Dopo tre settimane ho notato un leggero miglioramento dell’incarnato, ma null…" at bounding box center [402, 257] width 391 height 27
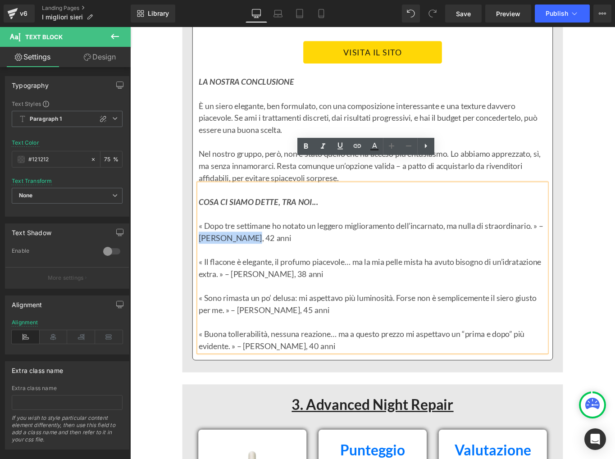
click at [222, 244] on p "« Dopo tre settimane ho notato un leggero miglioramento dell’incarnato, ma null…" at bounding box center [402, 257] width 391 height 27
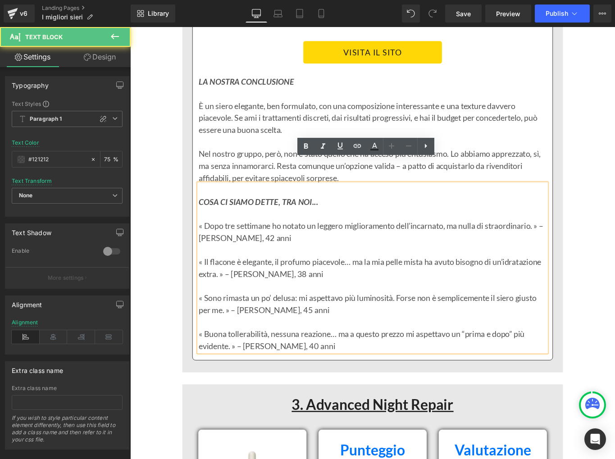
click at [214, 244] on p "« Dopo tre settimane ho notato un leggero miglioramento dell’incarnato, ma null…" at bounding box center [402, 257] width 391 height 27
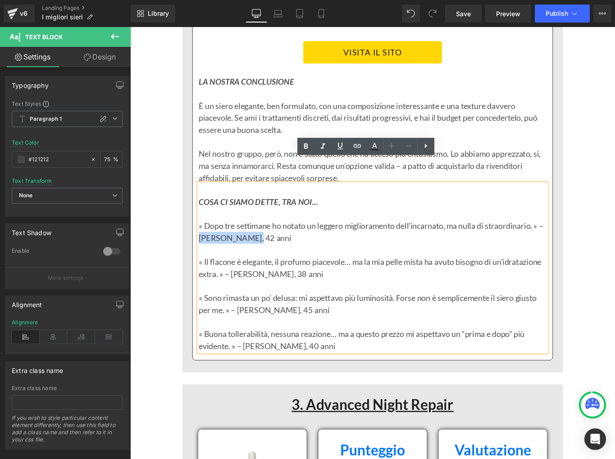
drag, startPoint x: 214, startPoint y: 237, endPoint x: 269, endPoint y: 235, distance: 55.0
click at [269, 244] on p "« Dopo tre settimane ho notato un leggero miglioramento dell’incarnato, ma null…" at bounding box center [402, 257] width 391 height 27
click at [0, 0] on icon at bounding box center [0, 0] width 0 height 0
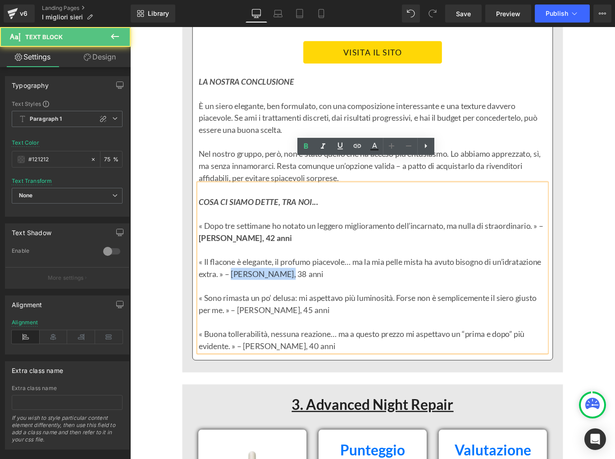
drag, startPoint x: 244, startPoint y: 278, endPoint x: 298, endPoint y: 276, distance: 53.1
click at [298, 284] on p "« Il flacone è elegante, il profumo piacevole… ma la mia pelle mista ha avuto b…" at bounding box center [402, 297] width 391 height 27
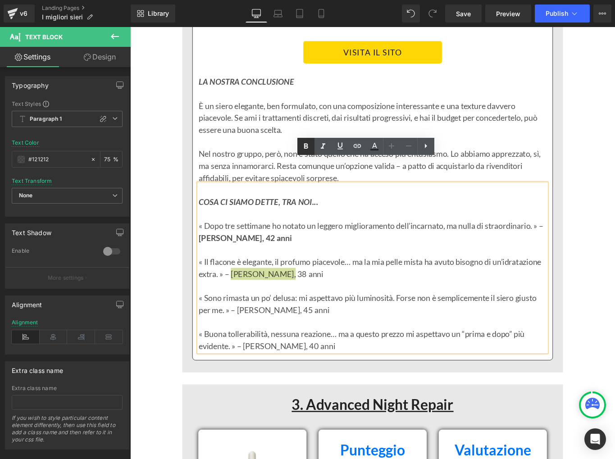
click at [0, 0] on link at bounding box center [0, 0] width 0 height 0
drag, startPoint x: 252, startPoint y: 318, endPoint x: 317, endPoint y: 317, distance: 64.8
click at [317, 325] on p "« Sono rimasta un po’ delusa: mi aspettavo più luminosità. Forse non è semplice…" at bounding box center [402, 338] width 391 height 27
click at [0, 0] on link at bounding box center [0, 0] width 0 height 0
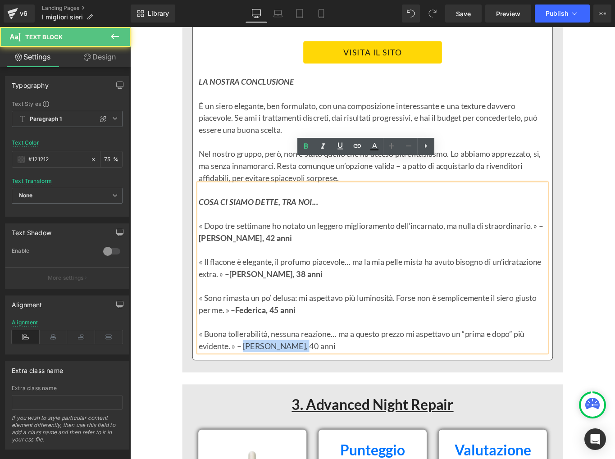
drag, startPoint x: 258, startPoint y: 358, endPoint x: 313, endPoint y: 353, distance: 55.6
click at [313, 365] on p "« Buona tollerabilità, nessuna reazione… ma a questo prezzo mi aspettavo un “pr…" at bounding box center [402, 378] width 391 height 27
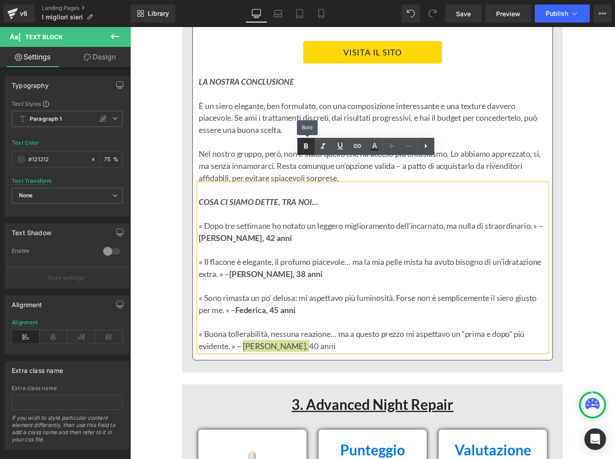
click at [0, 0] on icon at bounding box center [0, 0] width 0 height 0
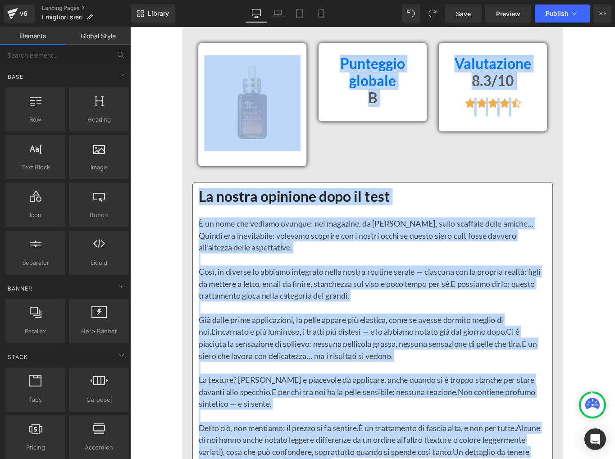
scroll to position [4236, 0]
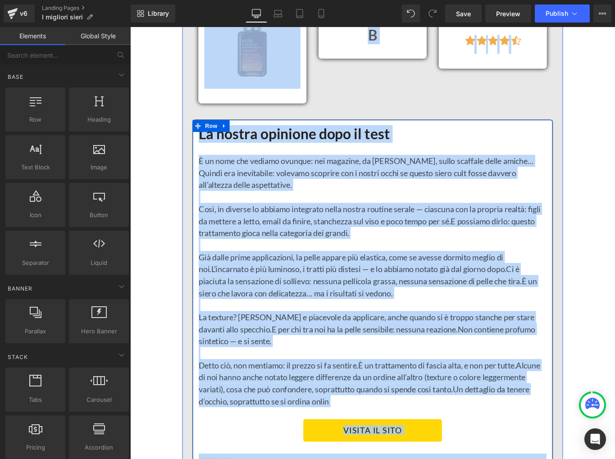
drag, startPoint x: 161, startPoint y: 112, endPoint x: 233, endPoint y: 466, distance: 361.7
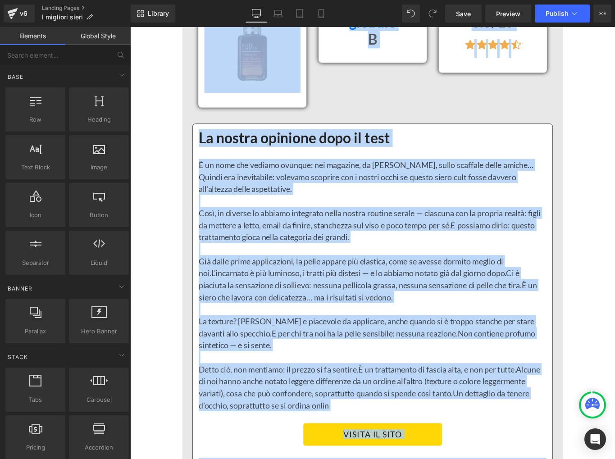
scroll to position [4231, 0]
